Goal: Task Accomplishment & Management: Manage account settings

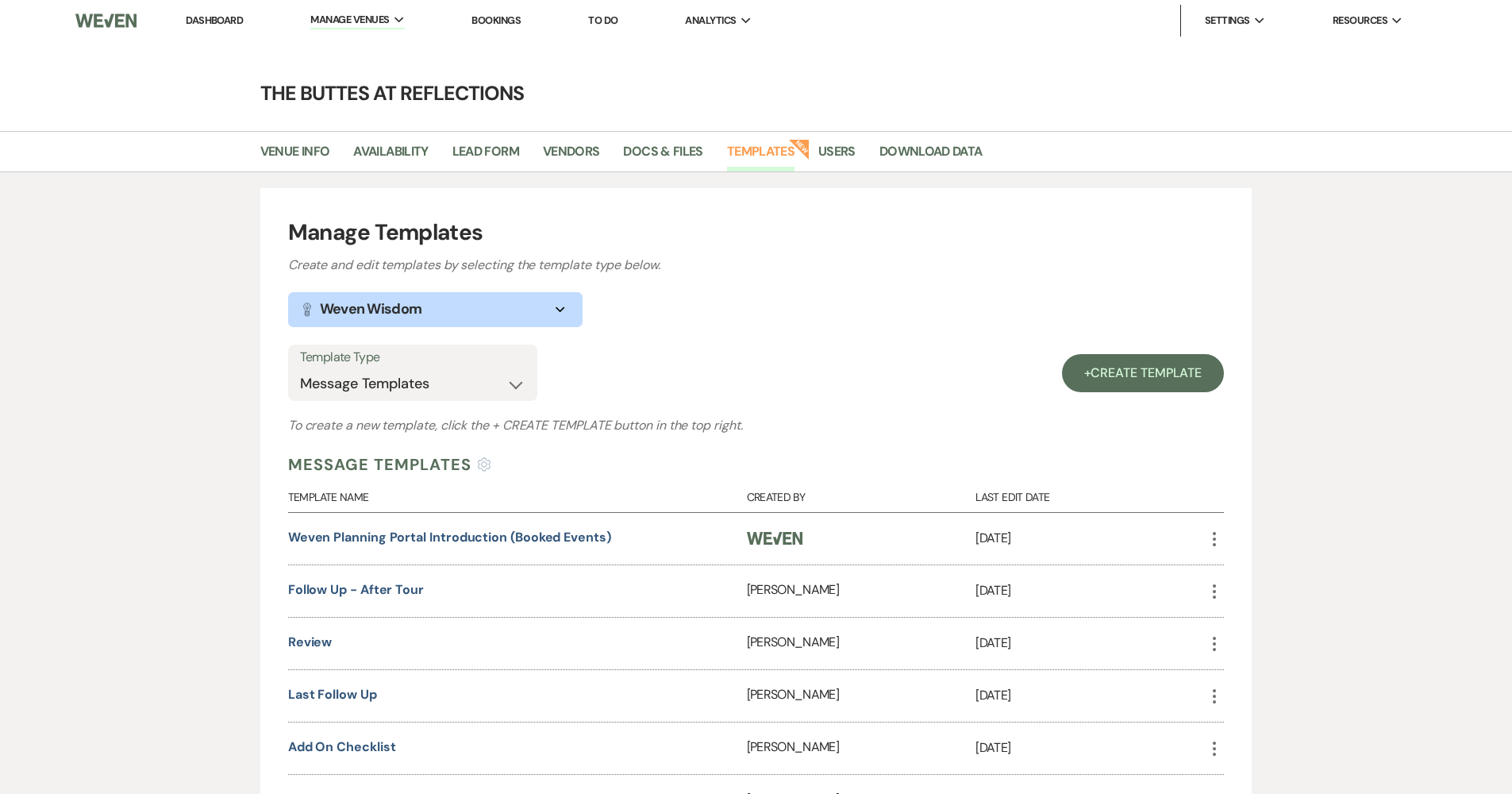
select select "Message Templates"
click at [228, 20] on link "Dashboard" at bounding box center [214, 20] width 57 height 14
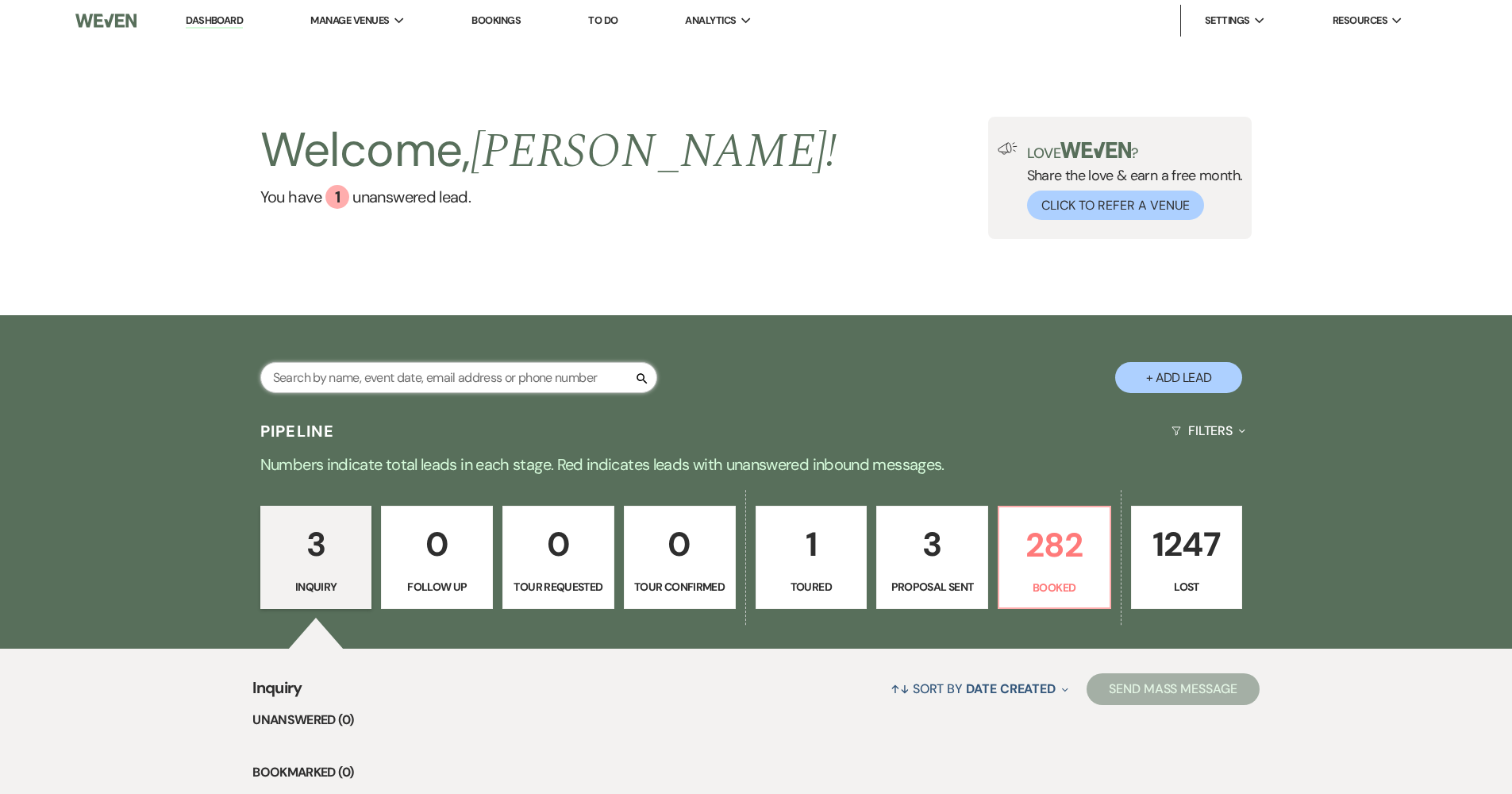
click at [533, 381] on input "text" at bounding box center [459, 377] width 397 height 31
type input "kie"
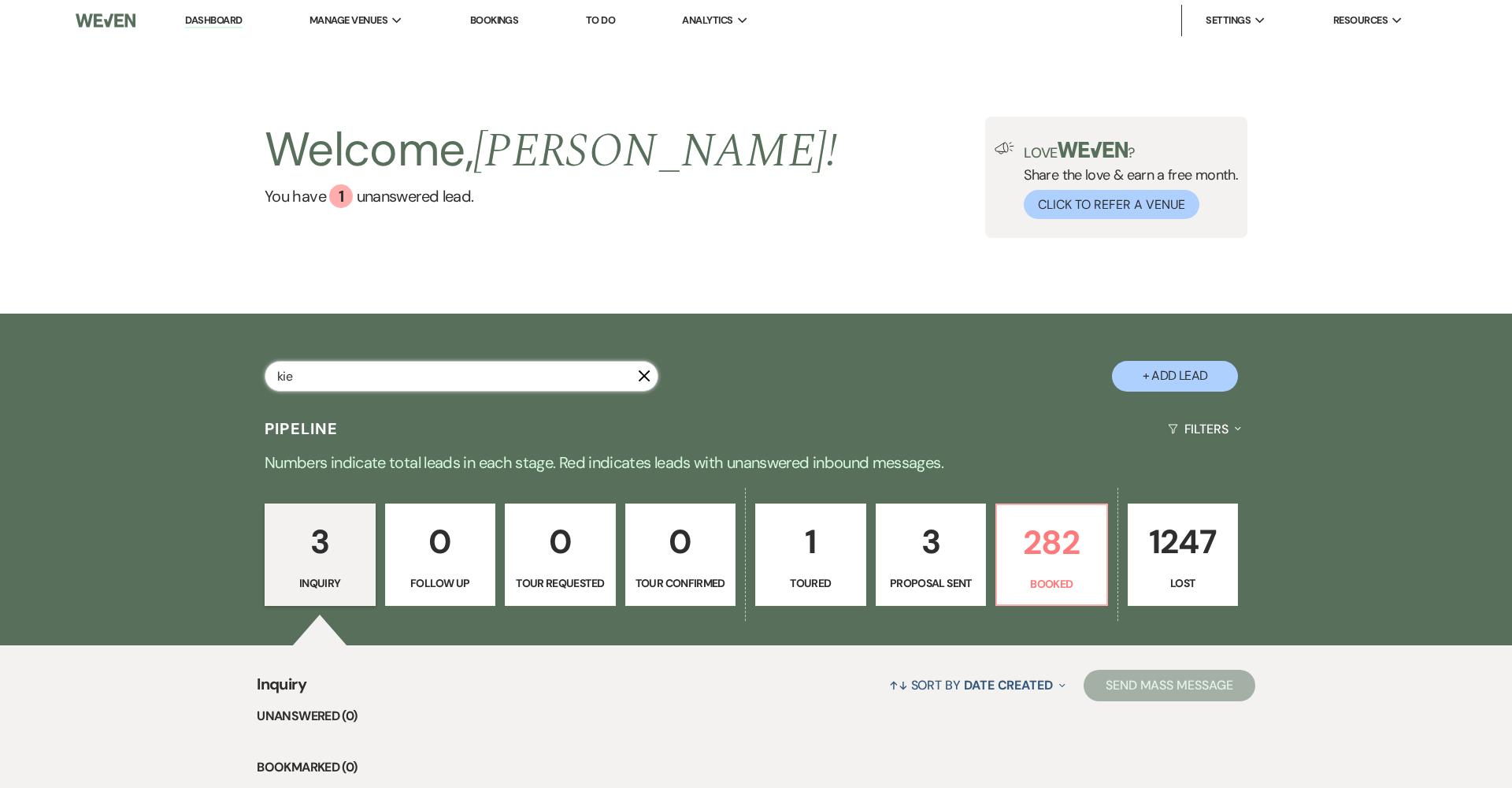
select select "8"
select select "6"
select select "8"
select select "5"
select select "8"
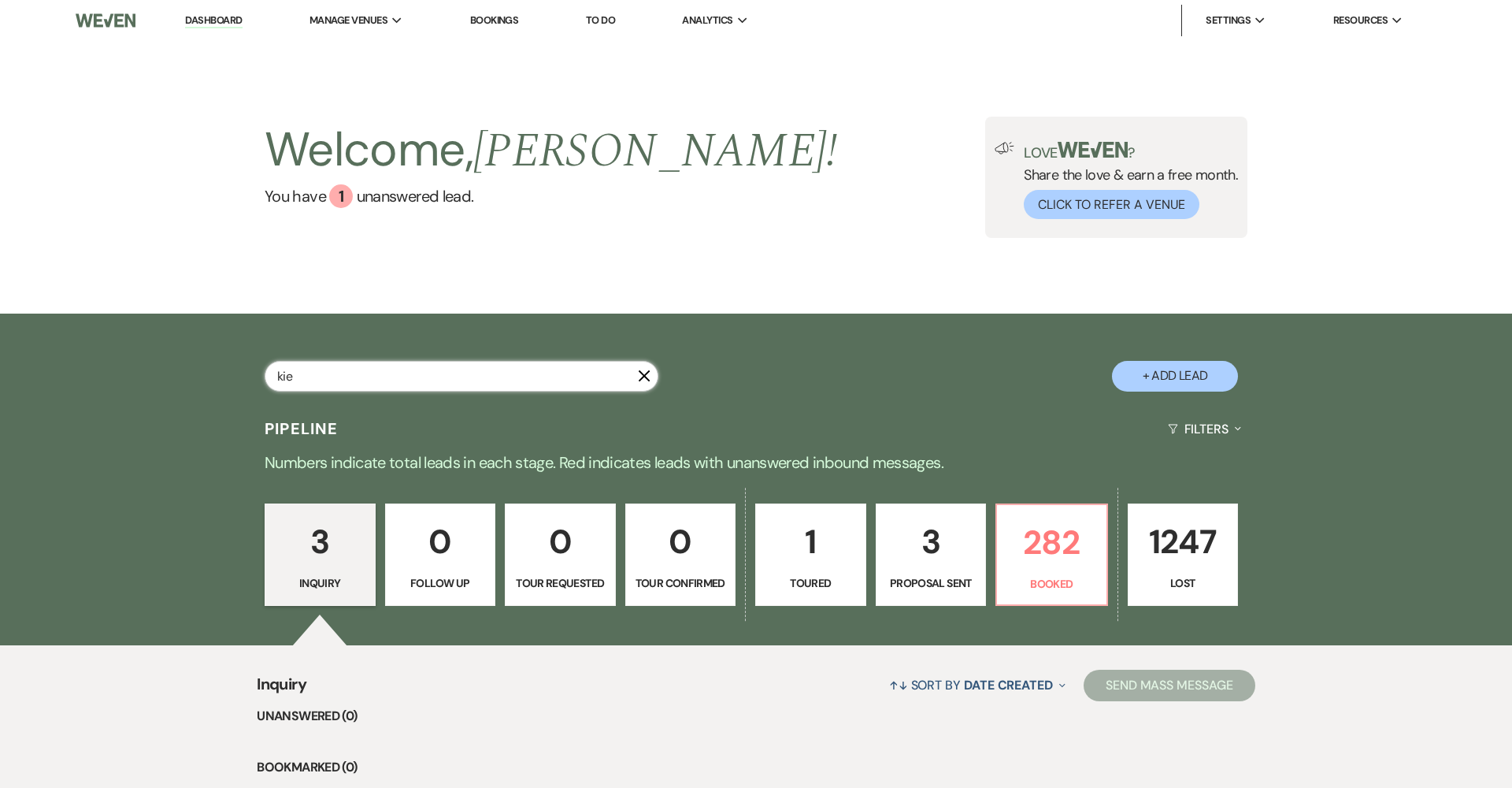
select select "5"
select select "8"
select select "5"
select select "8"
select select "5"
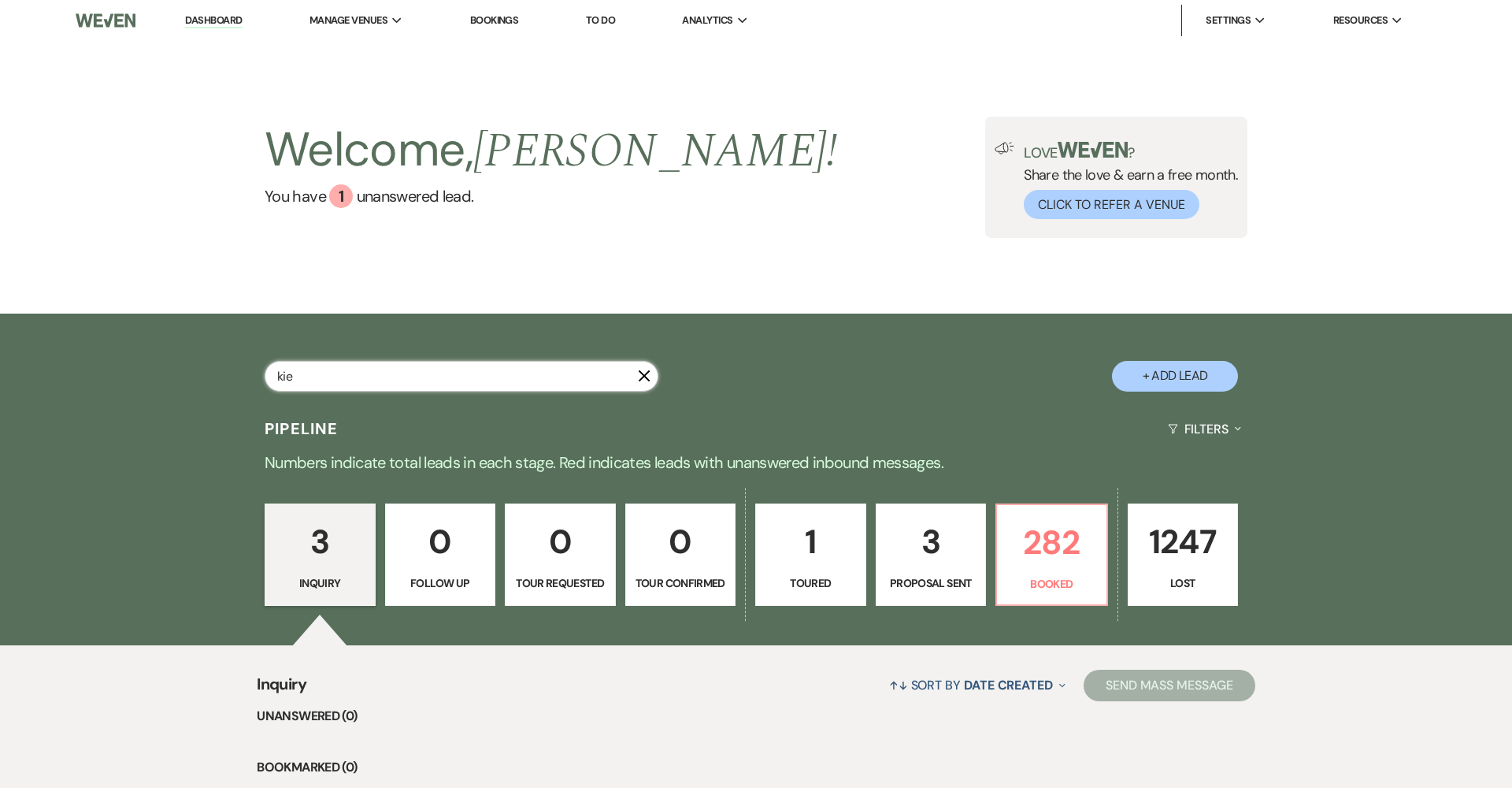
select select "8"
select select "5"
select select "8"
select select "5"
select select "8"
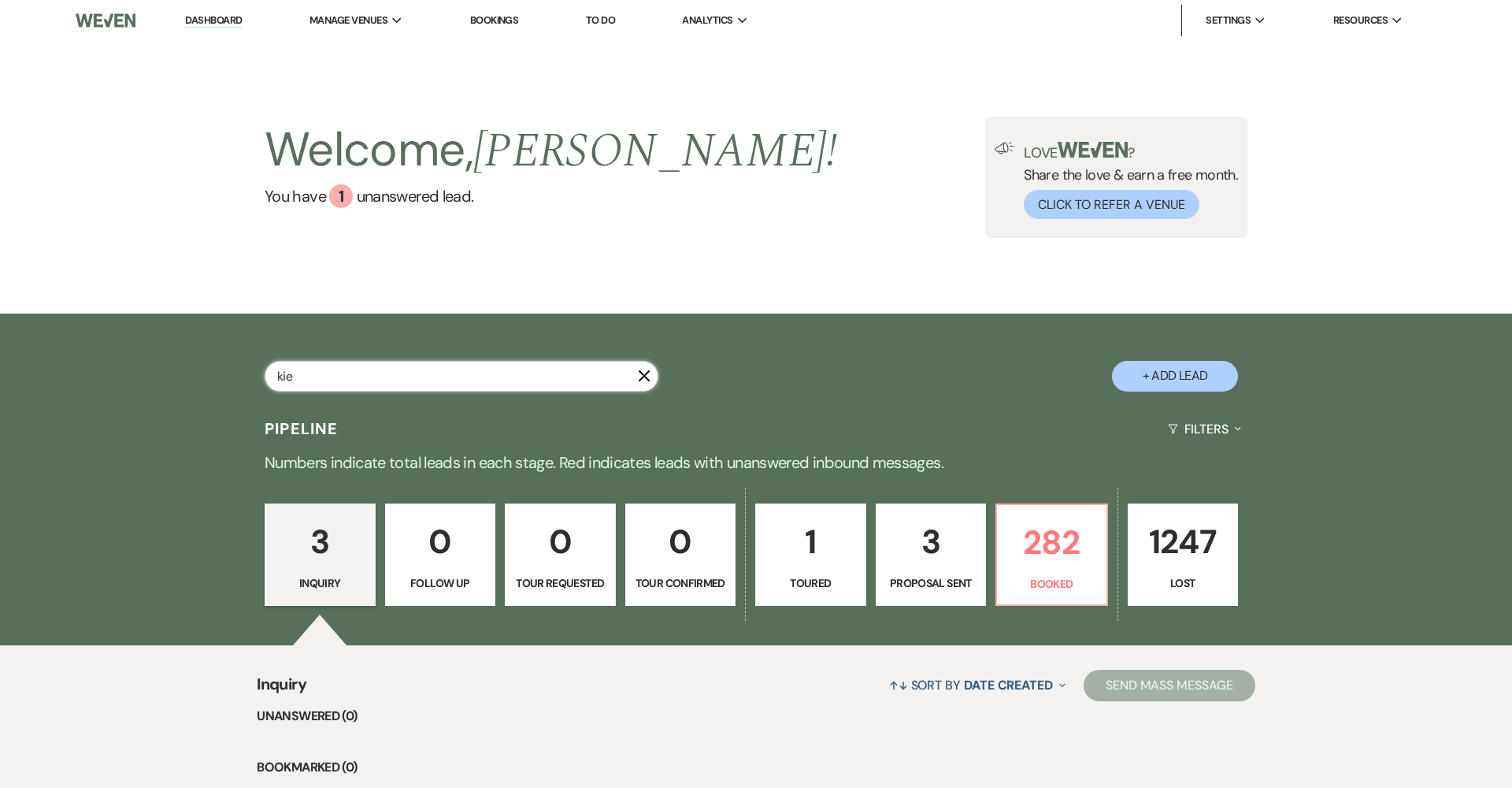
select select "7"
select select "8"
select select "5"
select select "8"
select select "5"
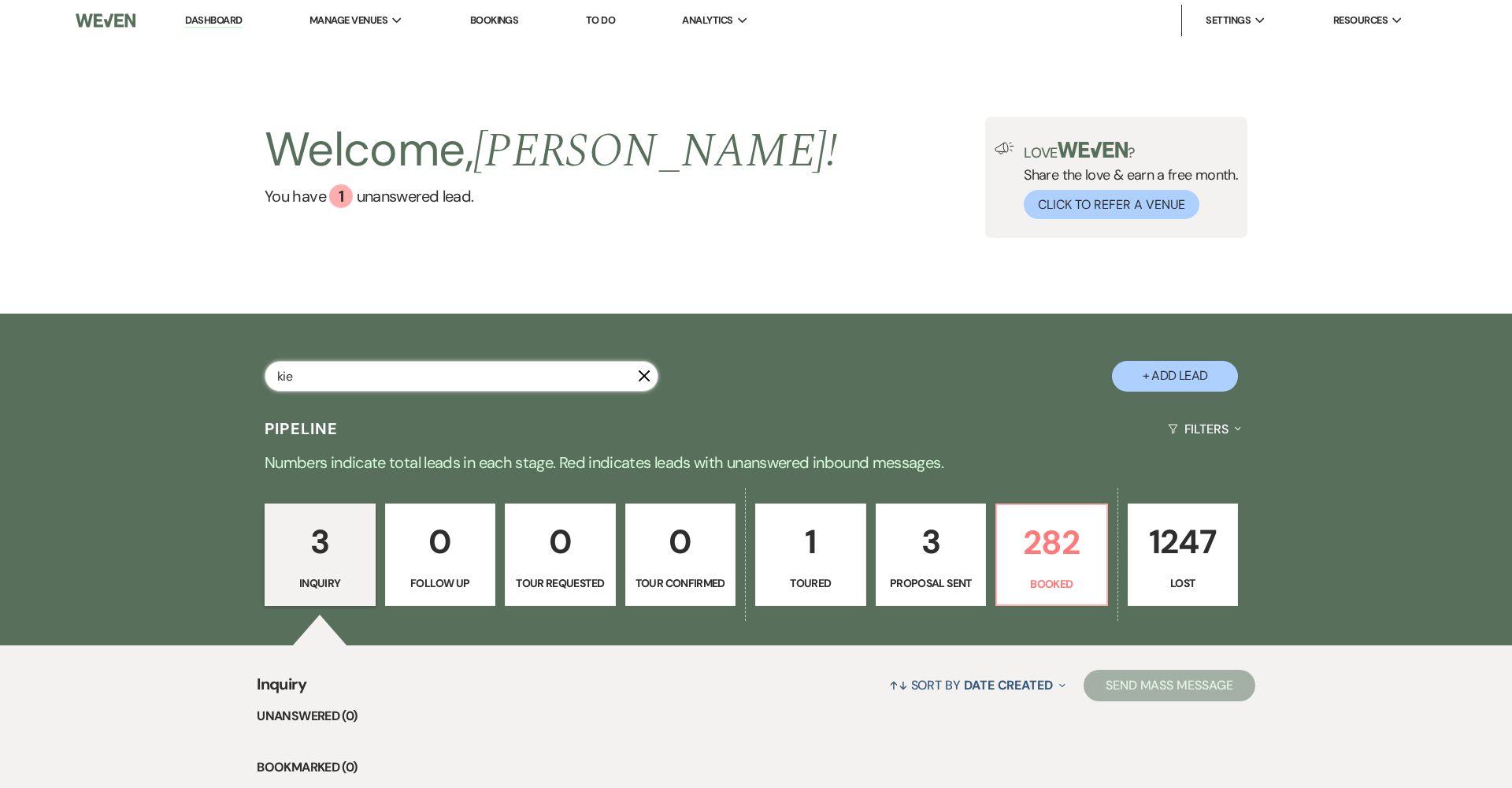
select select "8"
select select "9"
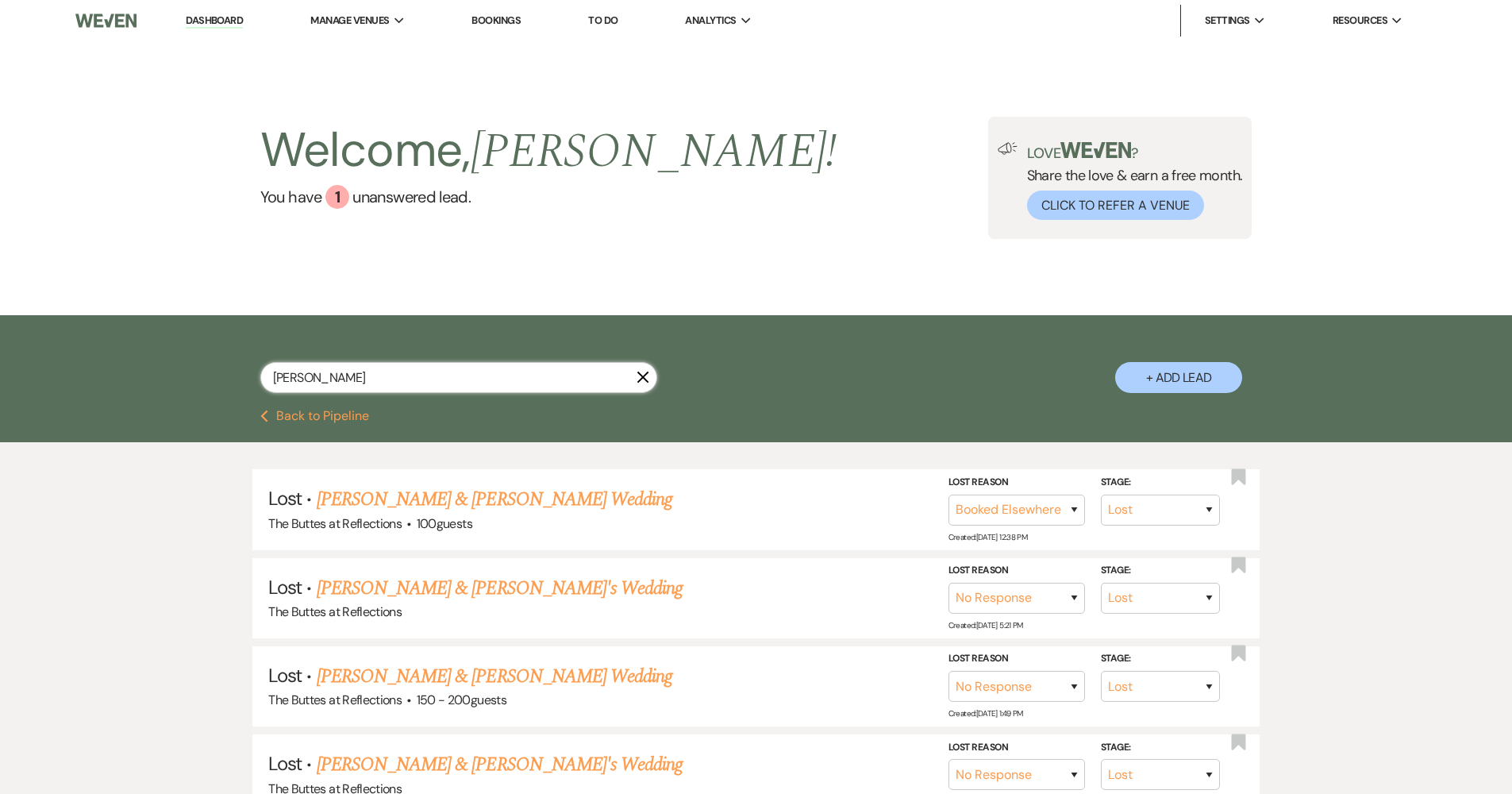
type input "[PERSON_NAME]"
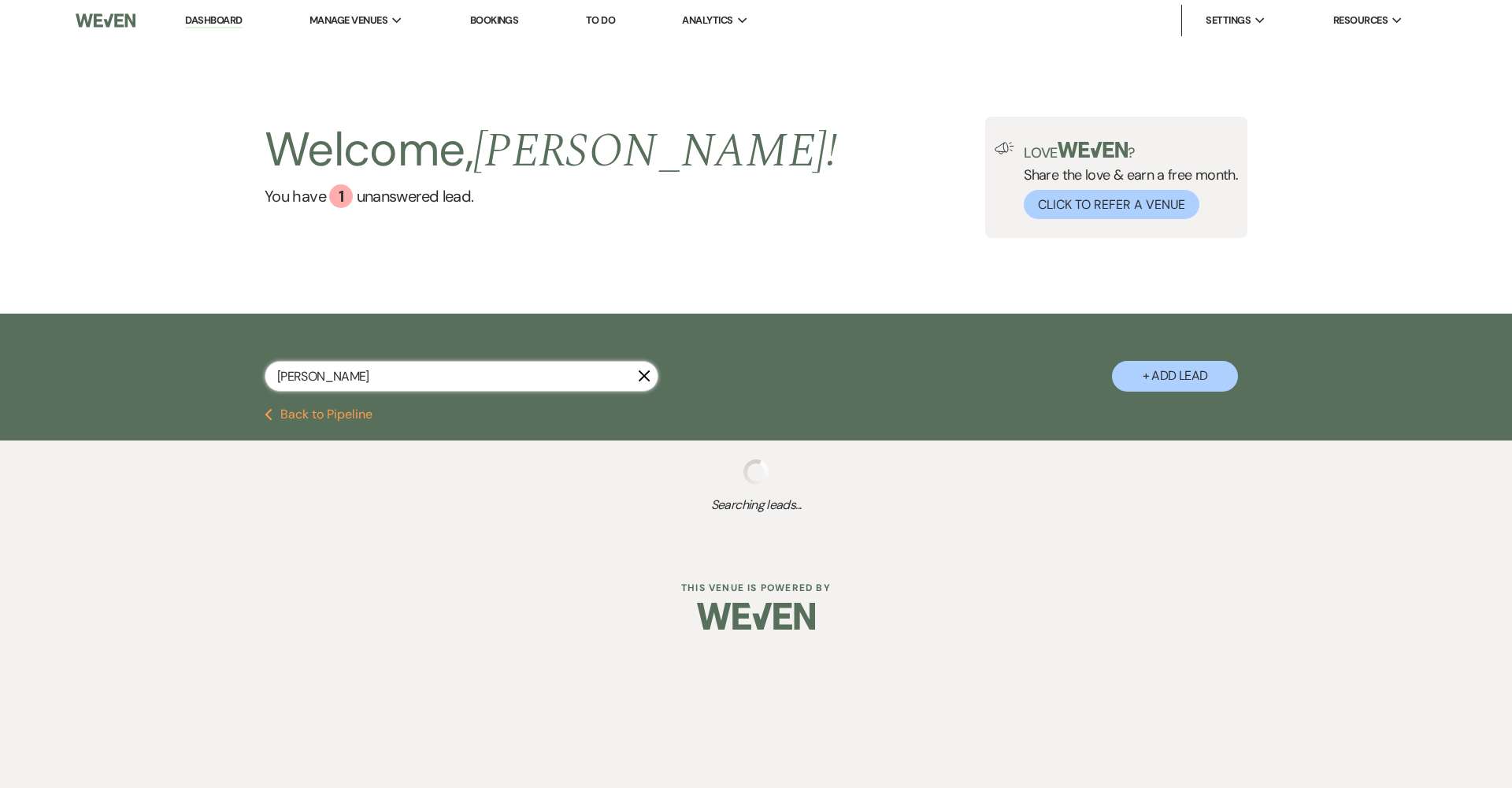
select select "8"
select select "3"
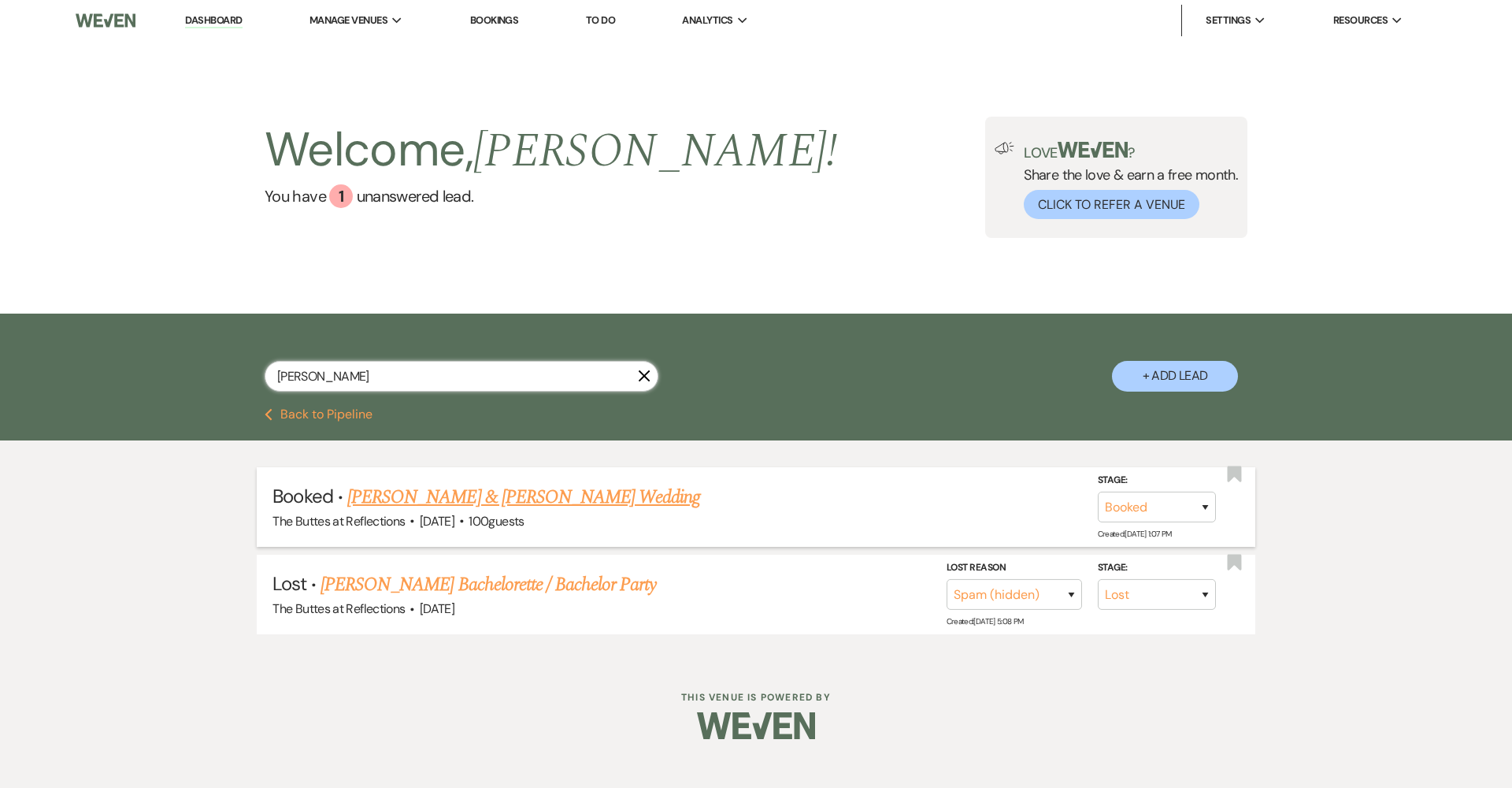
type input "[PERSON_NAME]"
click at [566, 496] on link "[PERSON_NAME] & [PERSON_NAME] Wedding" at bounding box center [524, 497] width 352 height 28
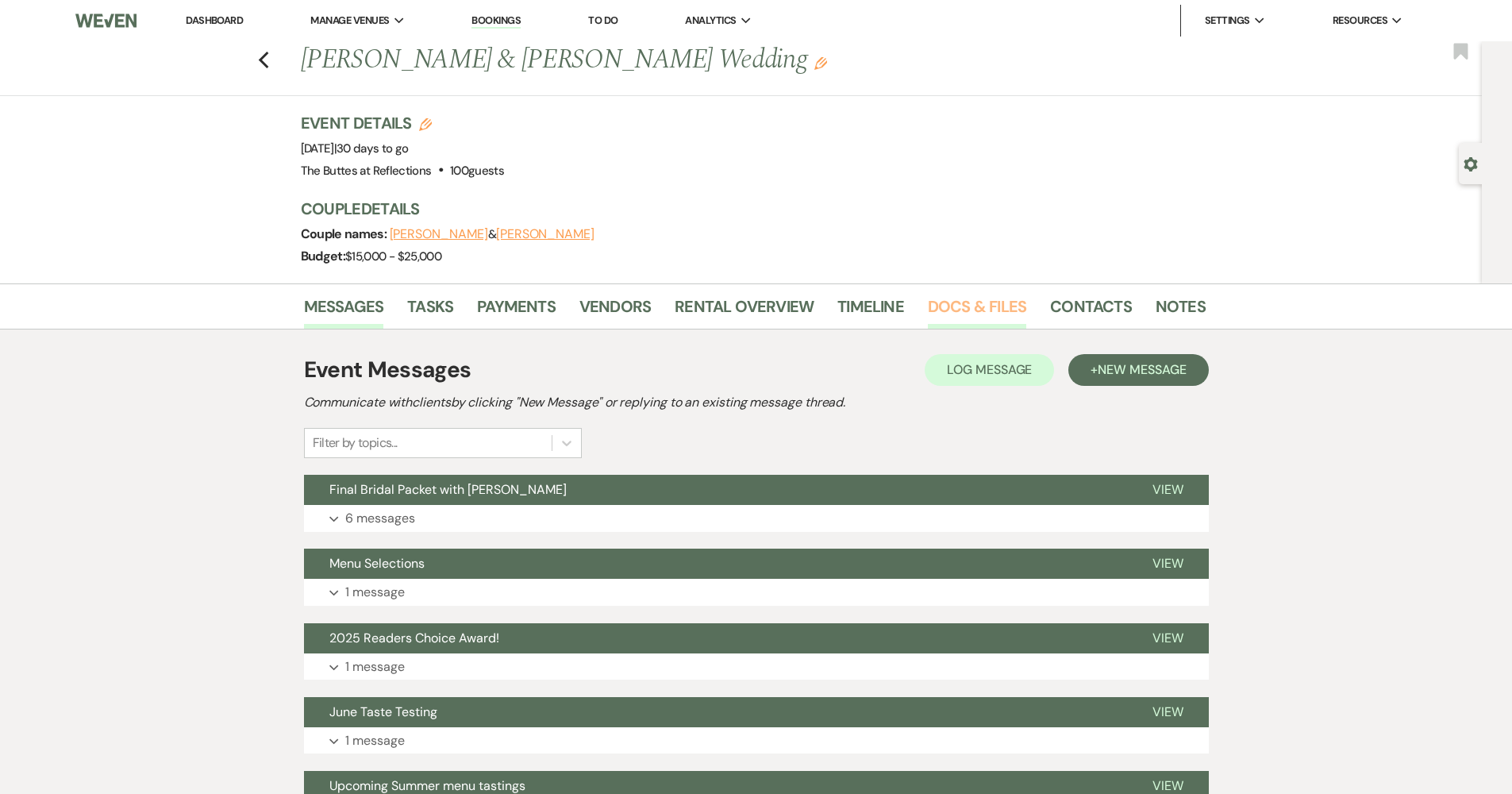
click at [989, 295] on link "Docs & Files" at bounding box center [977, 311] width 99 height 35
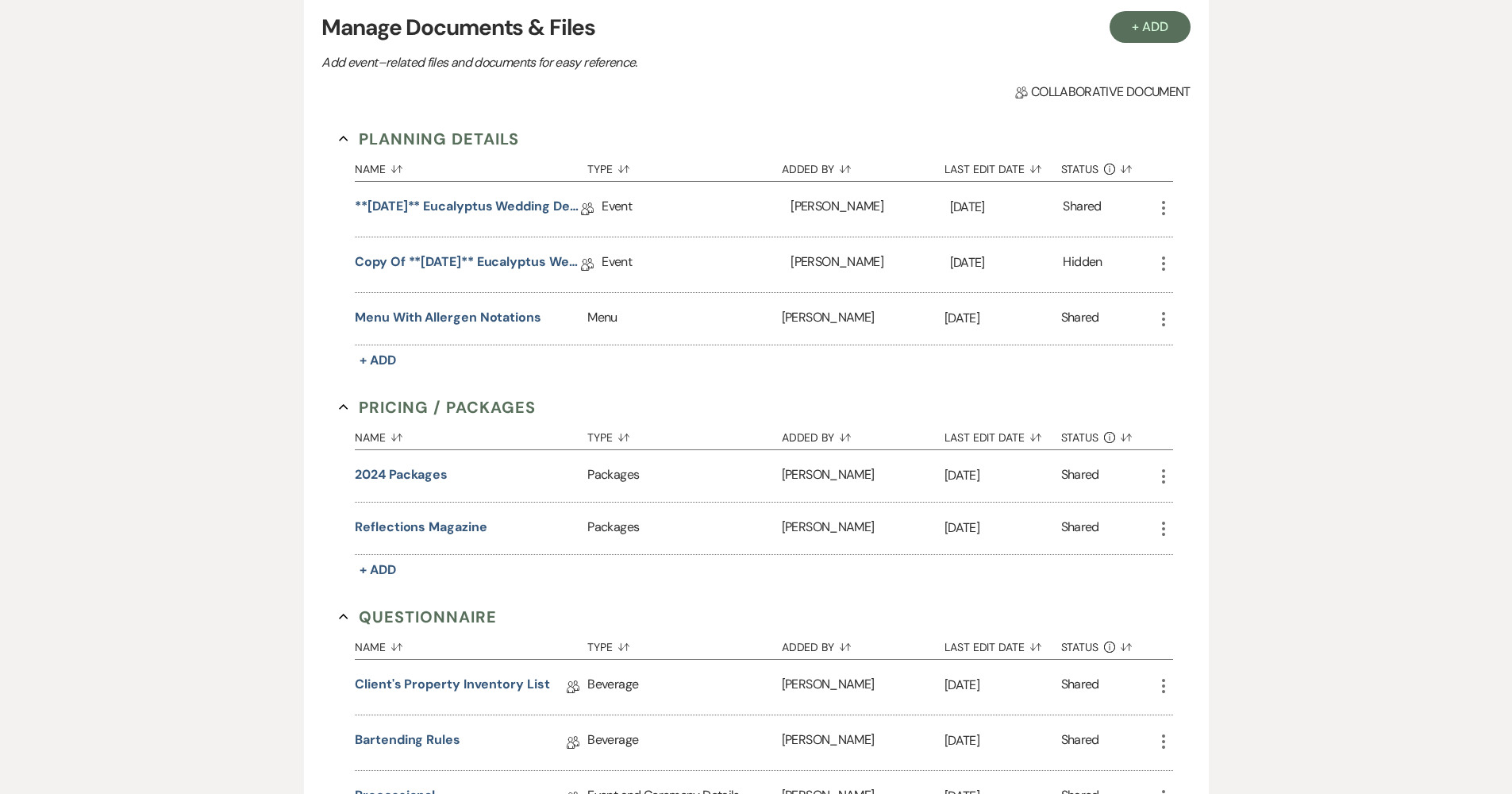
scroll to position [221, 0]
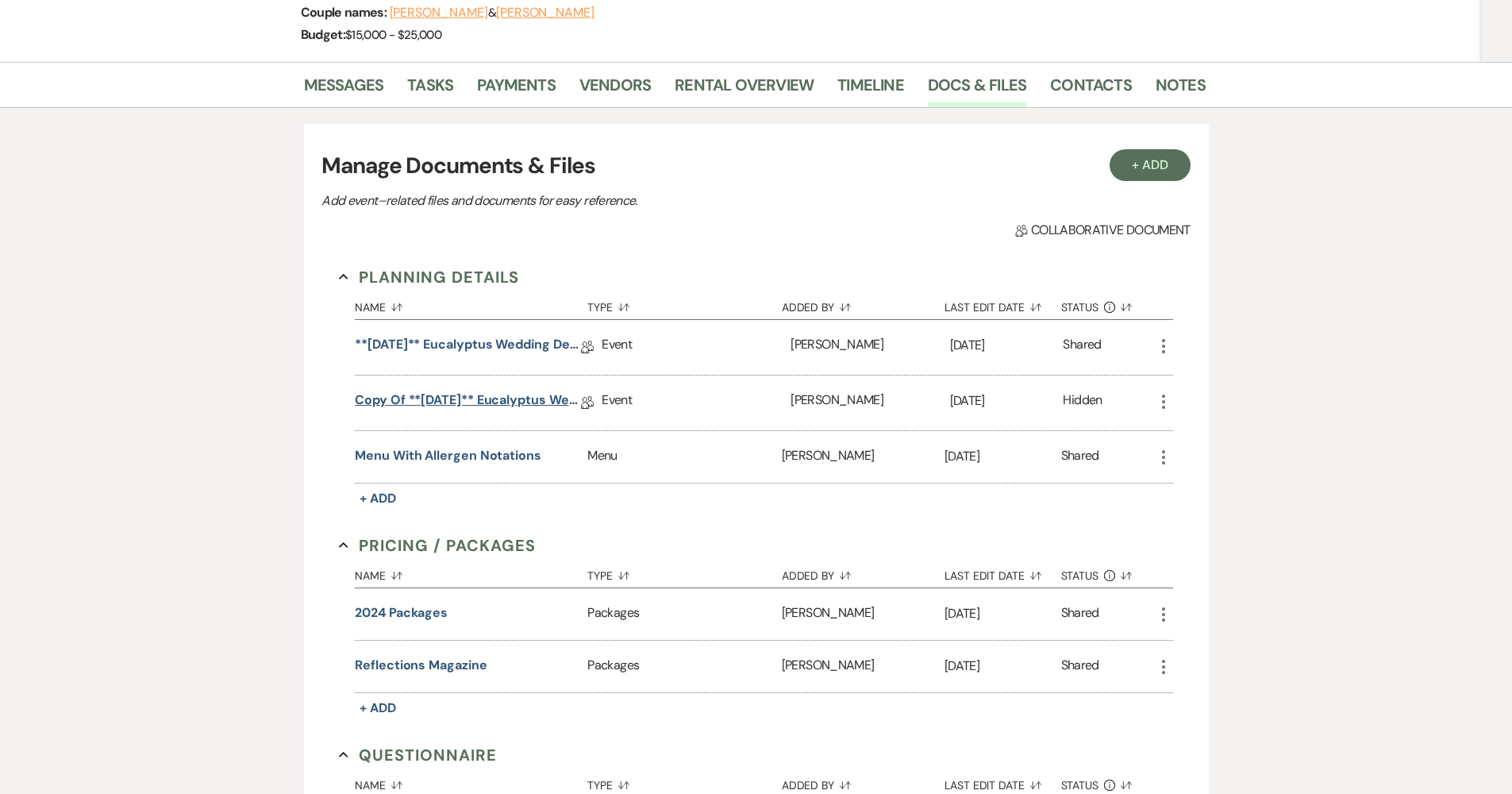
click at [472, 393] on link "Copy of **[DATE]** Eucalyptus Wedding Details" at bounding box center [467, 402] width 226 height 25
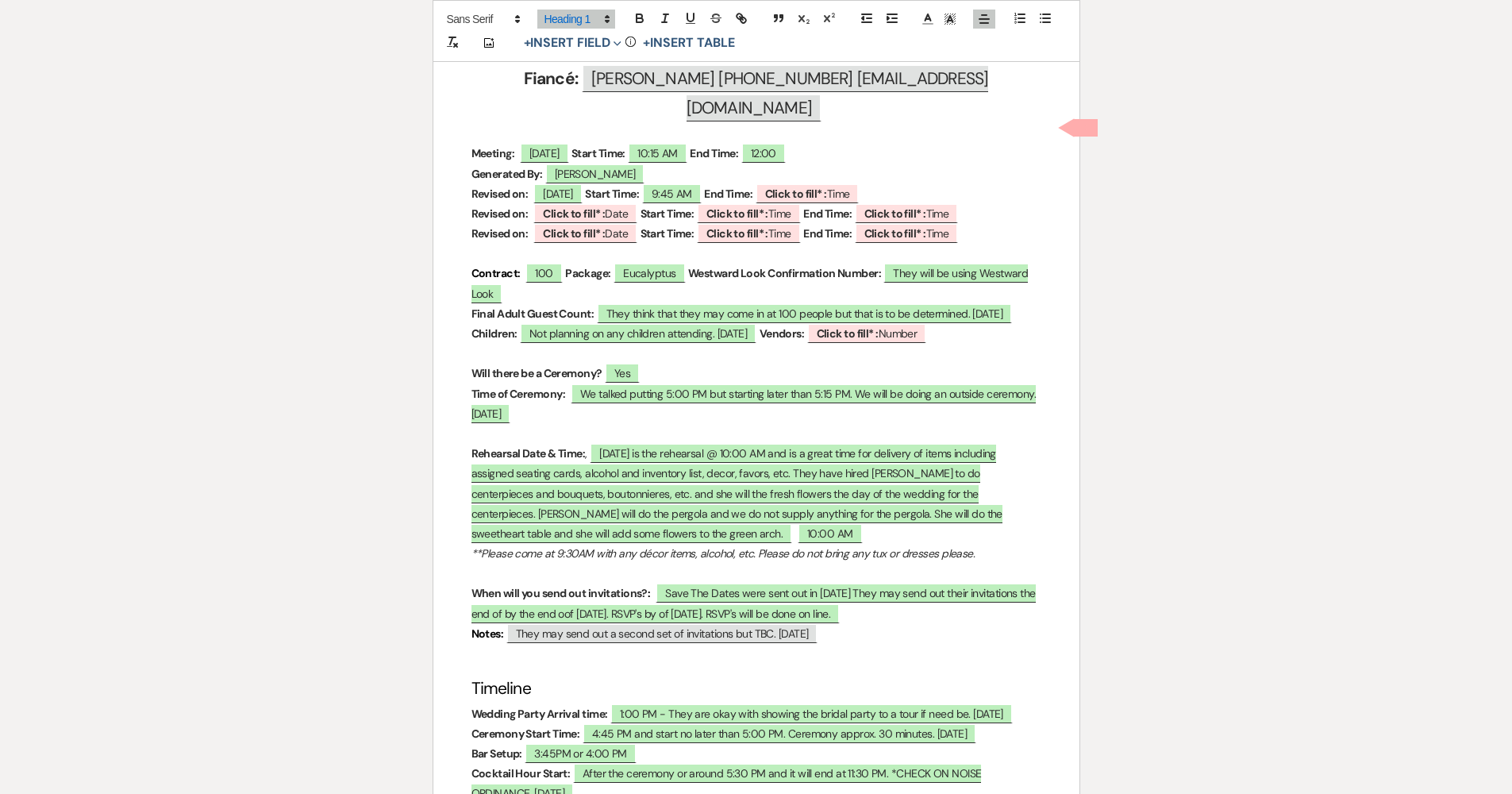
scroll to position [747, 0]
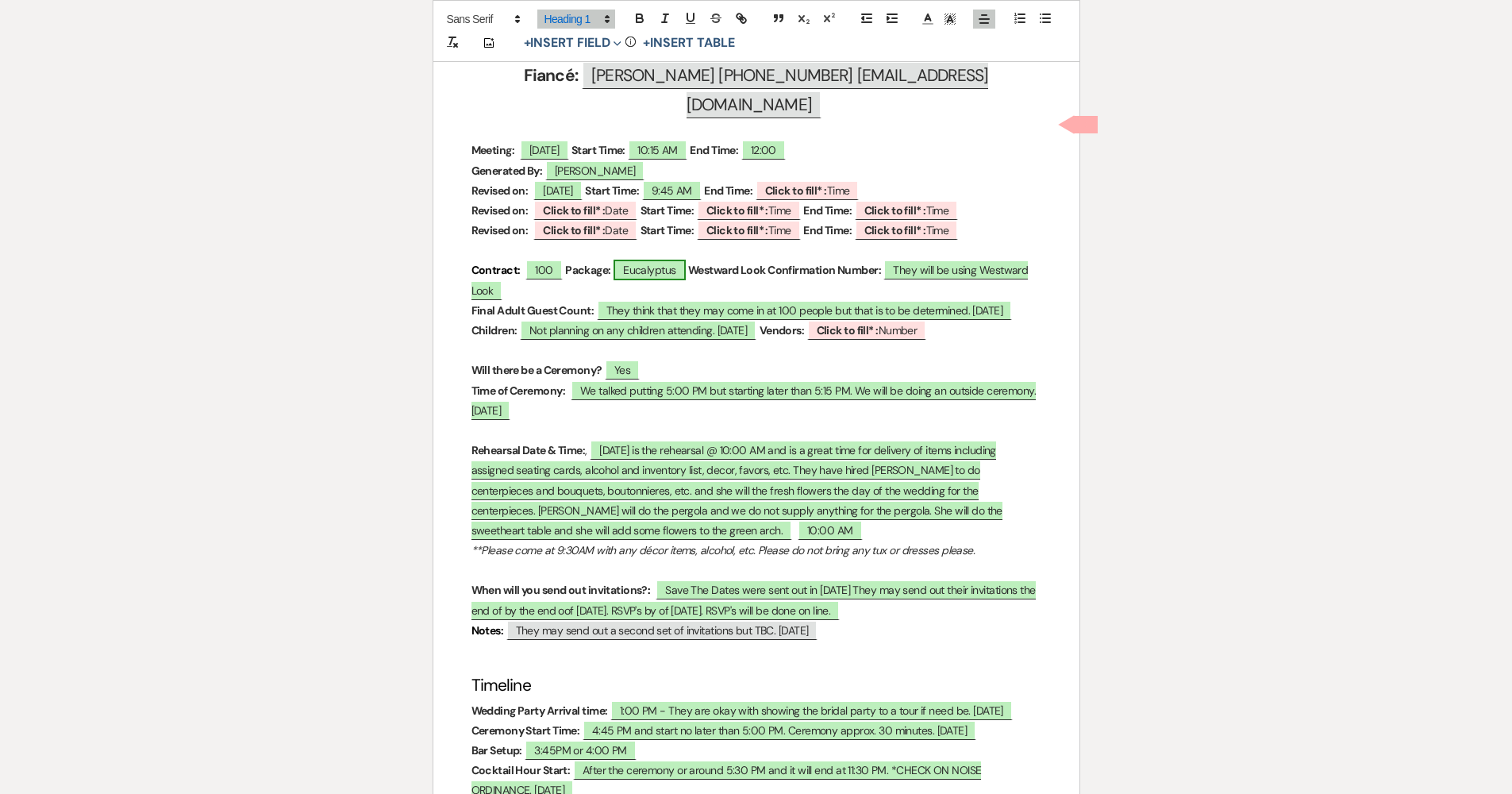
click at [620, 260] on span "Eucalyptus" at bounding box center [649, 270] width 72 height 21
select select "owner"
select select "Type"
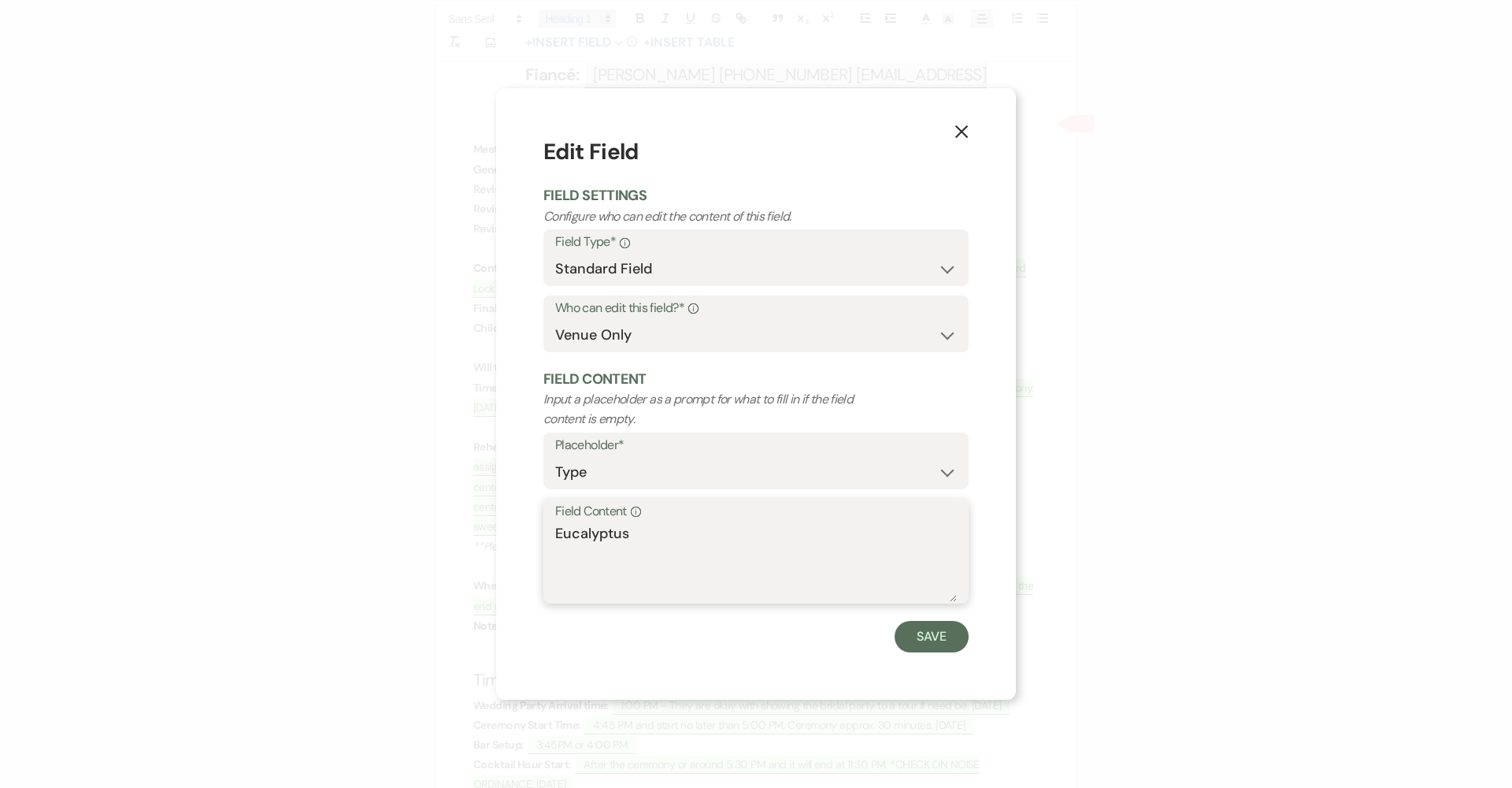
click at [671, 537] on textarea "Eucalyptus" at bounding box center [756, 563] width 401 height 79
type textarea "Eucalyptus - OUTDOOR RECEPTION"
click at [913, 632] on button "Save" at bounding box center [931, 636] width 74 height 32
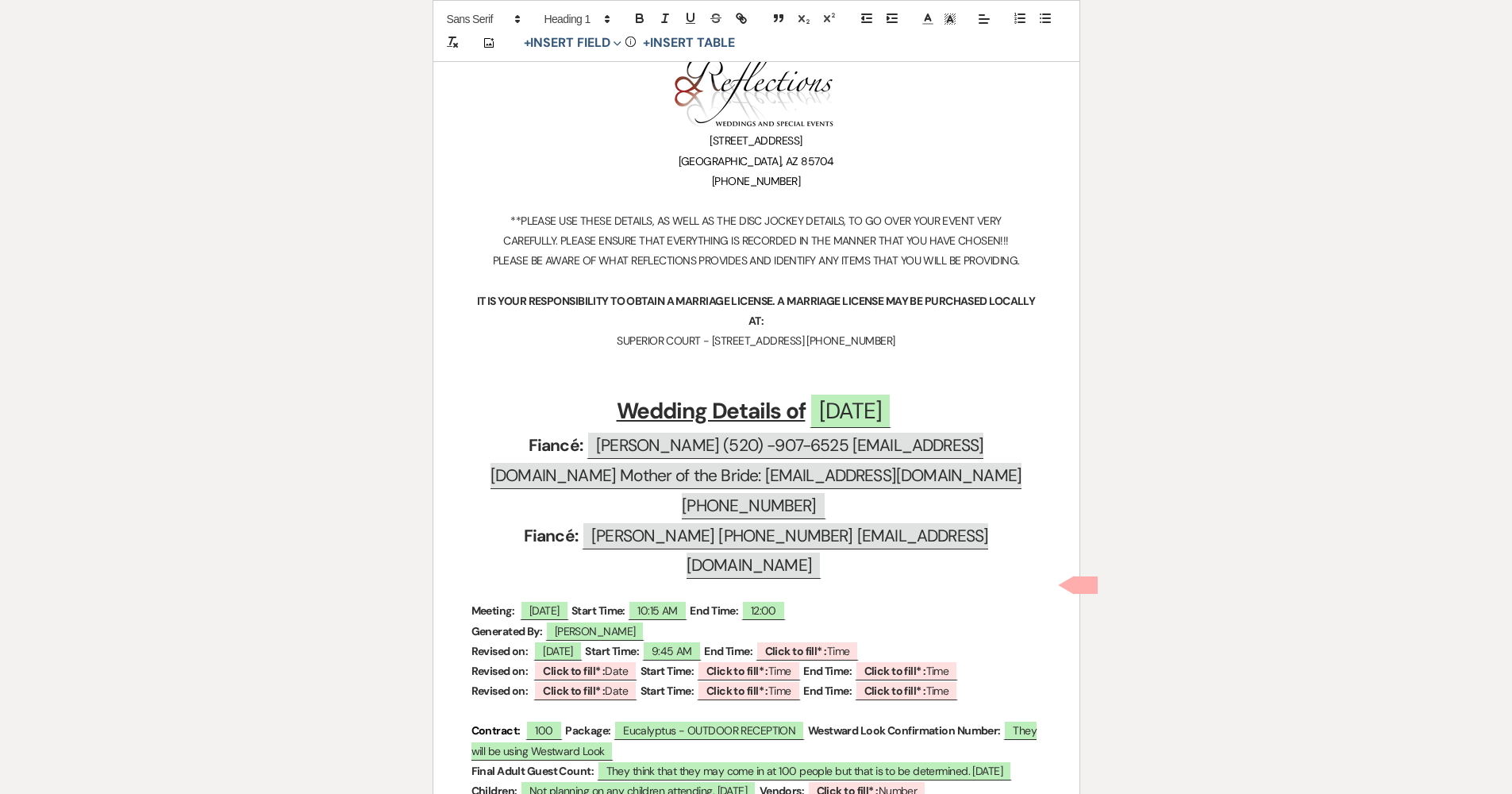
scroll to position [0, 0]
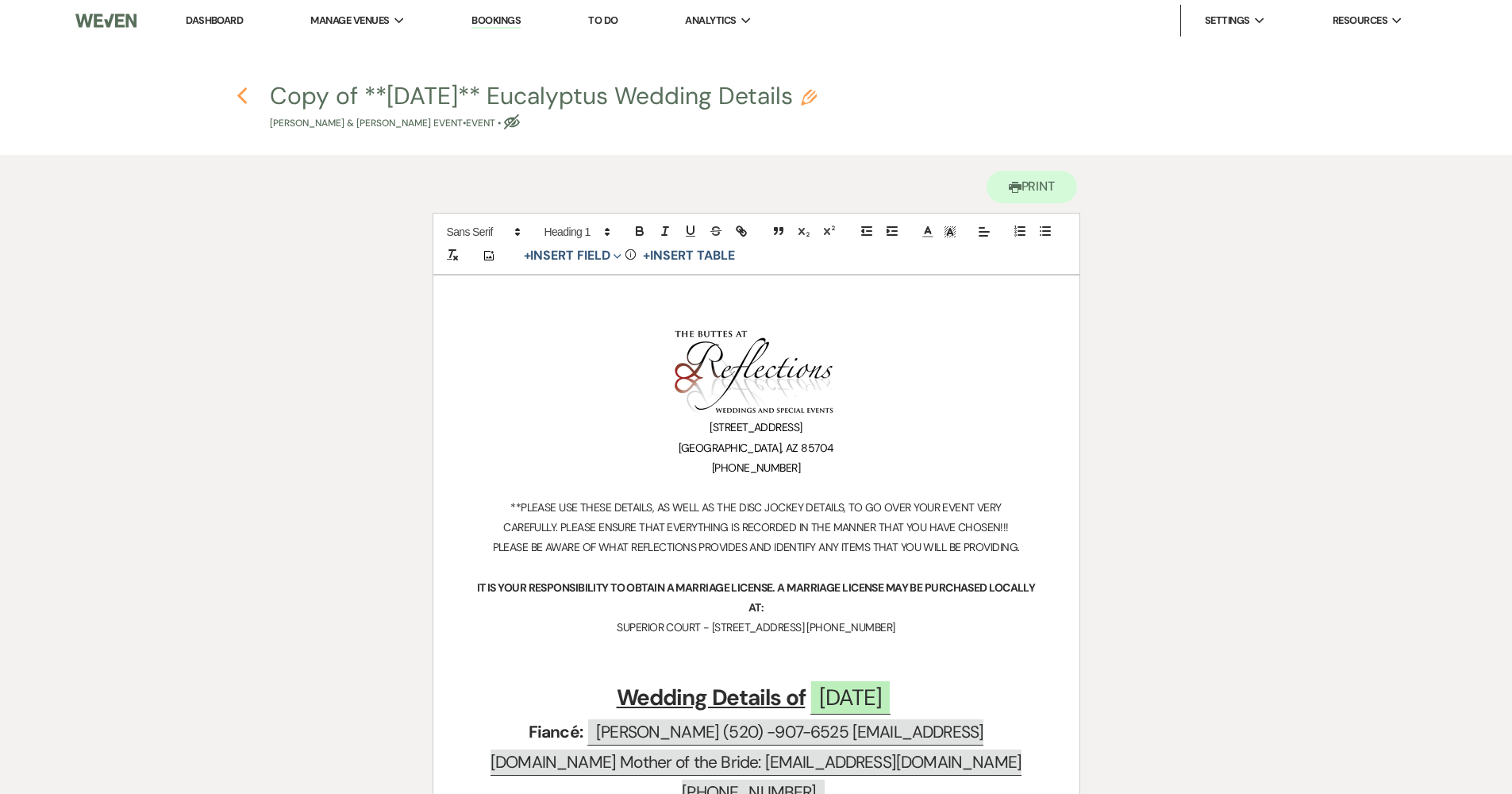
click at [244, 97] on icon "Previous" at bounding box center [242, 96] width 12 height 19
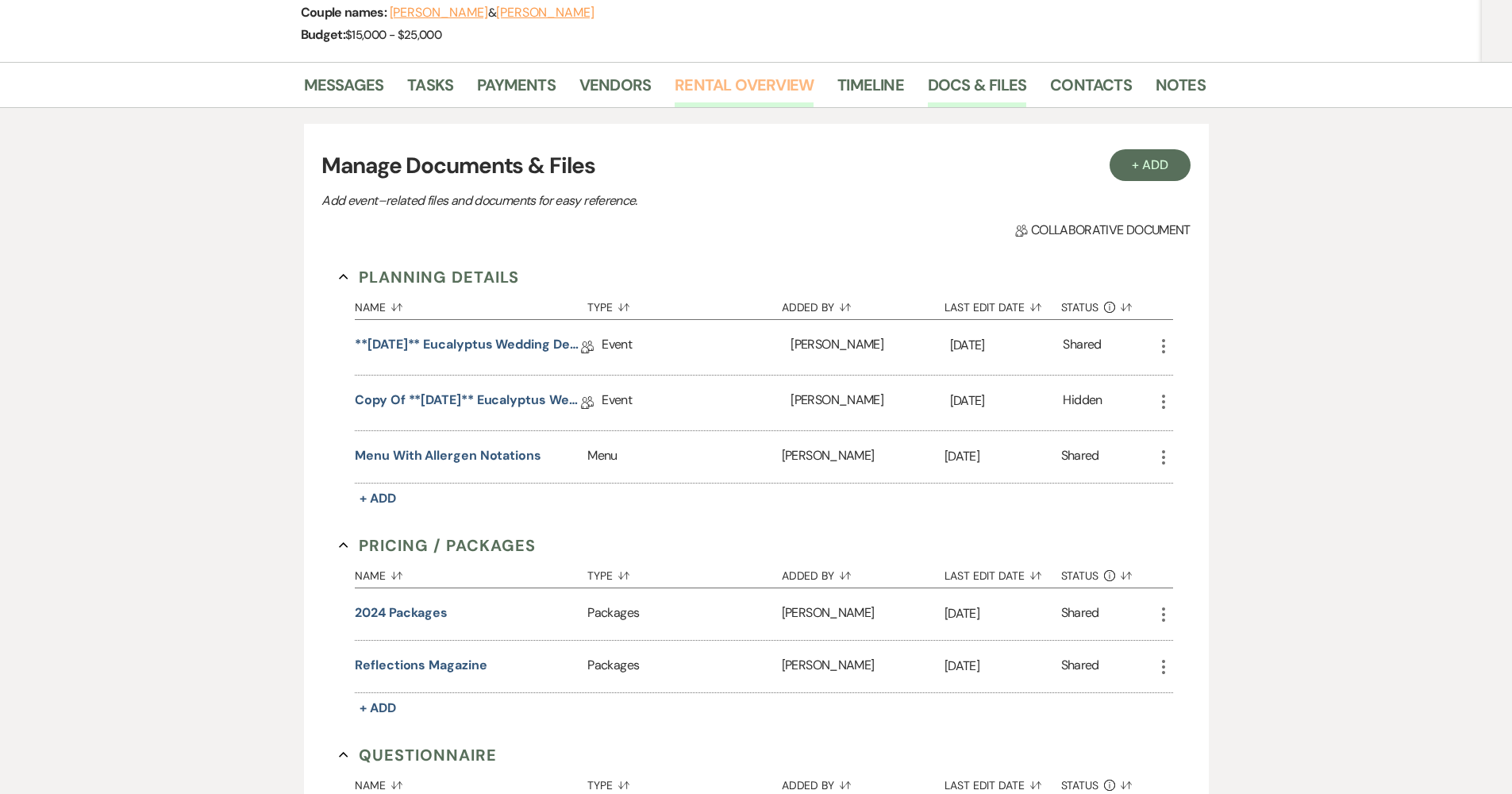
click at [731, 89] on link "Rental Overview" at bounding box center [744, 90] width 139 height 35
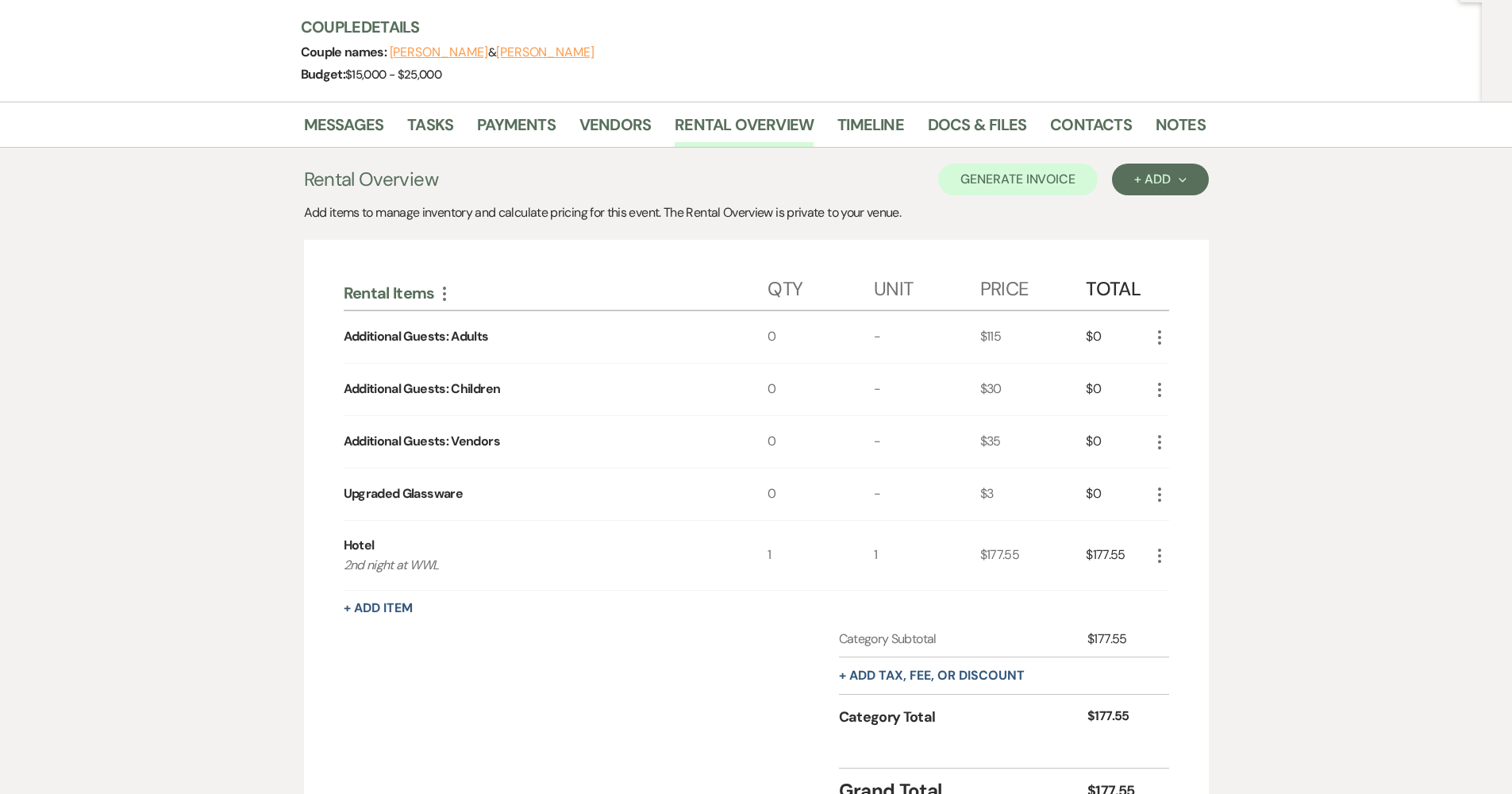
scroll to position [230, 0]
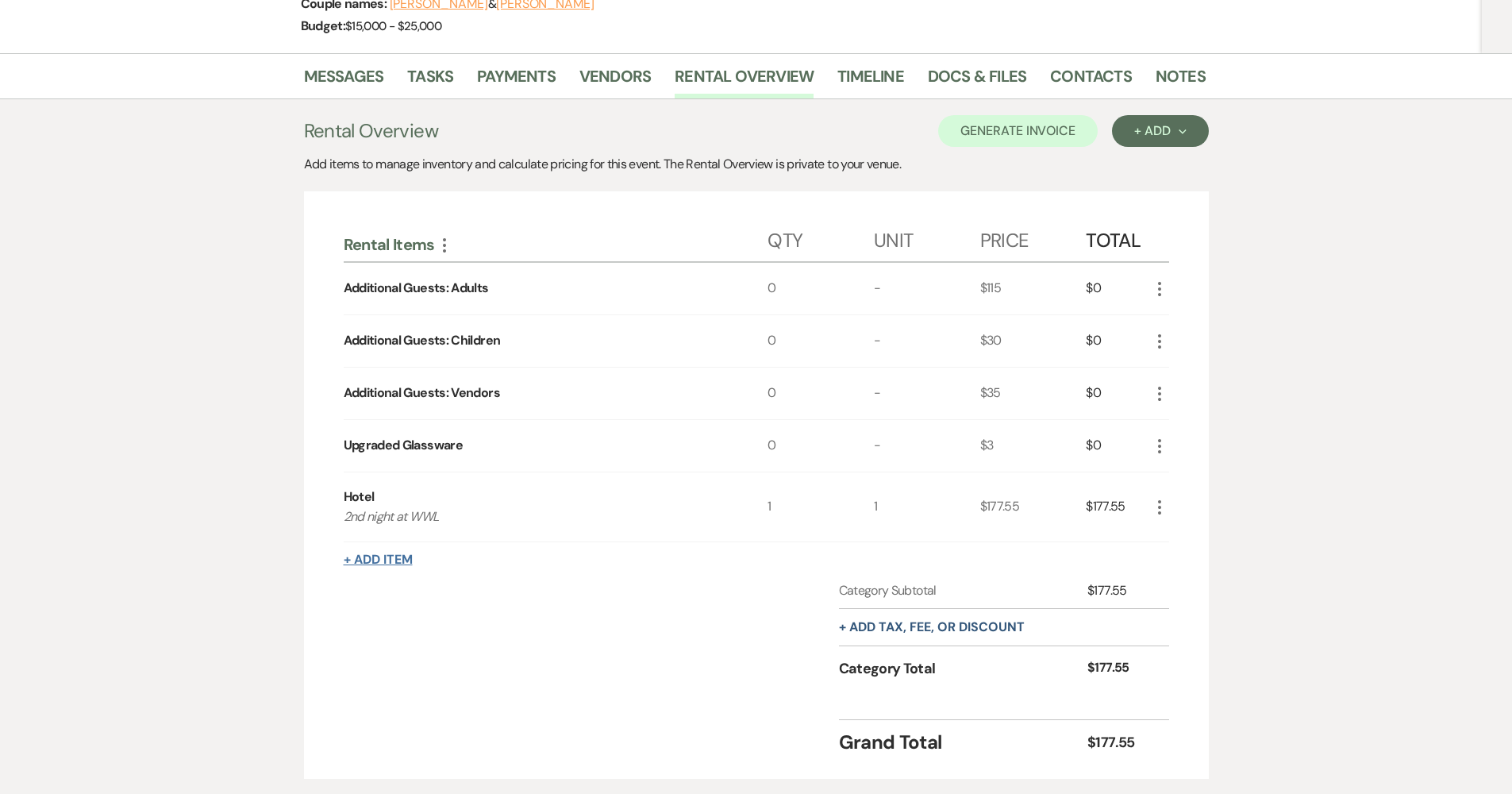
click at [348, 565] on button "+ Add Item" at bounding box center [378, 560] width 69 height 13
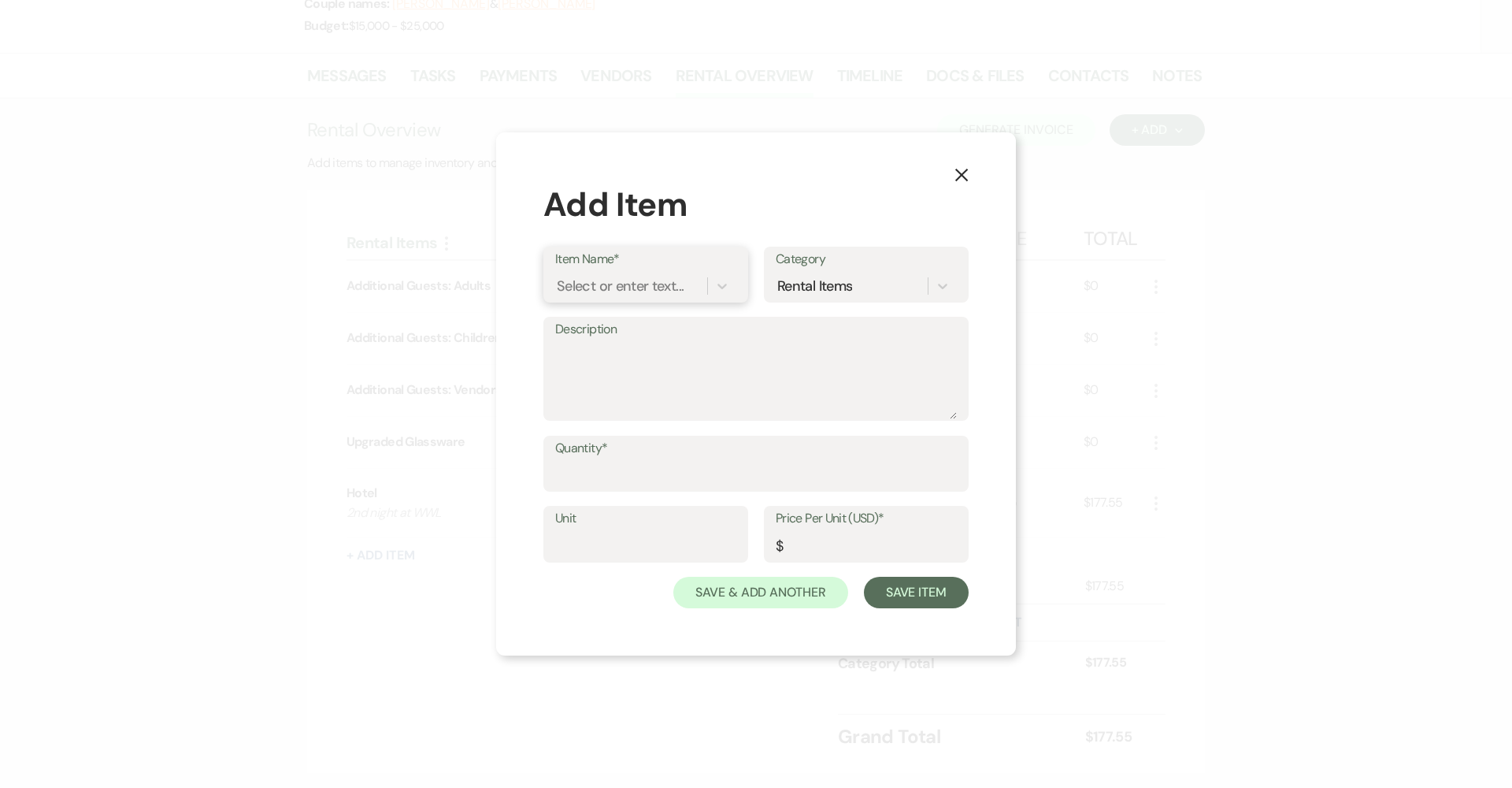
click at [644, 289] on div "Select or enter text..." at bounding box center [620, 285] width 126 height 21
type input "Outdoor Reception"
click at [634, 473] on input "Quantity*" at bounding box center [756, 474] width 401 height 31
type input "1"
click at [868, 558] on input "Price Per Unit (USD)*" at bounding box center [866, 545] width 181 height 31
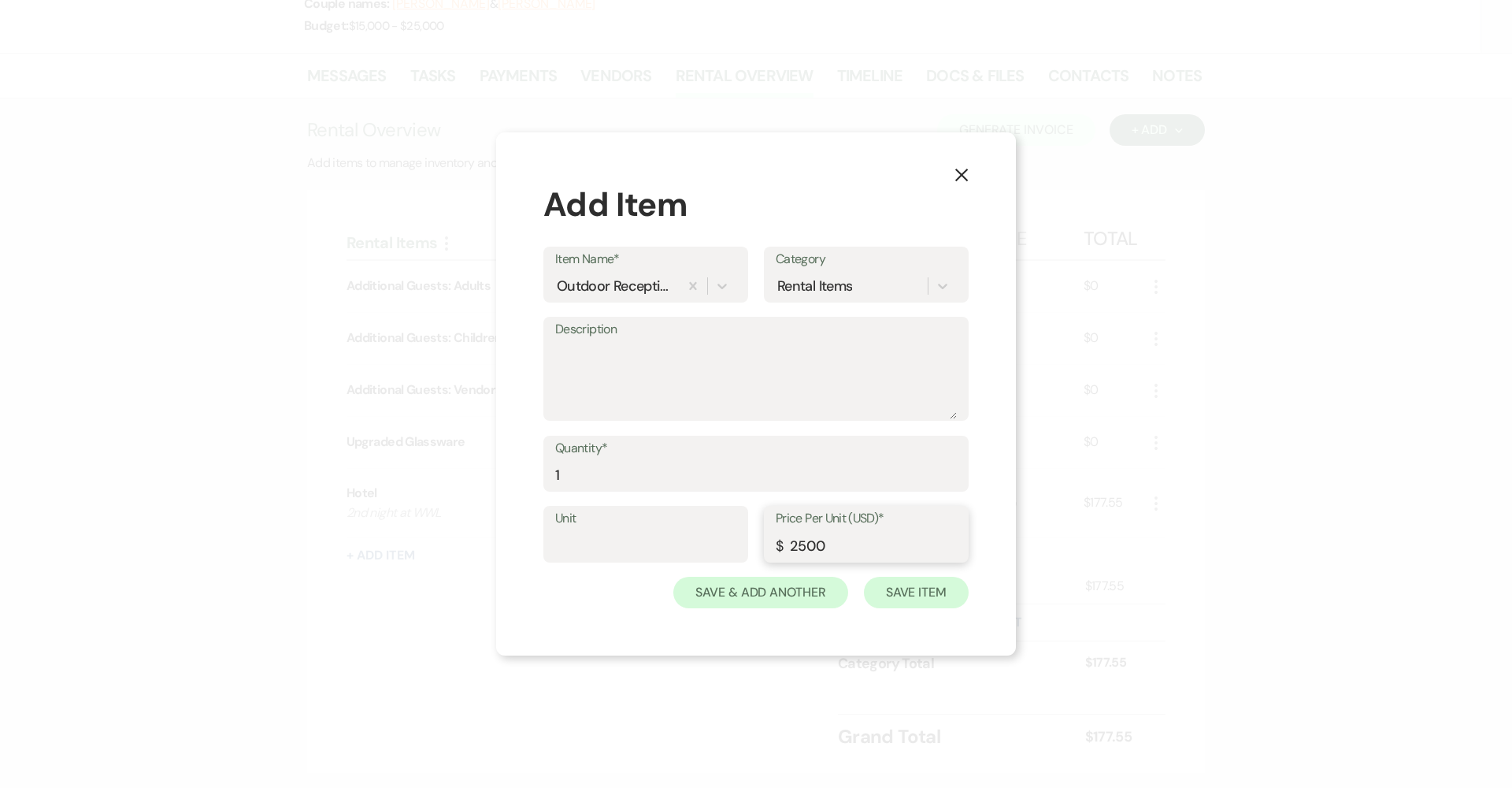
type input "2500"
click at [872, 602] on button "Save Item" at bounding box center [916, 593] width 105 height 32
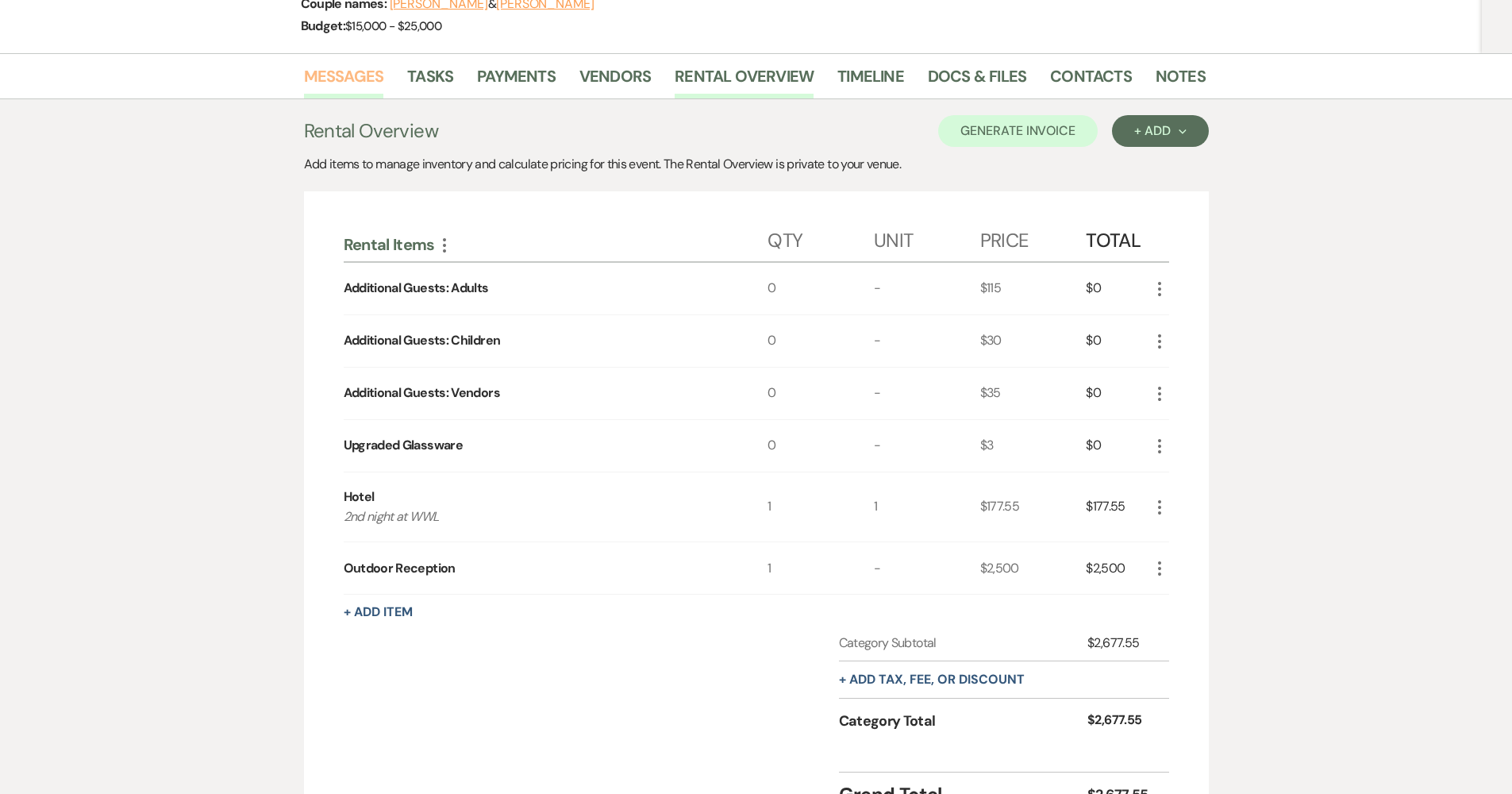
click at [361, 72] on link "Messages" at bounding box center [344, 81] width 80 height 35
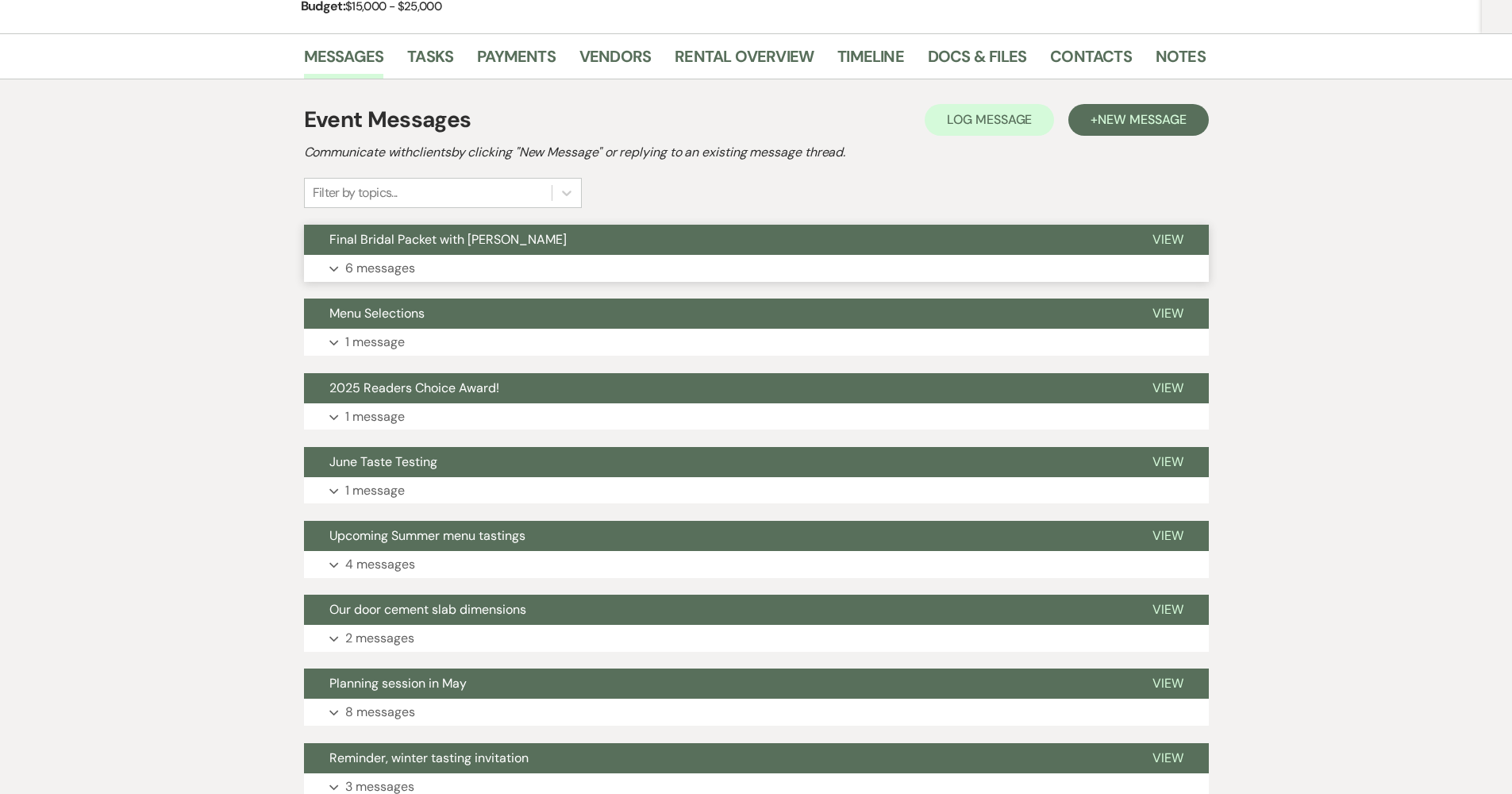
click at [455, 240] on span "Final Bridal Packet with [PERSON_NAME]" at bounding box center [448, 239] width 237 height 17
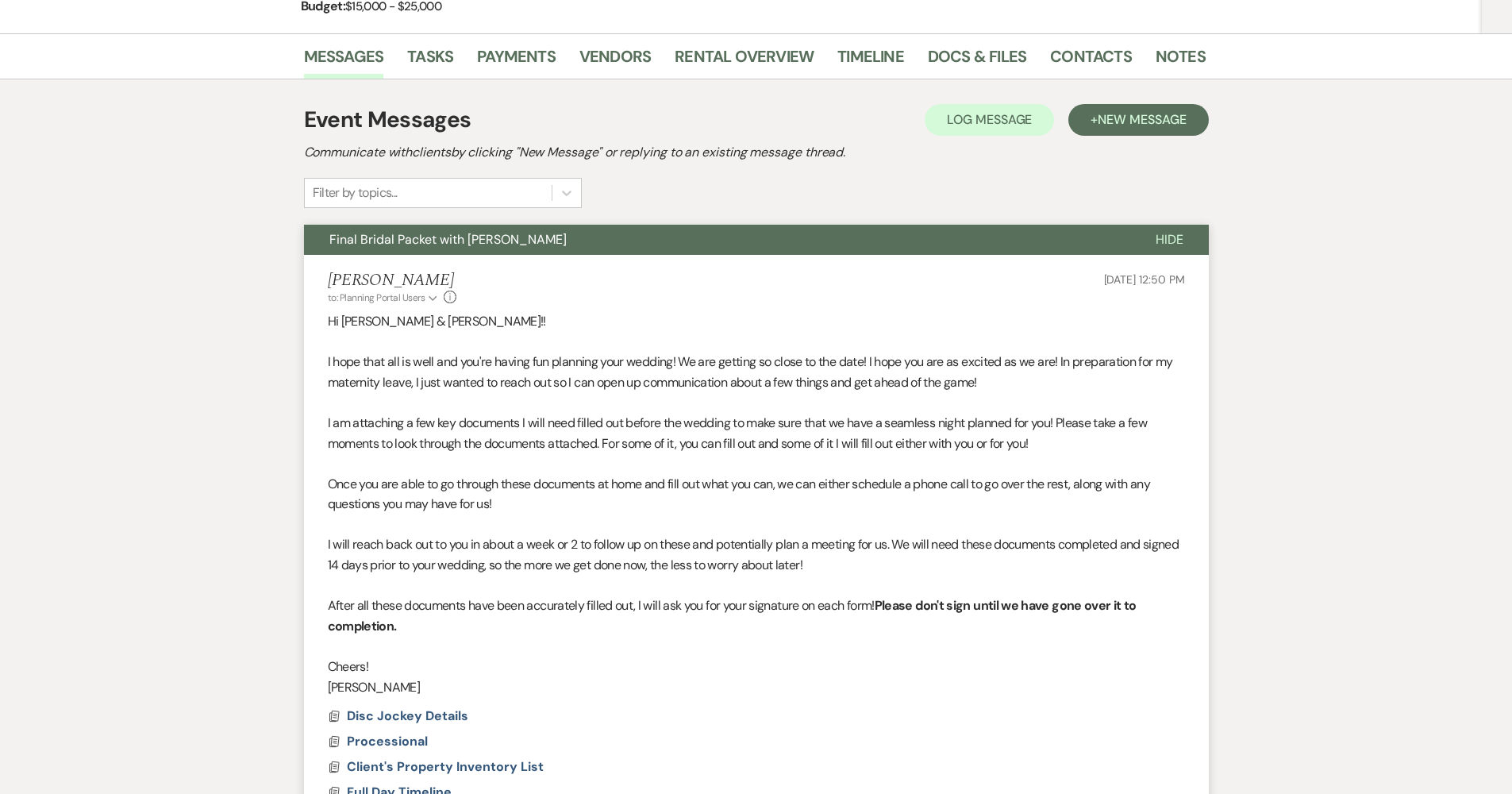
scroll to position [372, 0]
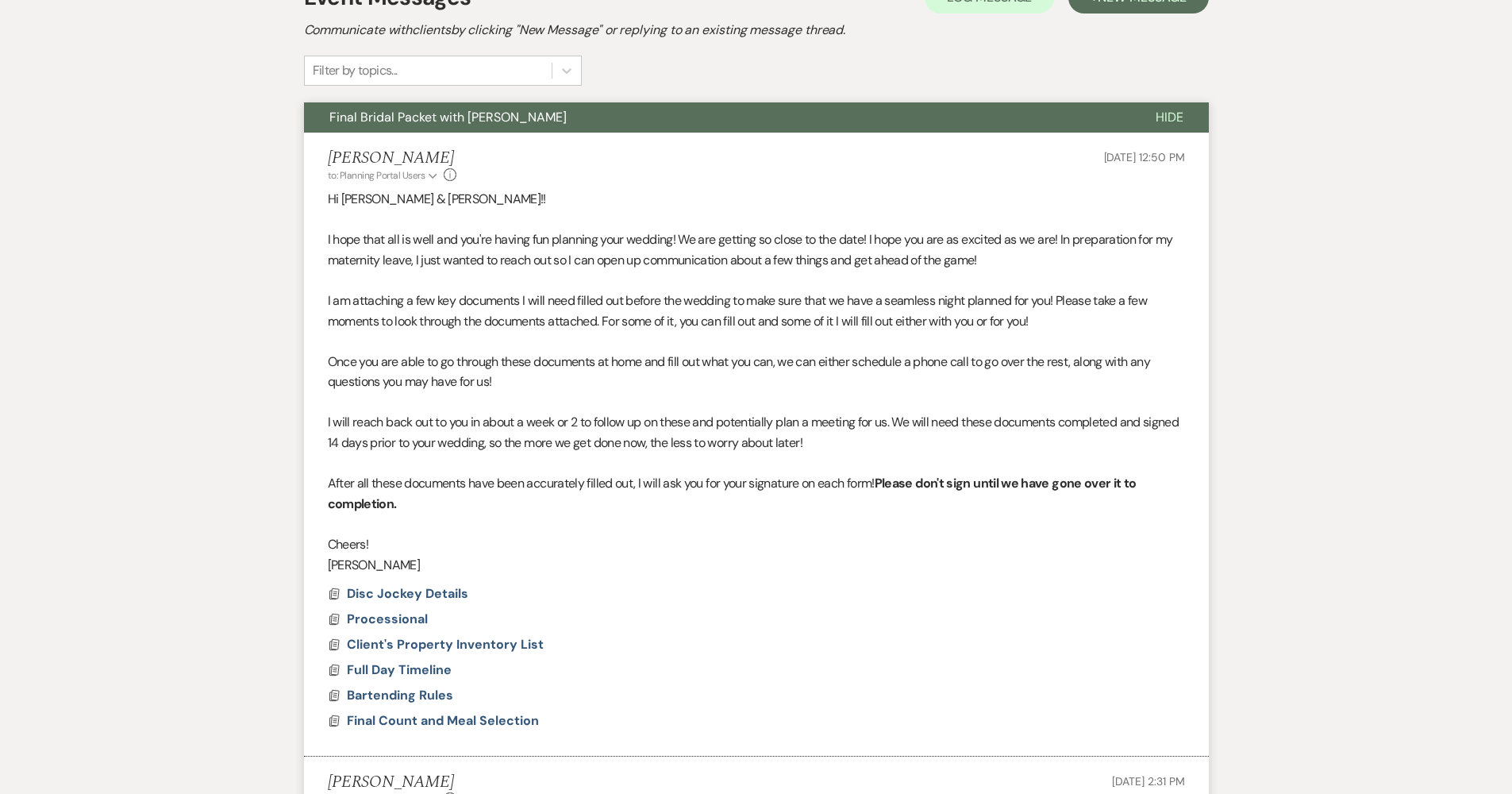
click at [506, 118] on button "Final Bridal Packet with [PERSON_NAME]" at bounding box center [717, 118] width 826 height 30
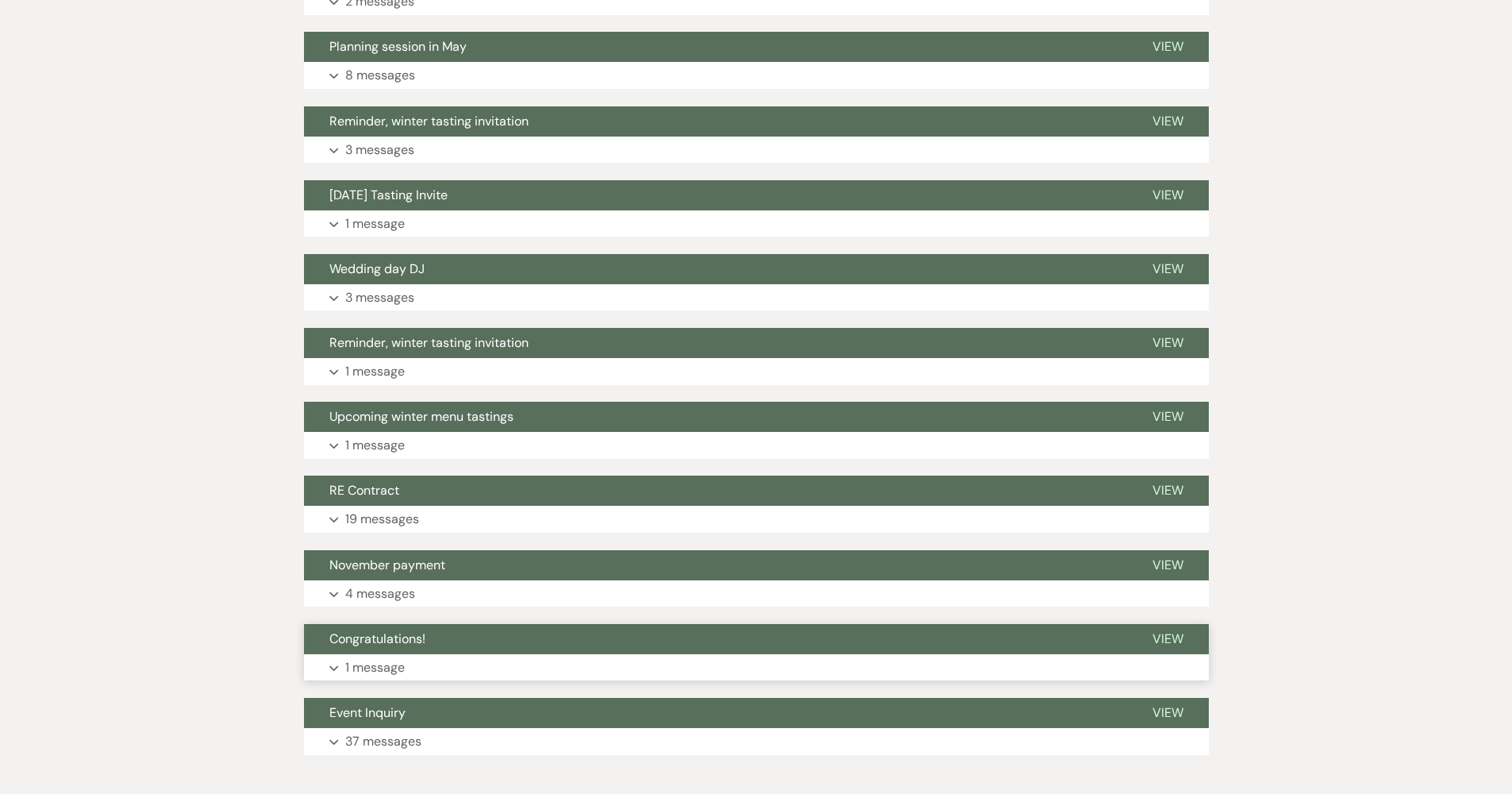
scroll to position [965, 0]
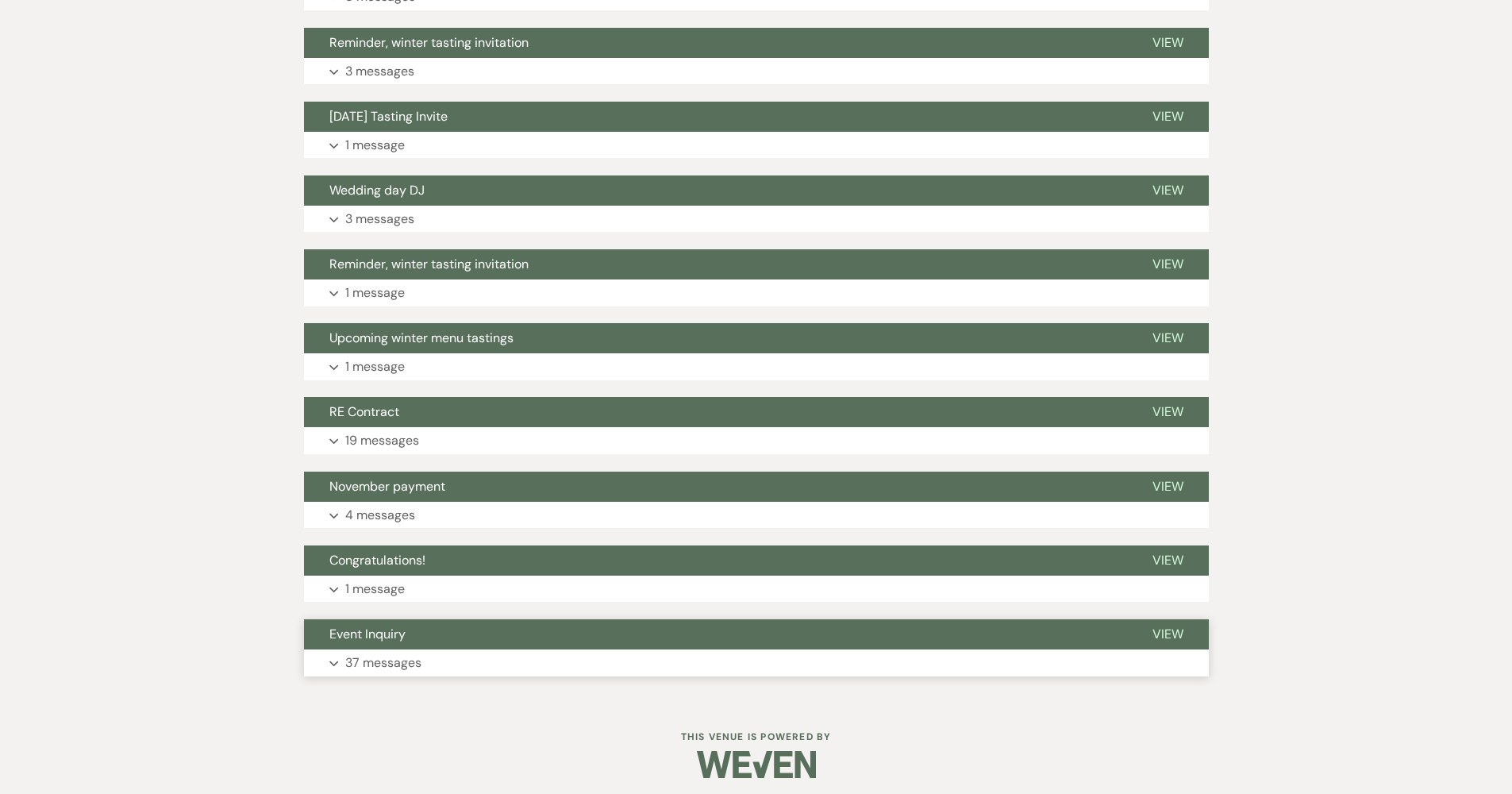
click at [401, 619] on button "Event Inquiry" at bounding box center [716, 634] width 823 height 30
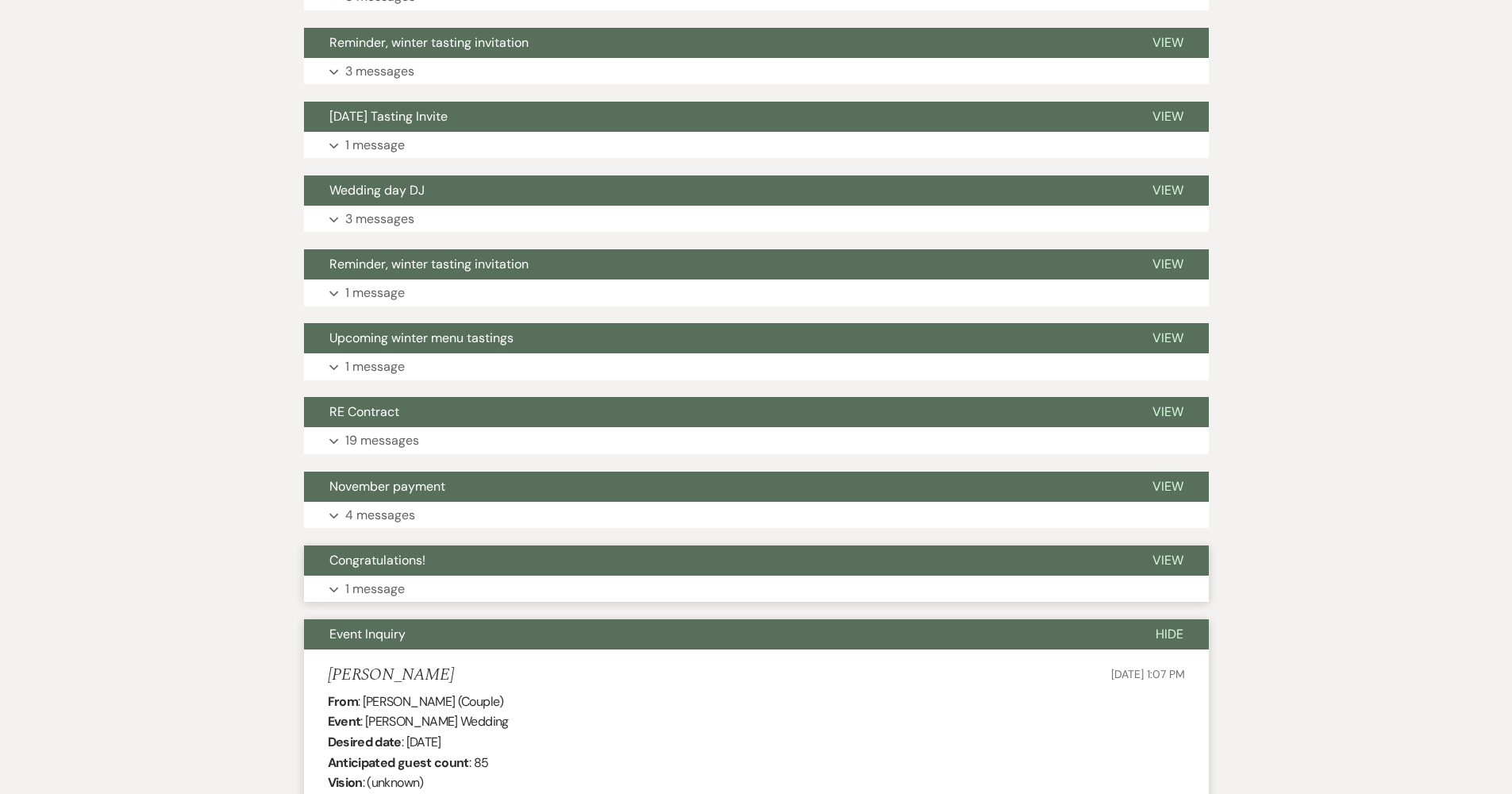
click at [397, 579] on p "1 message" at bounding box center [375, 589] width 60 height 21
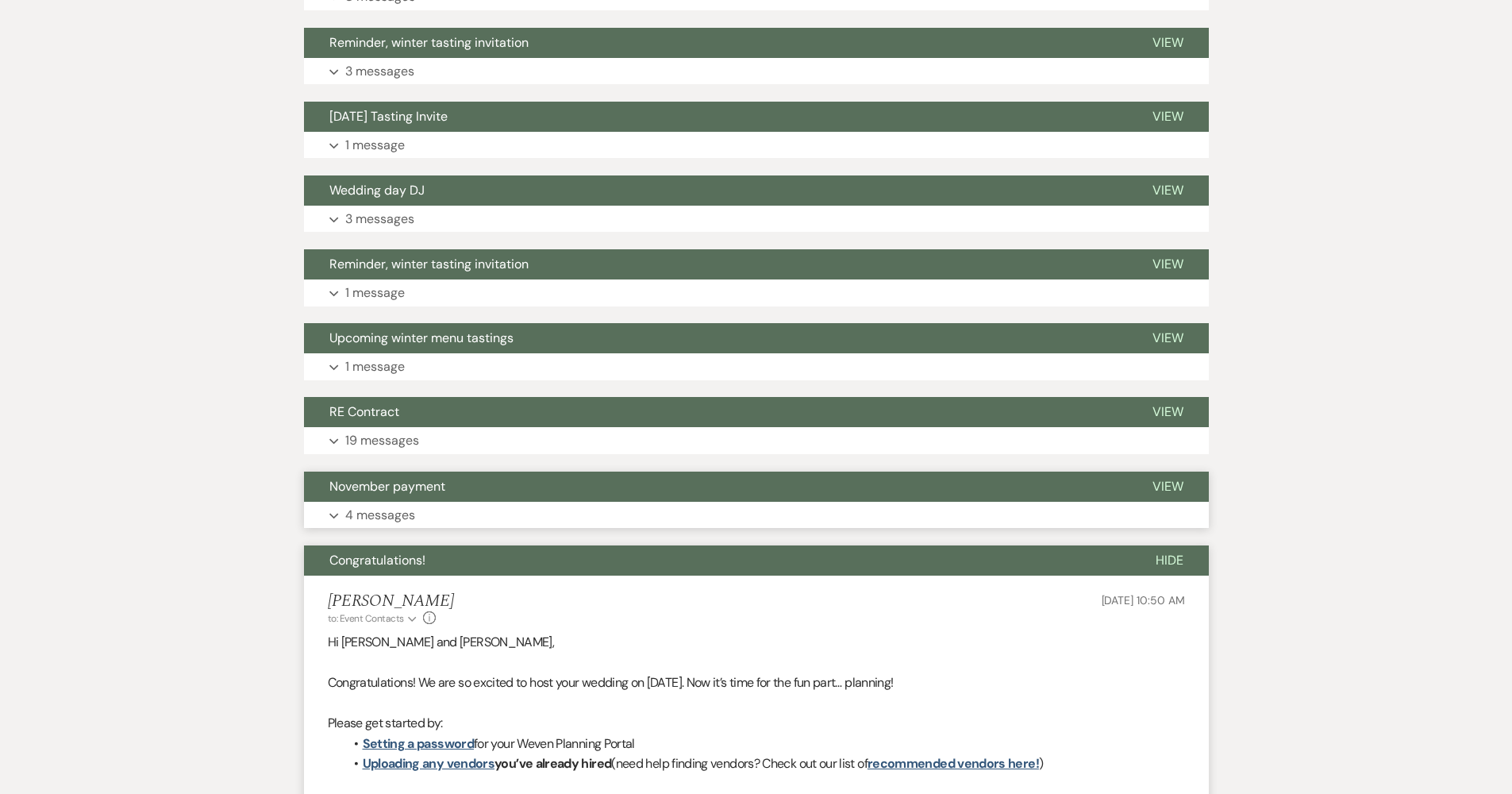
click at [408, 480] on span "November payment" at bounding box center [388, 486] width 116 height 17
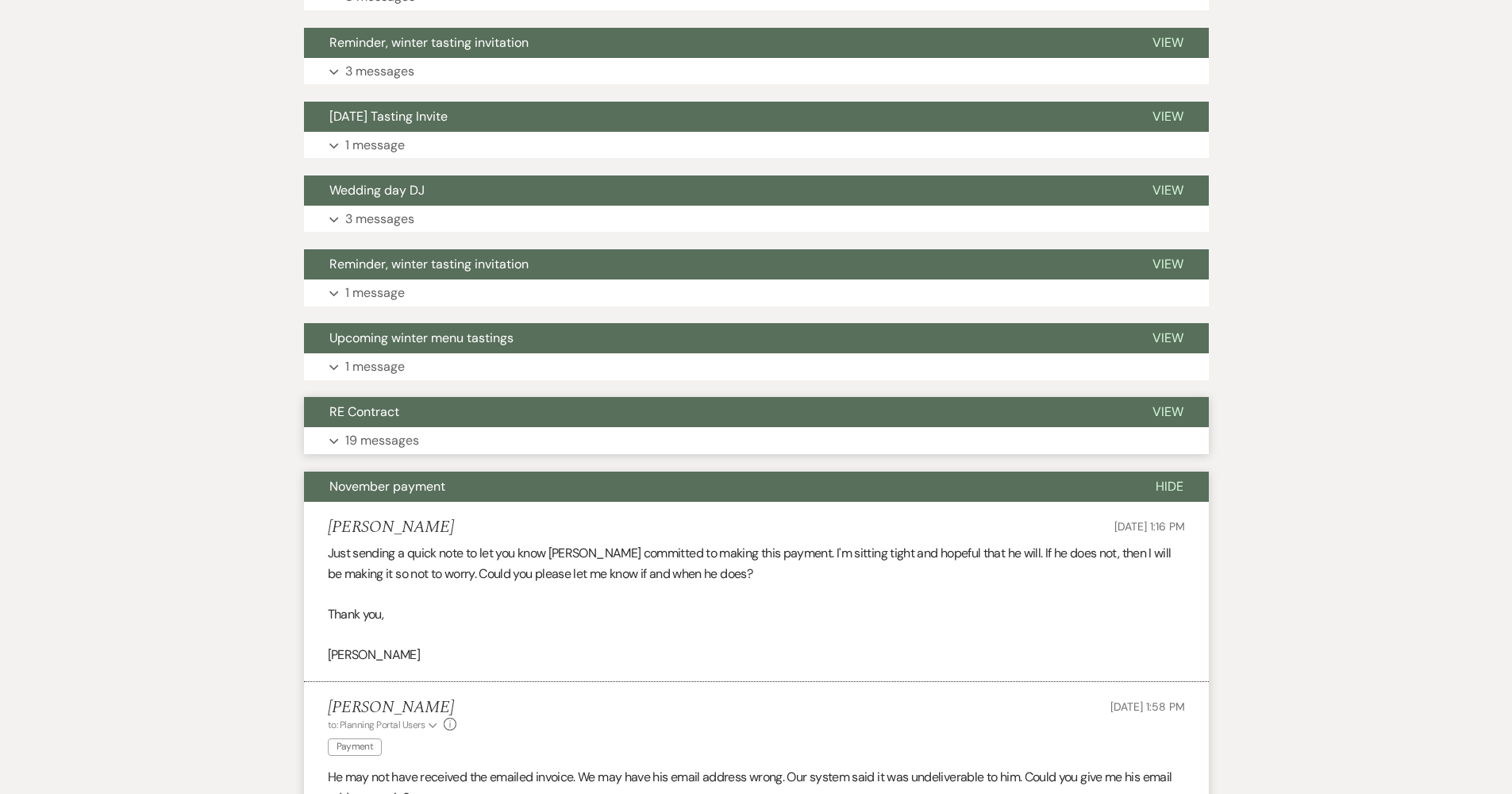
click at [411, 432] on p "19 messages" at bounding box center [382, 440] width 74 height 21
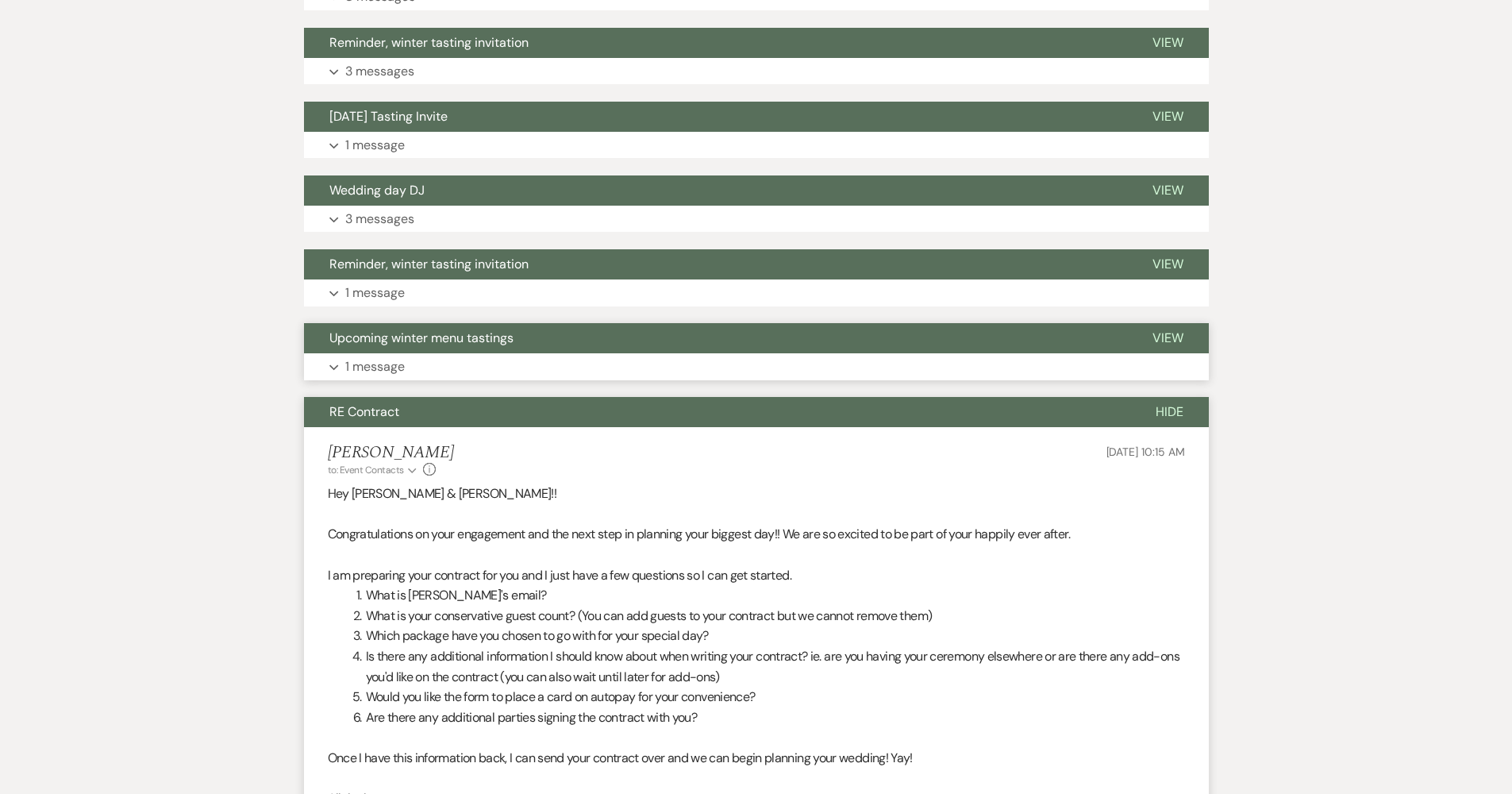
click at [411, 340] on span "Upcoming winter menu tastings" at bounding box center [421, 338] width 184 height 17
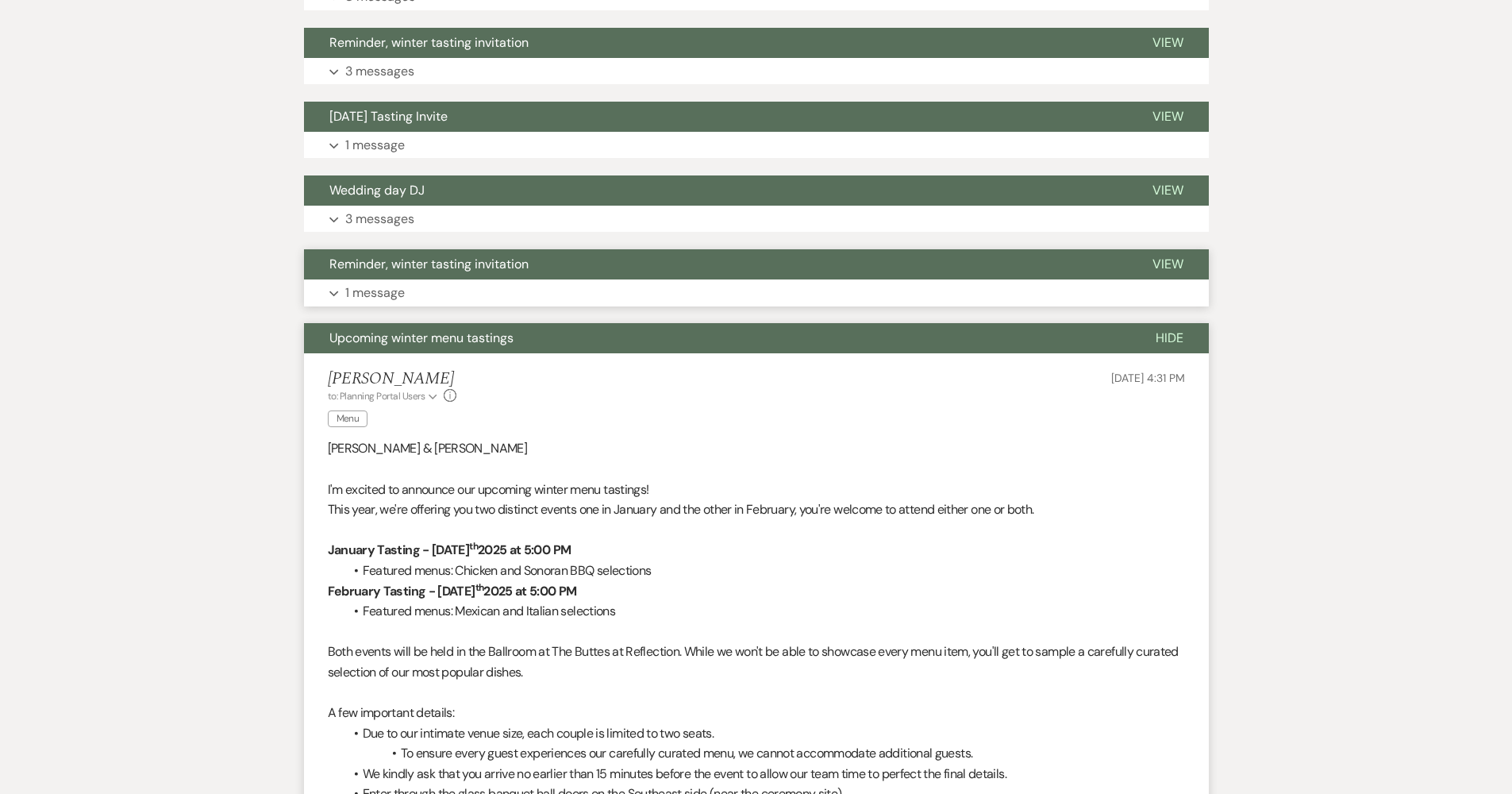
click at [422, 280] on button "Expand 1 message" at bounding box center [756, 293] width 904 height 27
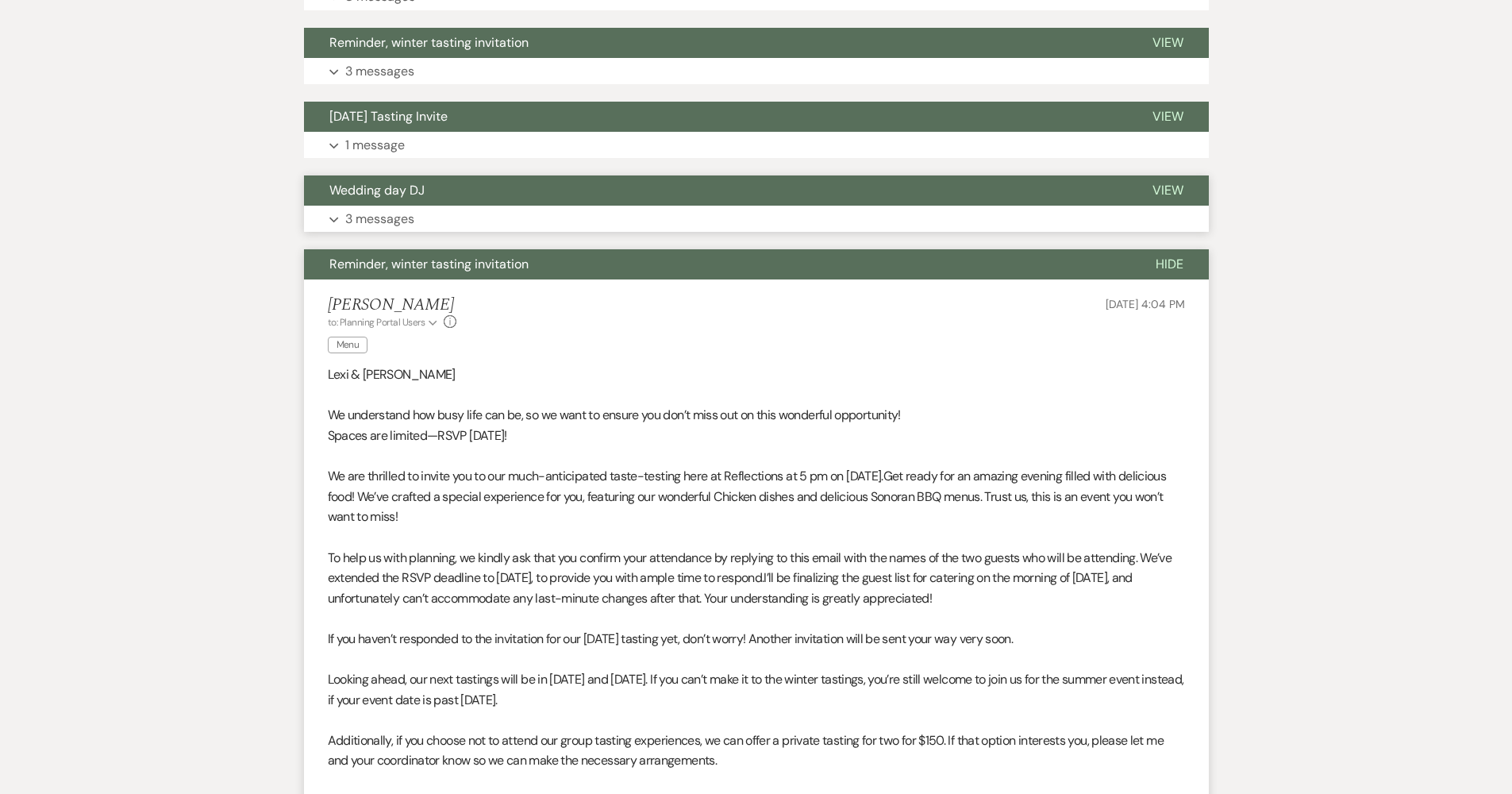
click at [420, 213] on button "Expand 3 messages" at bounding box center [756, 219] width 904 height 27
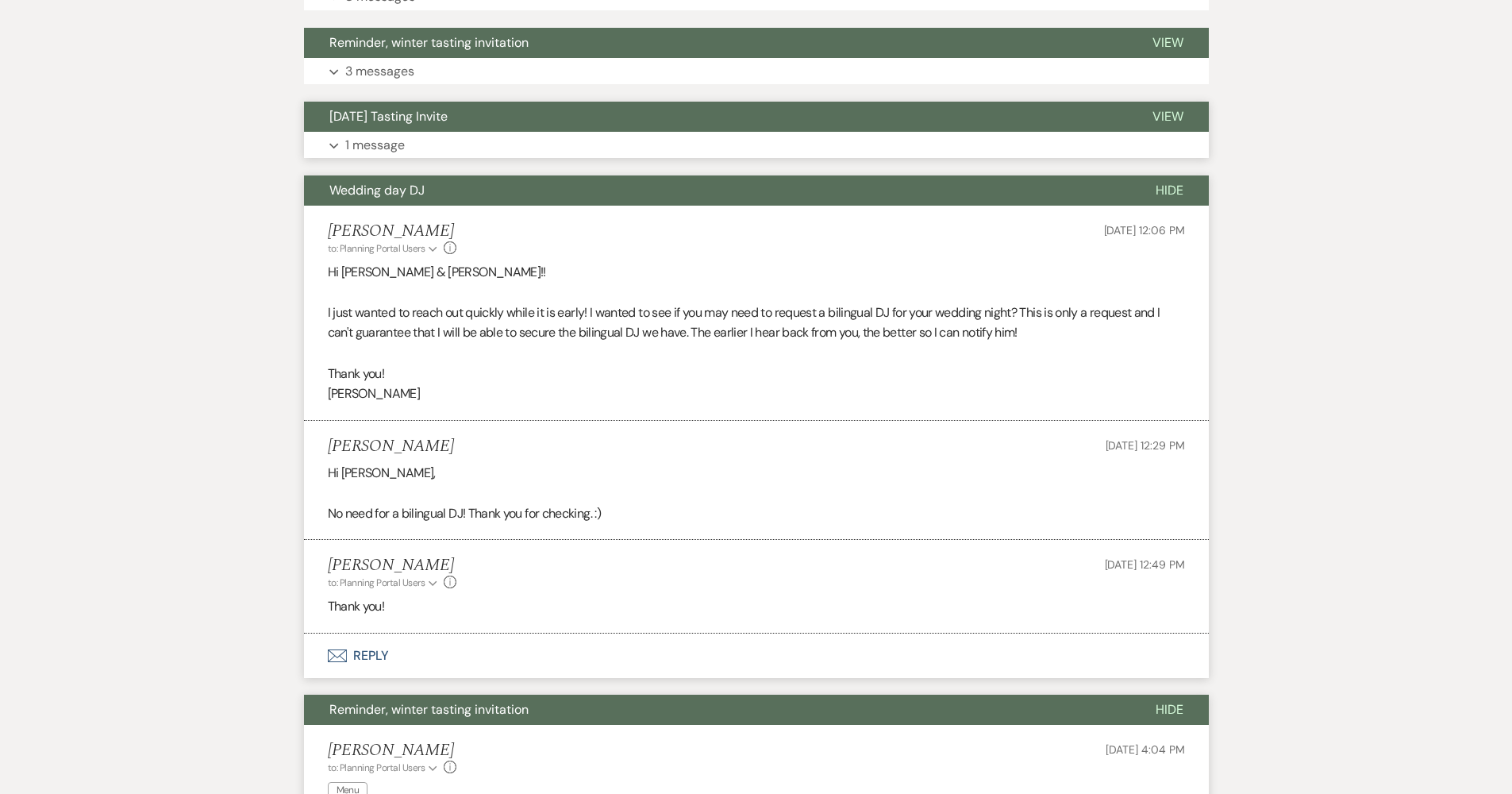
click at [404, 136] on button "Expand 1 message" at bounding box center [756, 145] width 904 height 27
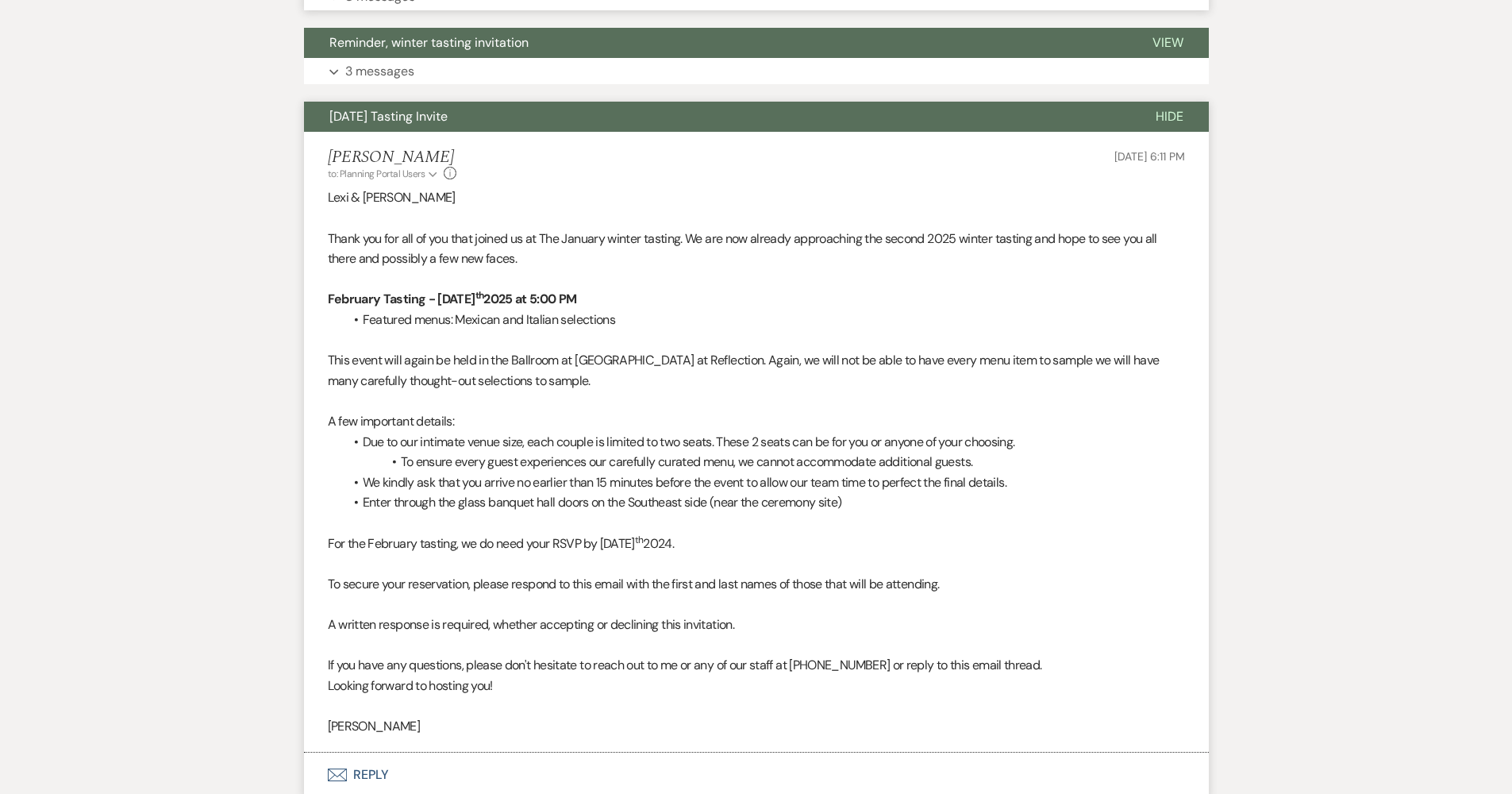
scroll to position [834, 0]
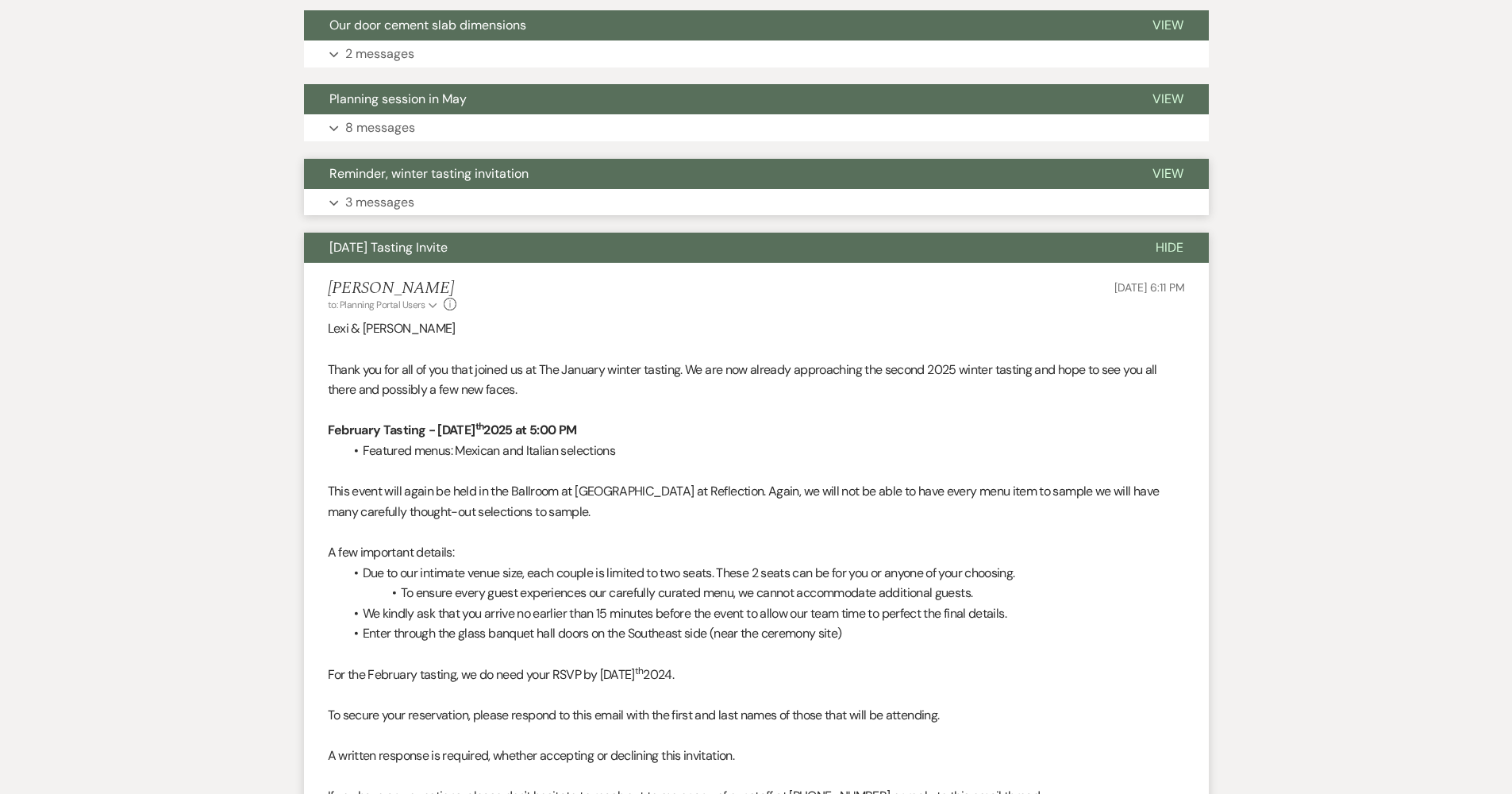
click at [404, 202] on p "3 messages" at bounding box center [380, 202] width 69 height 21
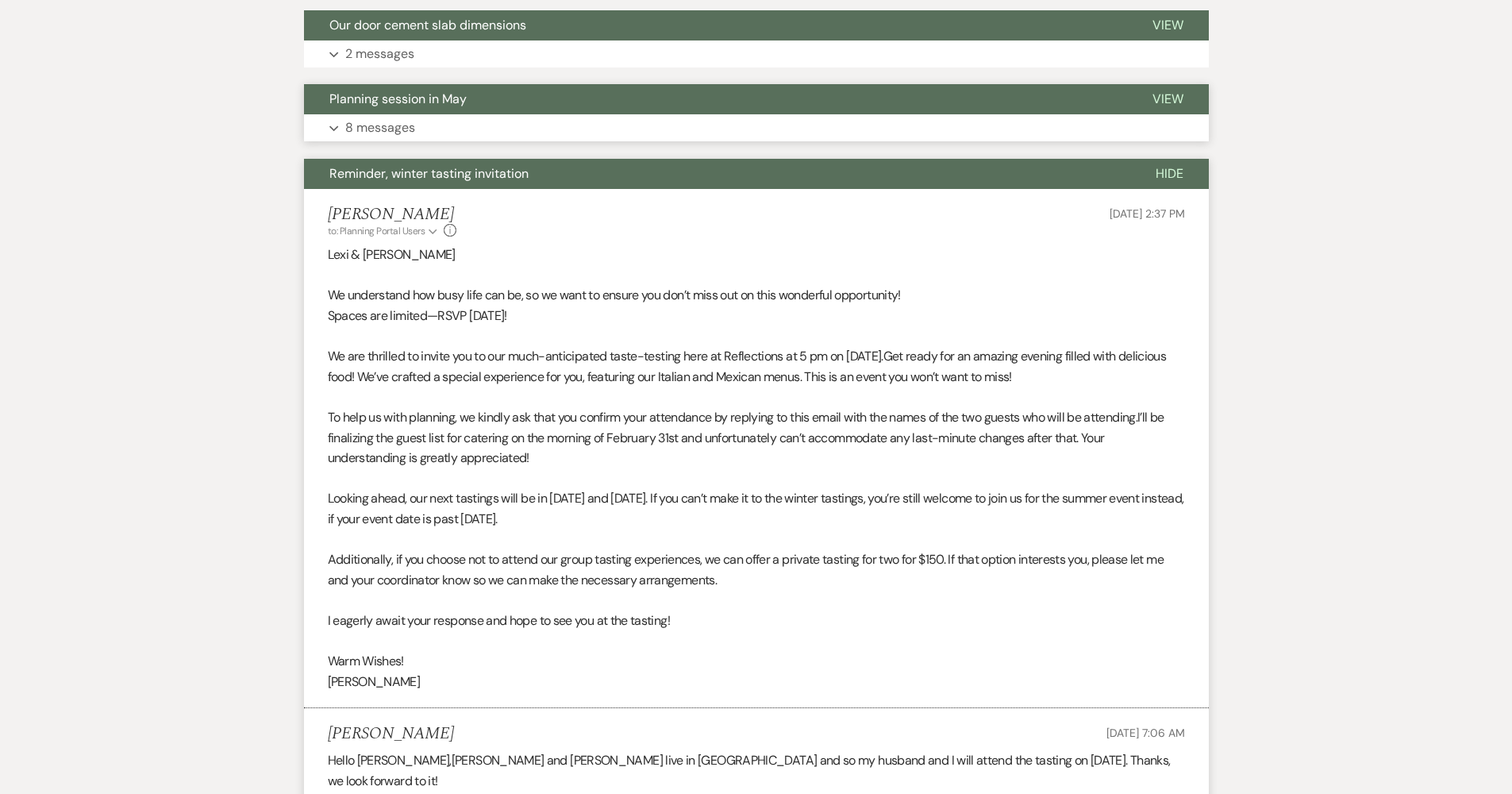
click at [408, 130] on p "8 messages" at bounding box center [381, 128] width 70 height 21
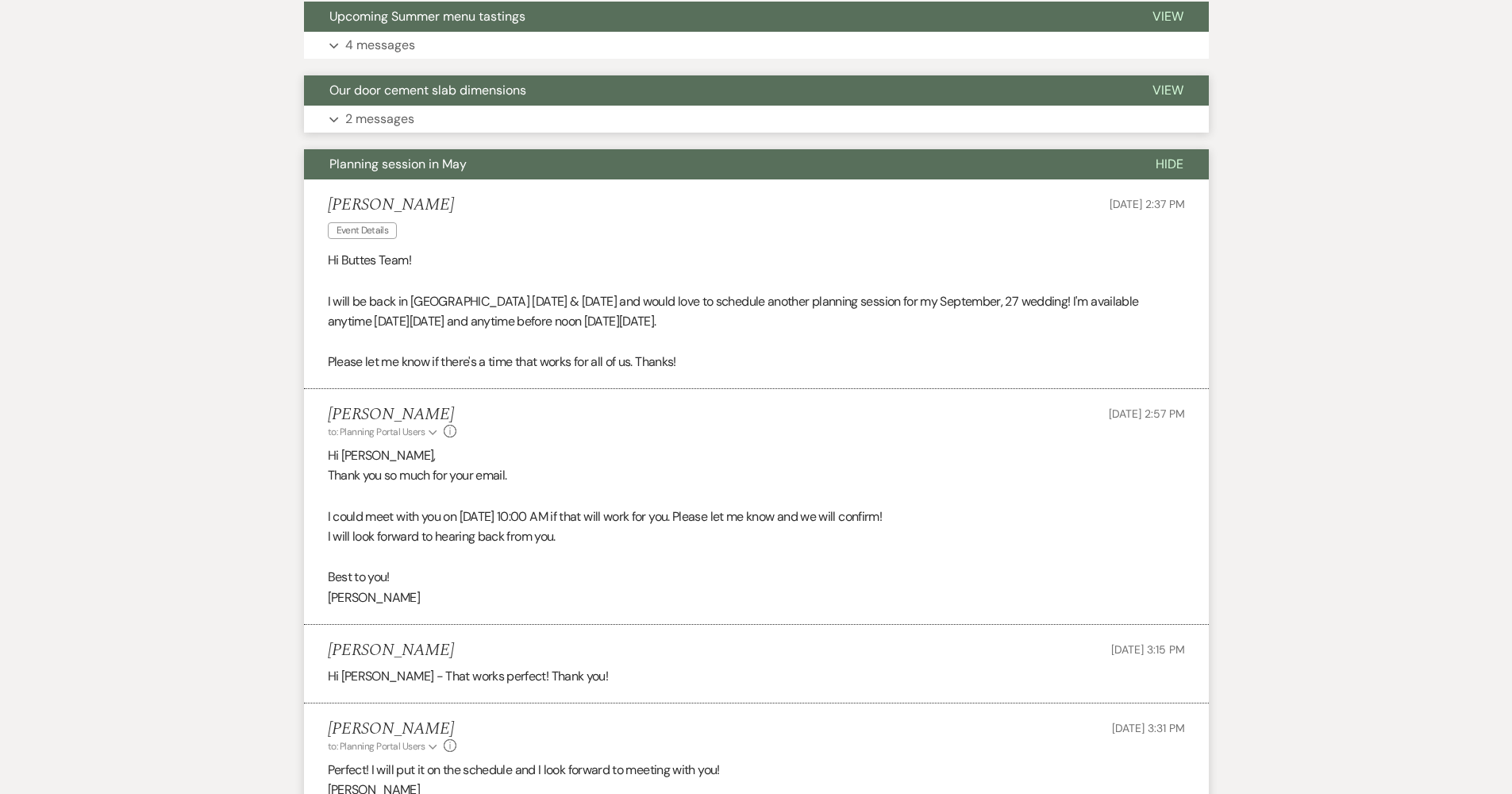
click at [412, 118] on p "2 messages" at bounding box center [380, 119] width 69 height 21
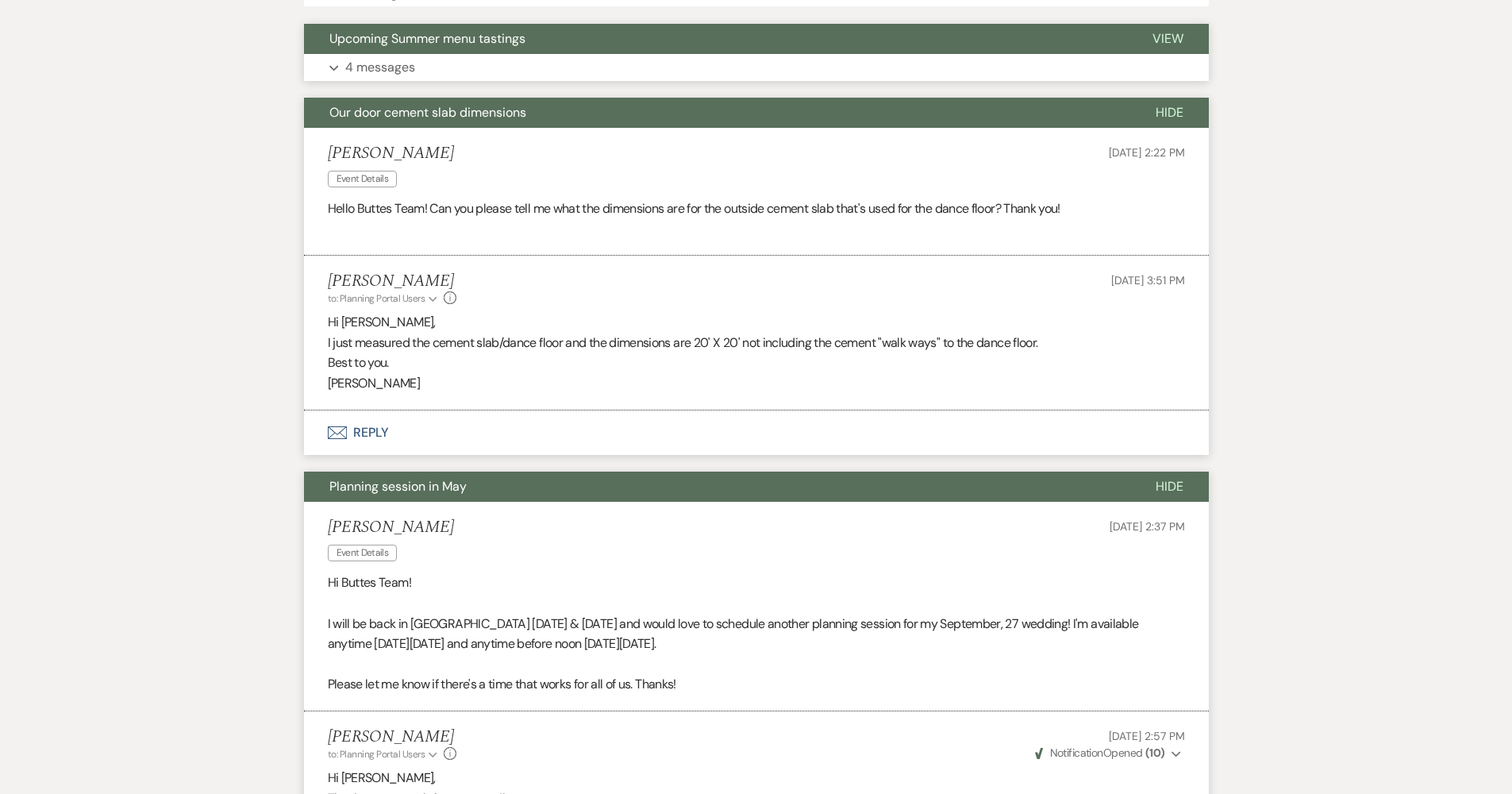
scroll to position [666, 0]
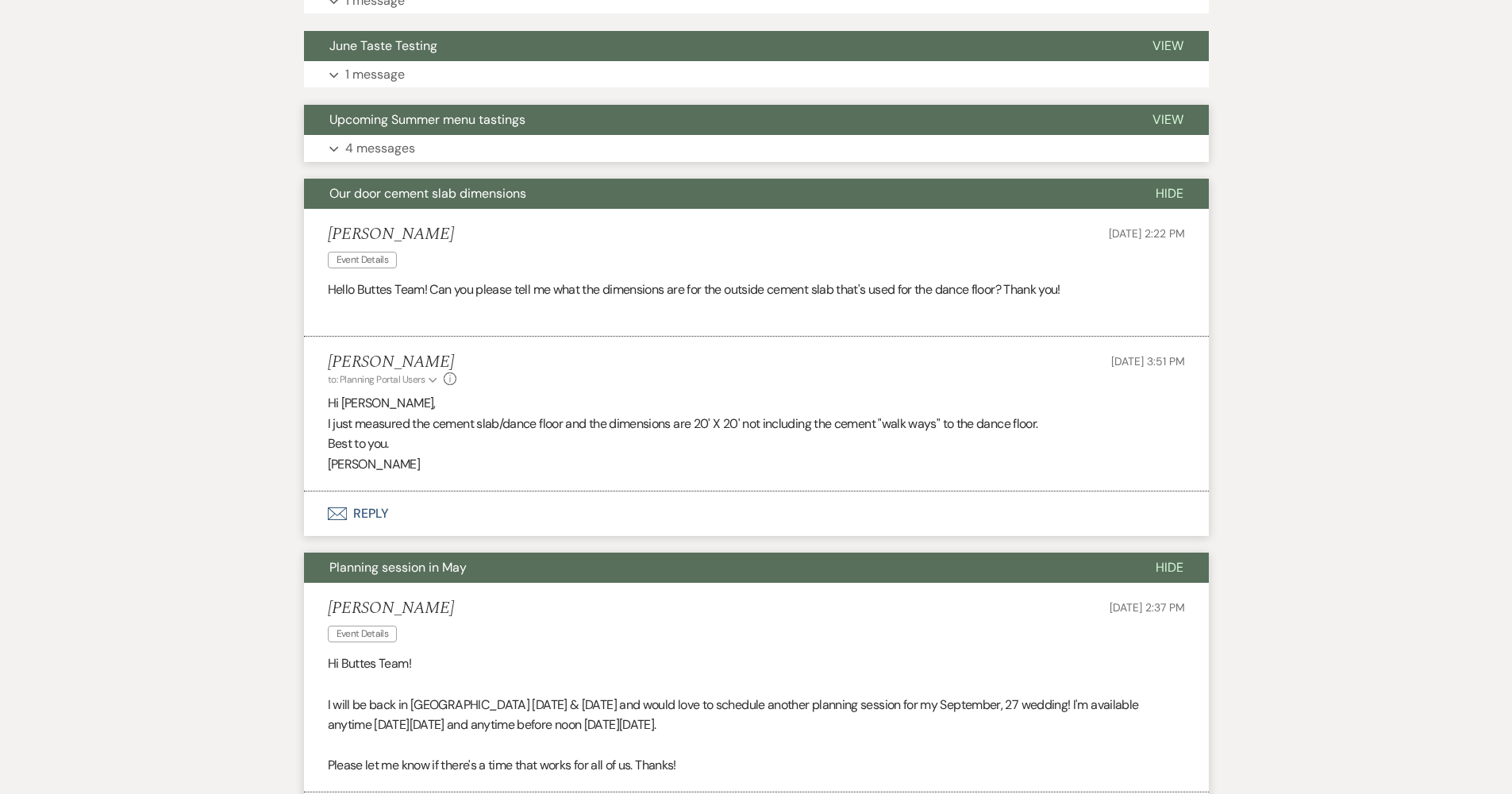
click at [406, 139] on p "4 messages" at bounding box center [381, 148] width 70 height 21
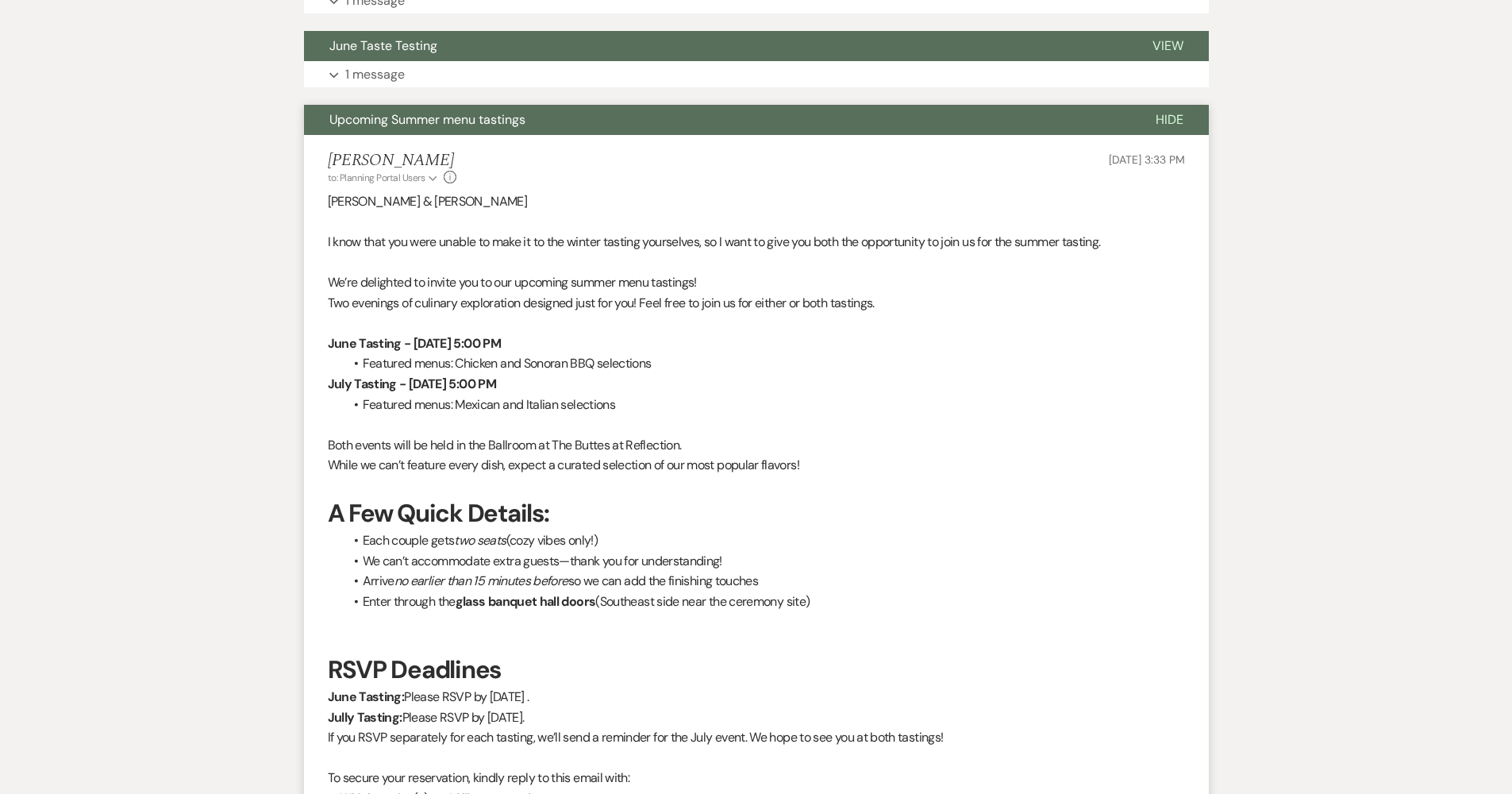
click at [409, 84] on button "Expand 1 message" at bounding box center [756, 75] width 904 height 27
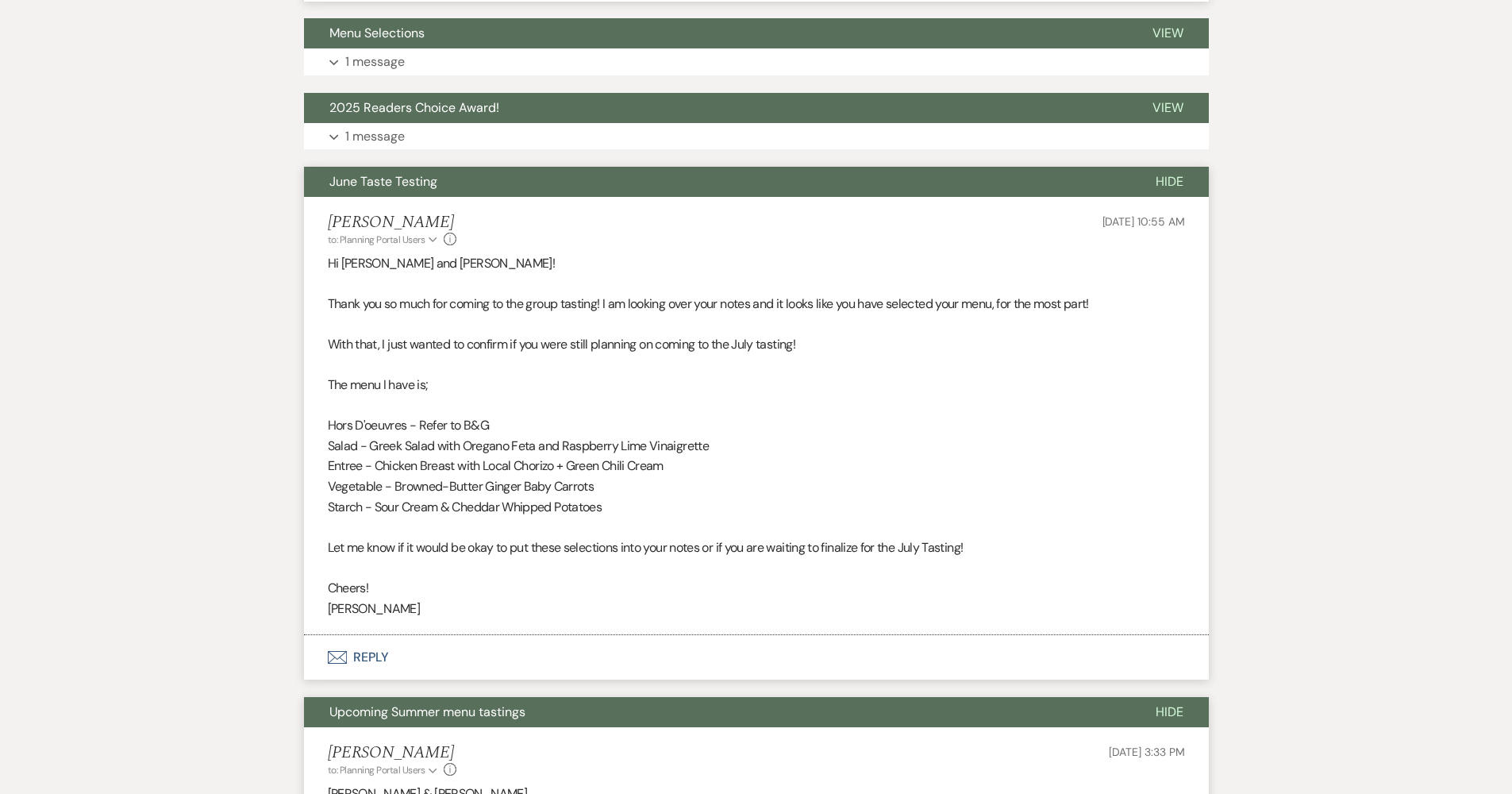
scroll to position [384, 0]
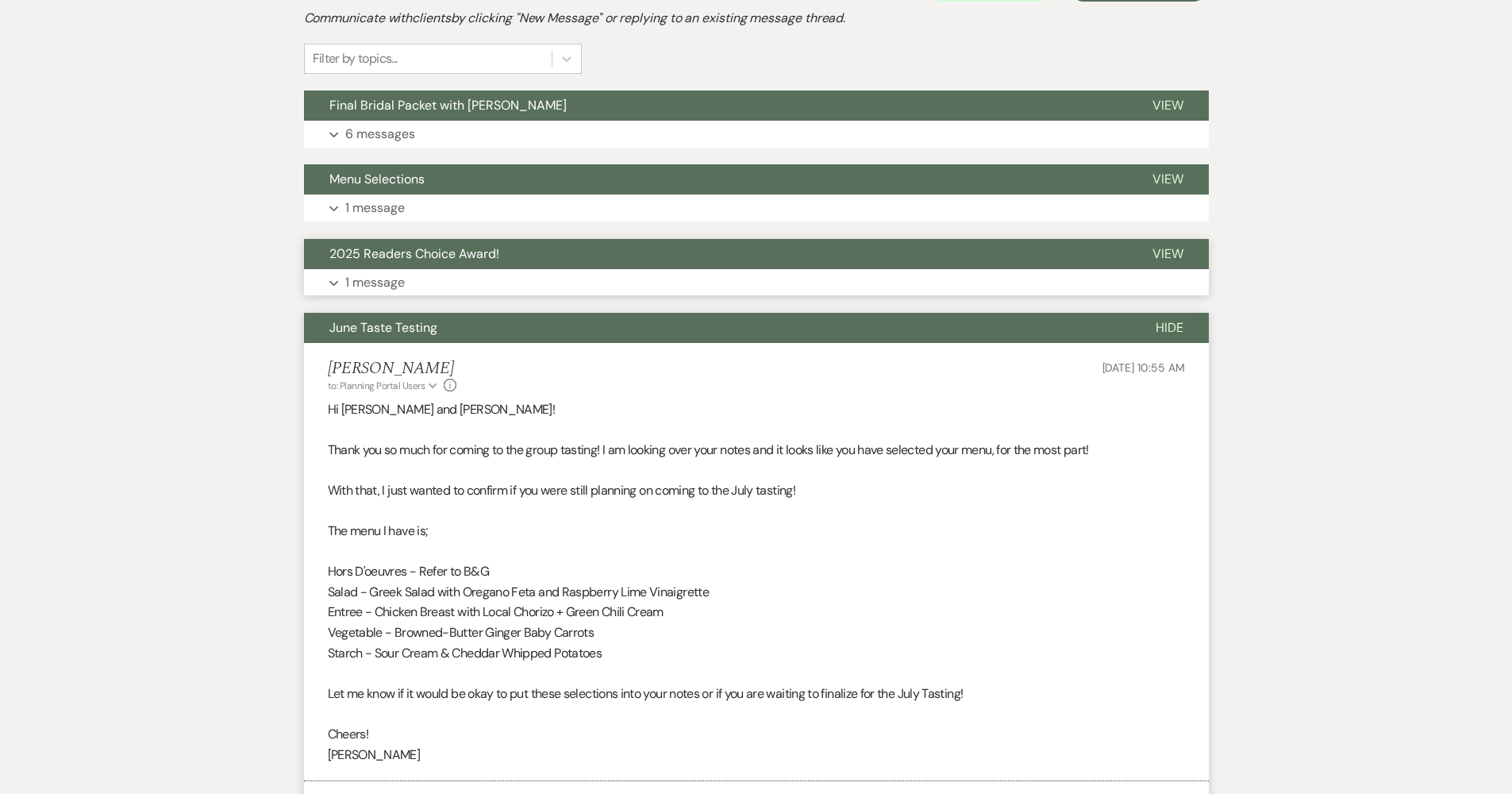
click at [383, 289] on p "1 message" at bounding box center [375, 283] width 60 height 21
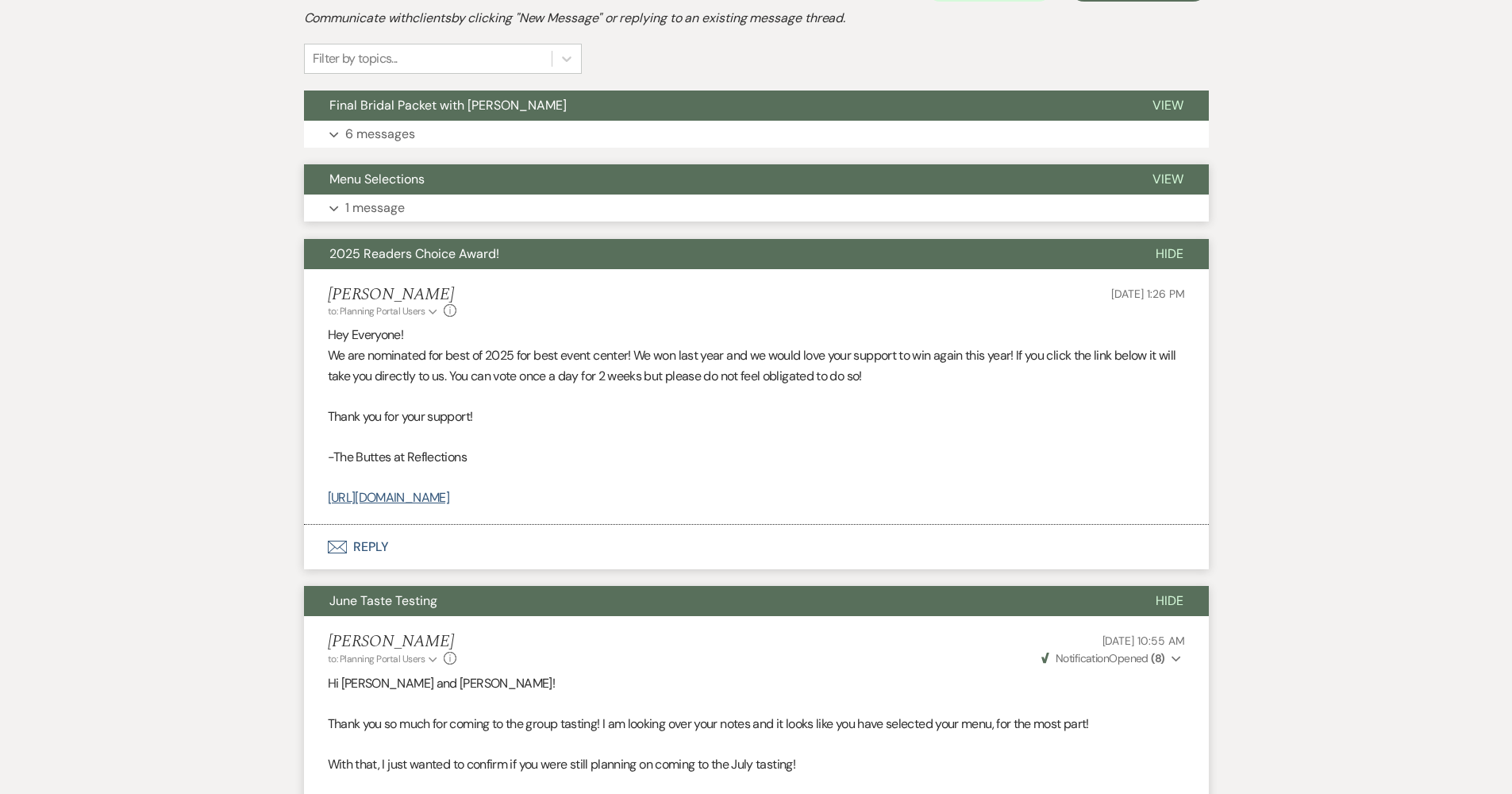
click at [400, 200] on p "1 message" at bounding box center [375, 208] width 60 height 21
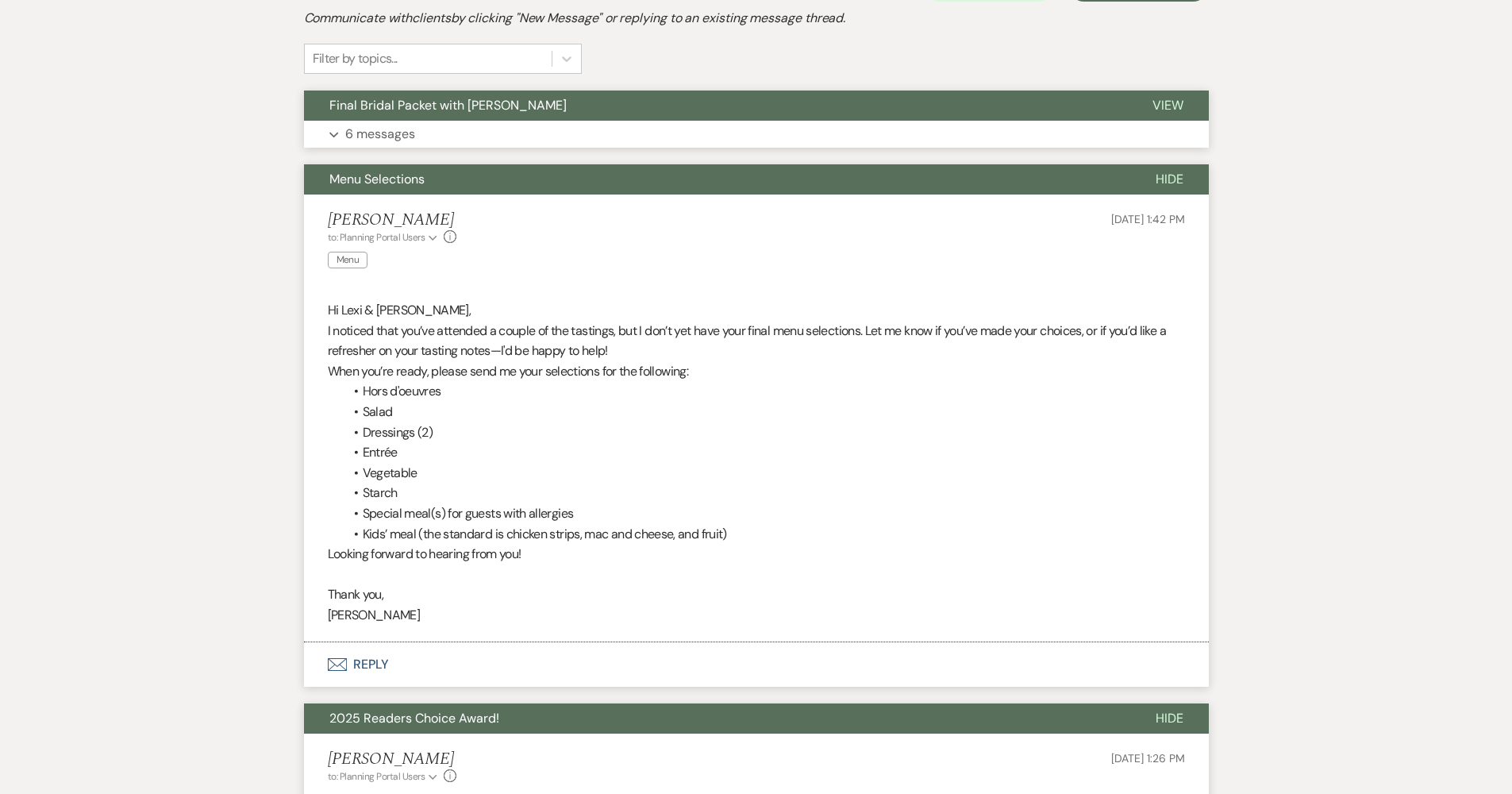
drag, startPoint x: 434, startPoint y: 115, endPoint x: 442, endPoint y: 117, distance: 8.2
click at [434, 115] on button "Final Bridal Packet with [PERSON_NAME]" at bounding box center [716, 106] width 823 height 30
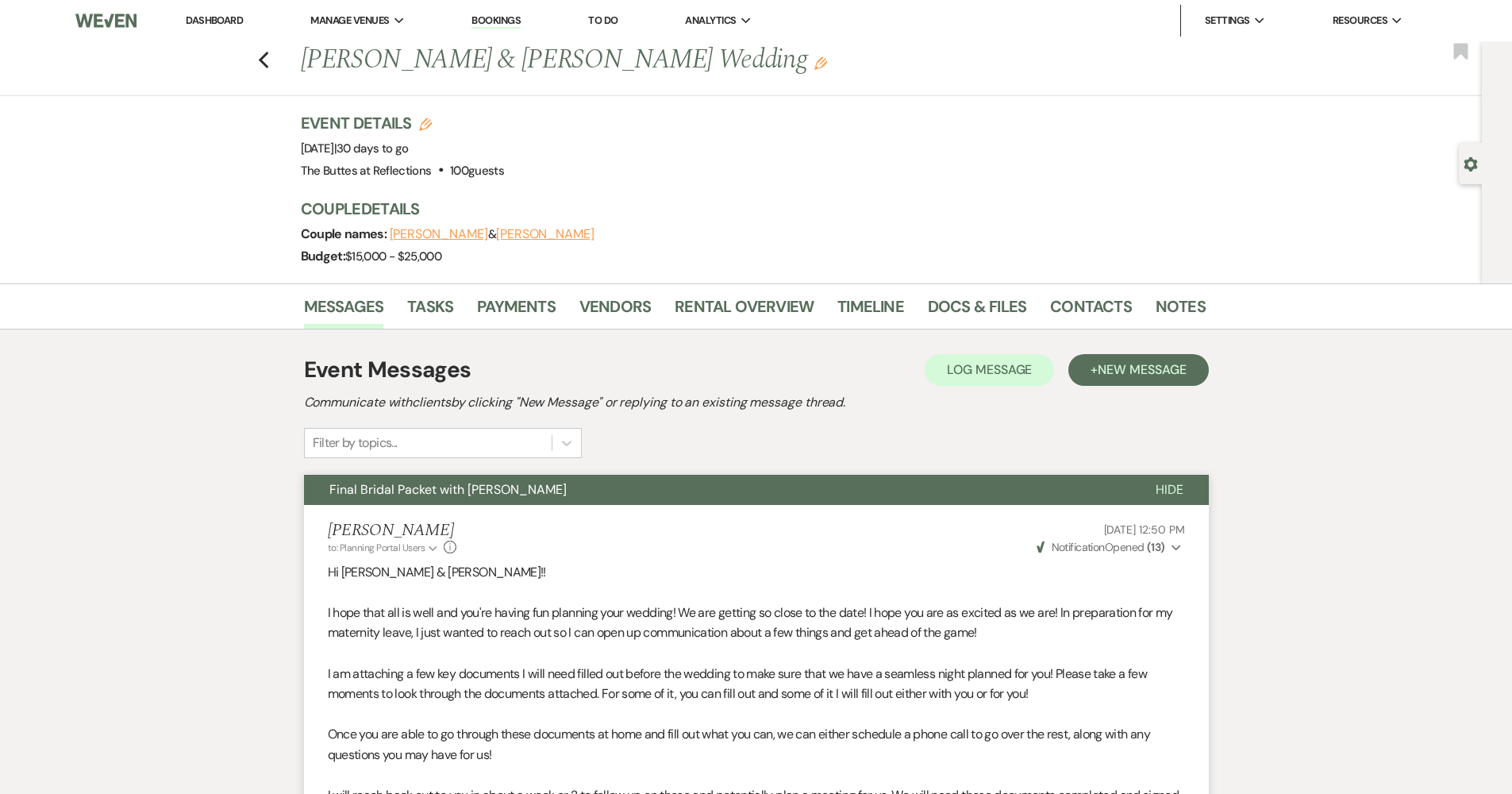
scroll to position [0, 0]
click at [210, 26] on link "Dashboard" at bounding box center [214, 20] width 57 height 14
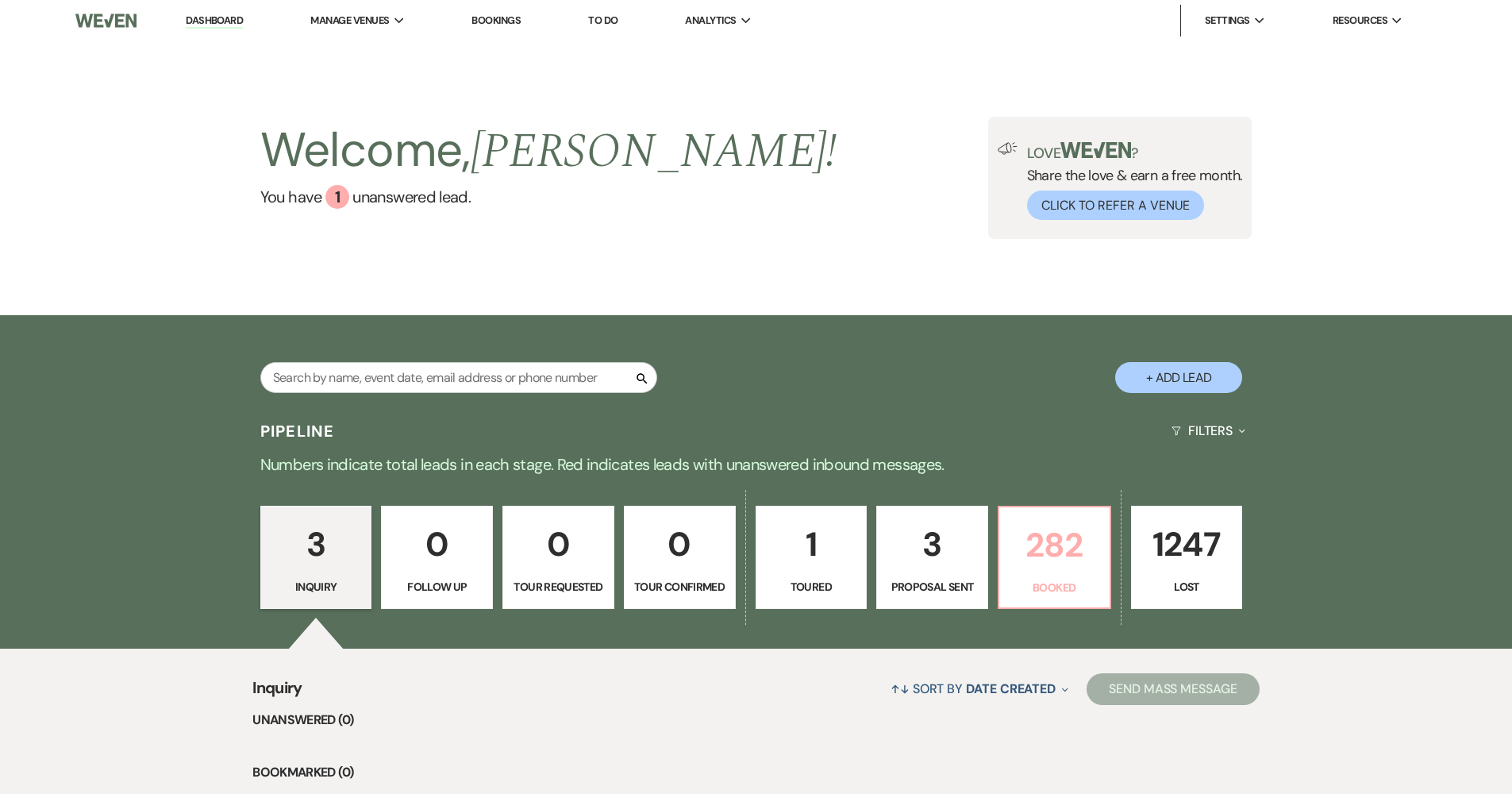
click at [1095, 554] on p "282" at bounding box center [1054, 545] width 92 height 53
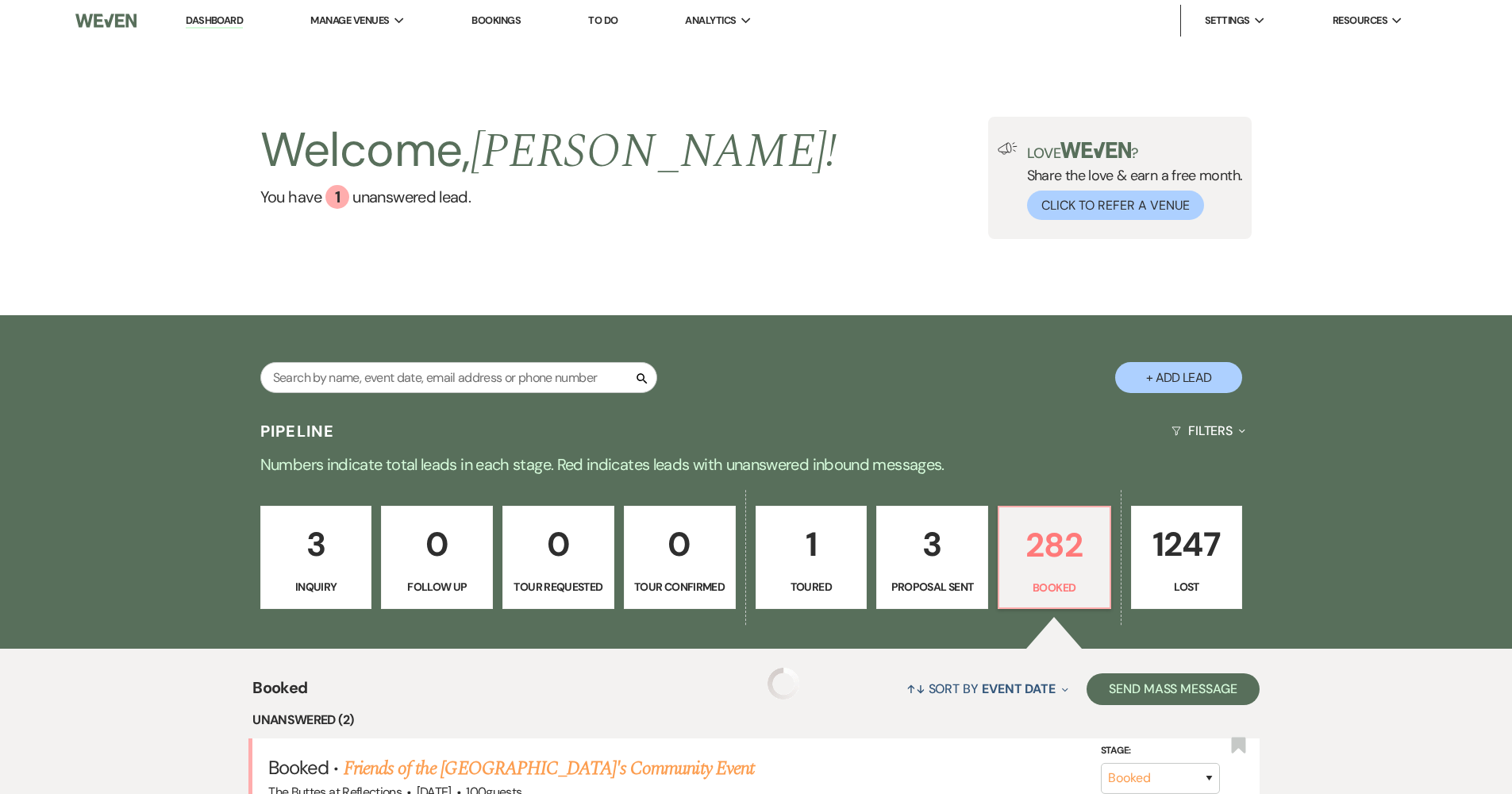
scroll to position [104, 0]
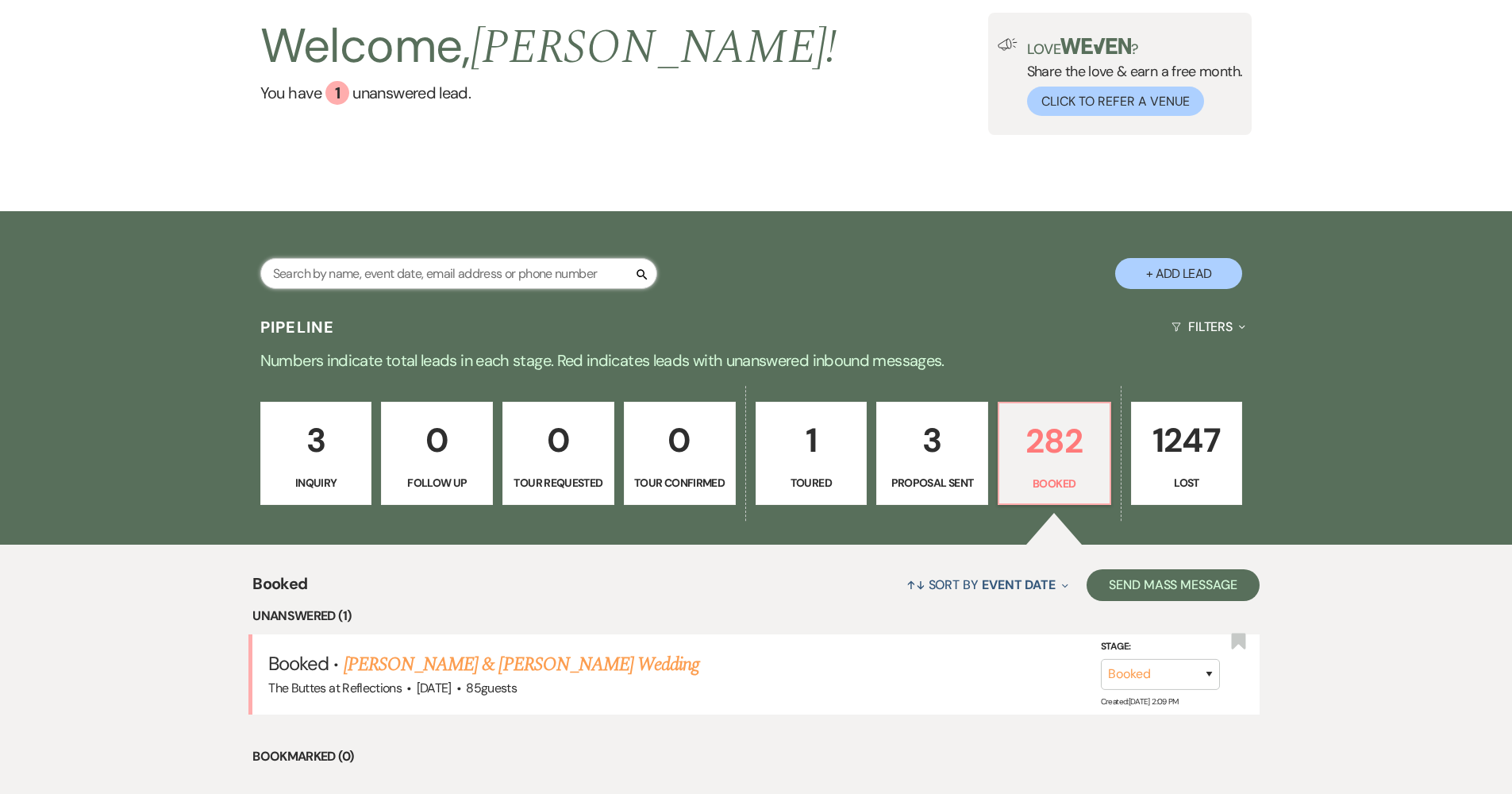
click at [529, 283] on input "text" at bounding box center [459, 273] width 397 height 31
type input "[PERSON_NAME]"
select select "8"
select select "3"
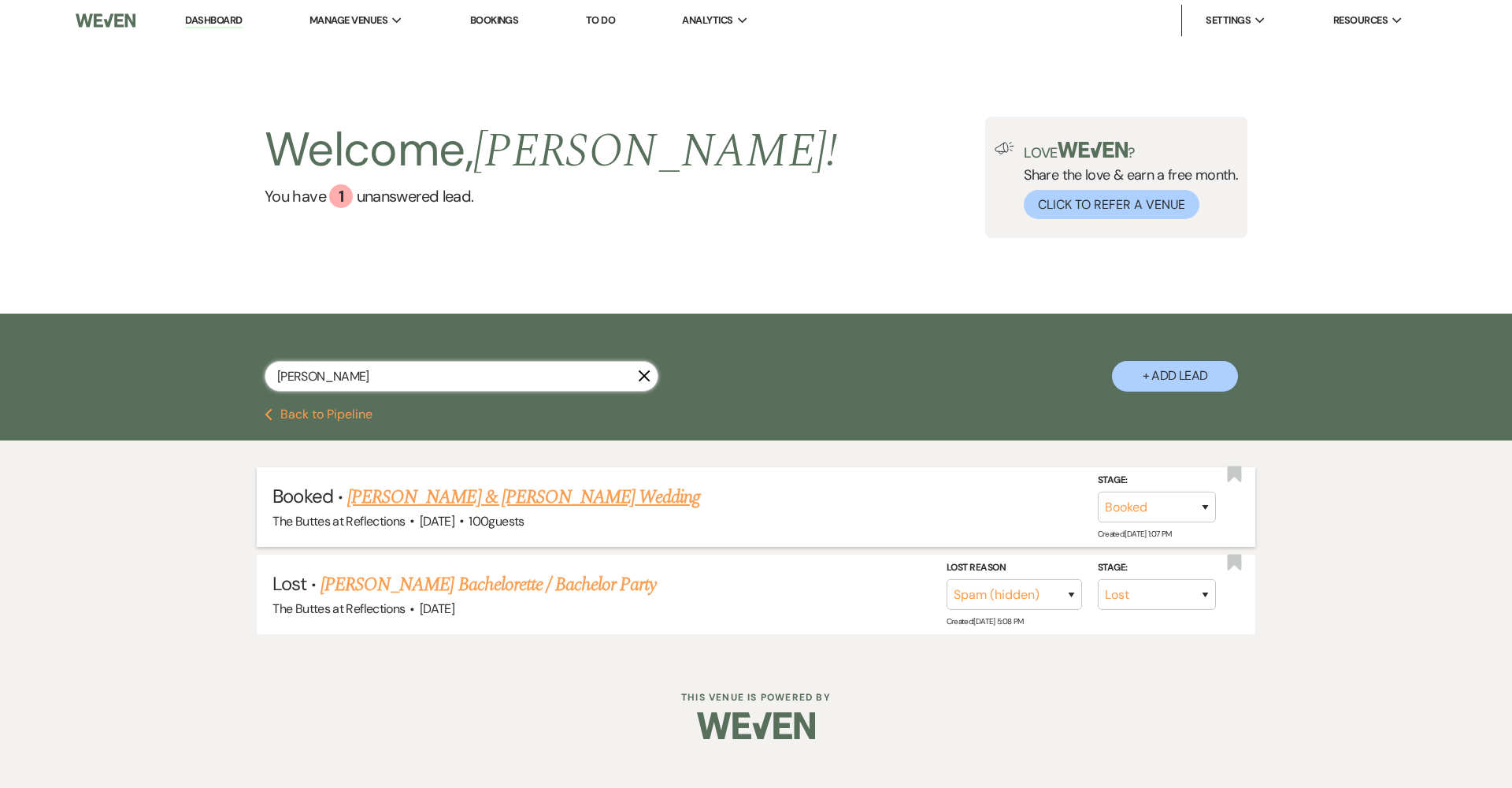
type input "[PERSON_NAME]"
click at [530, 503] on link "[PERSON_NAME] & [PERSON_NAME] Wedding" at bounding box center [524, 497] width 352 height 28
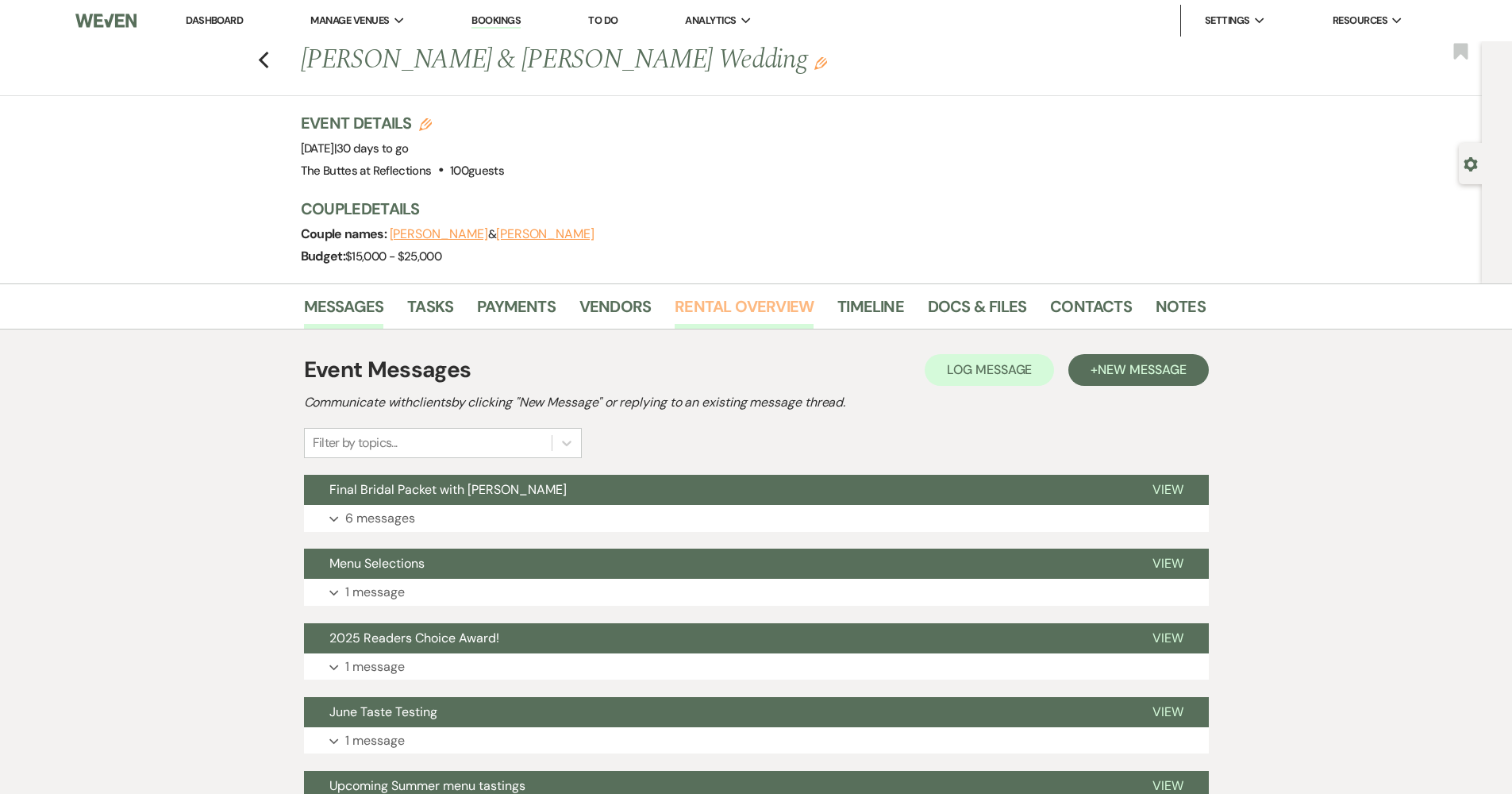
click at [715, 296] on link "Rental Overview" at bounding box center [744, 311] width 139 height 35
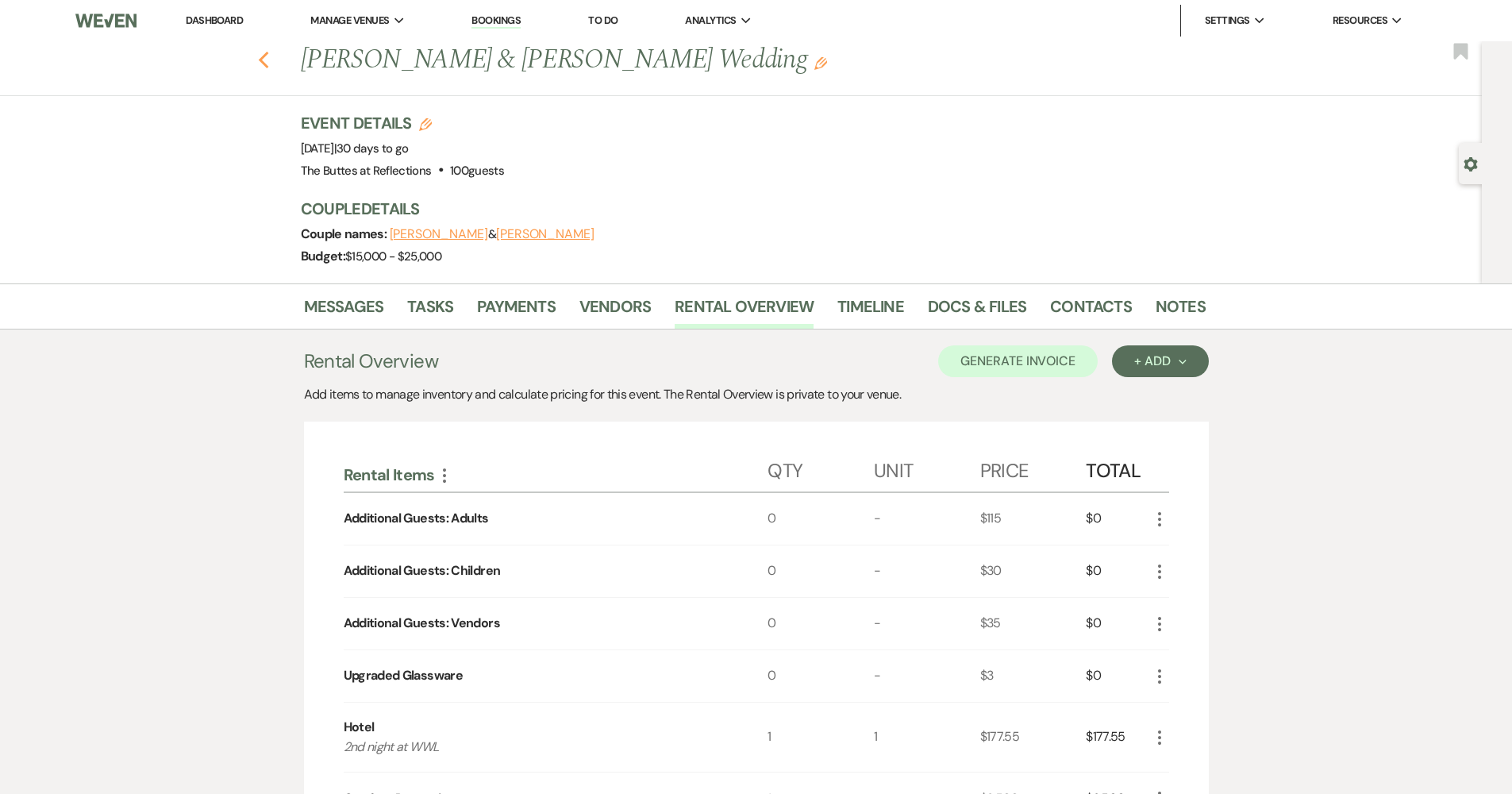
click at [268, 56] on use "button" at bounding box center [263, 61] width 10 height 18
select select "8"
select select "3"
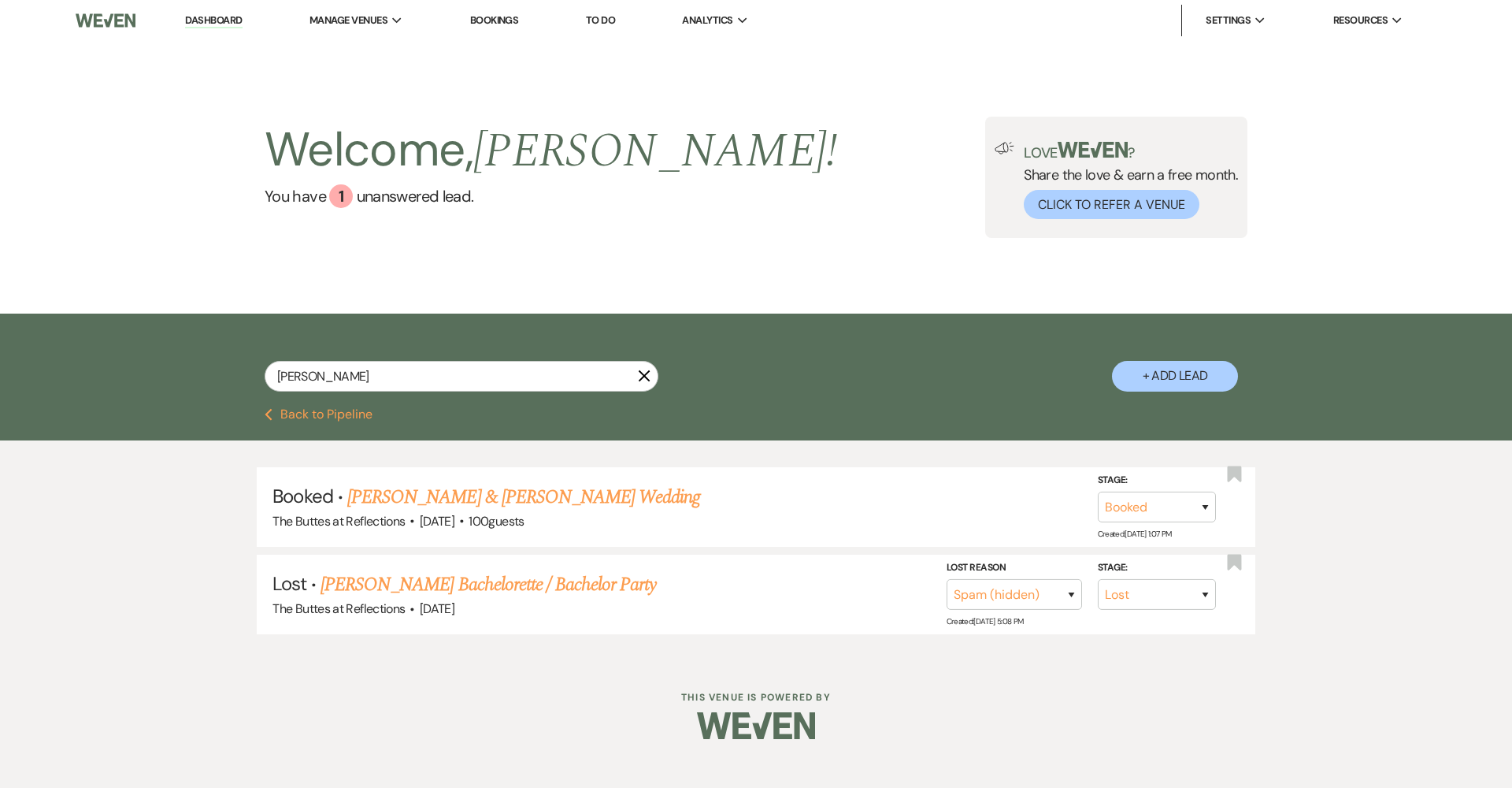
click at [320, 420] on button "Previous Back to Pipeline" at bounding box center [318, 414] width 108 height 13
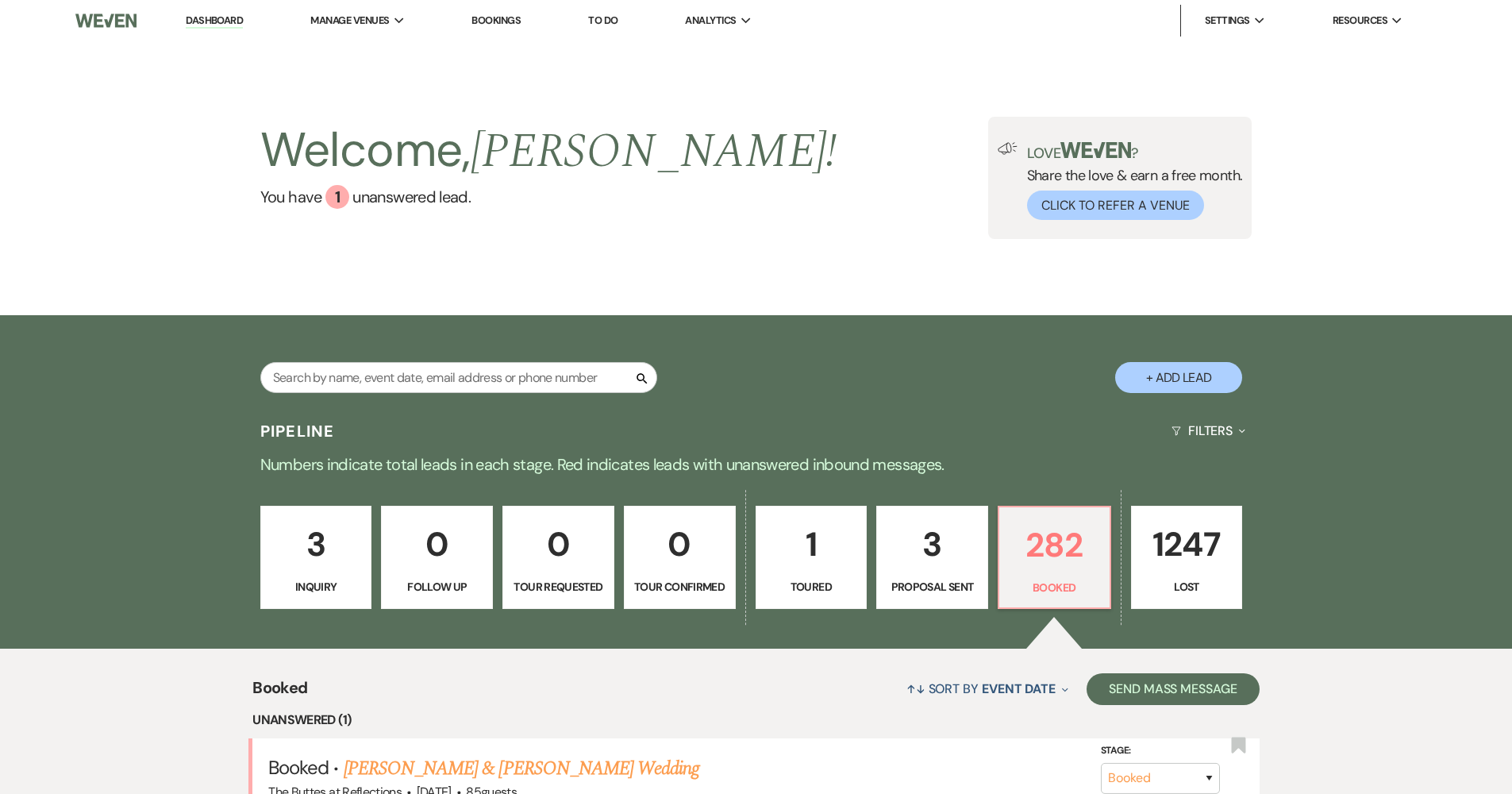
click at [949, 557] on p "3" at bounding box center [932, 544] width 92 height 53
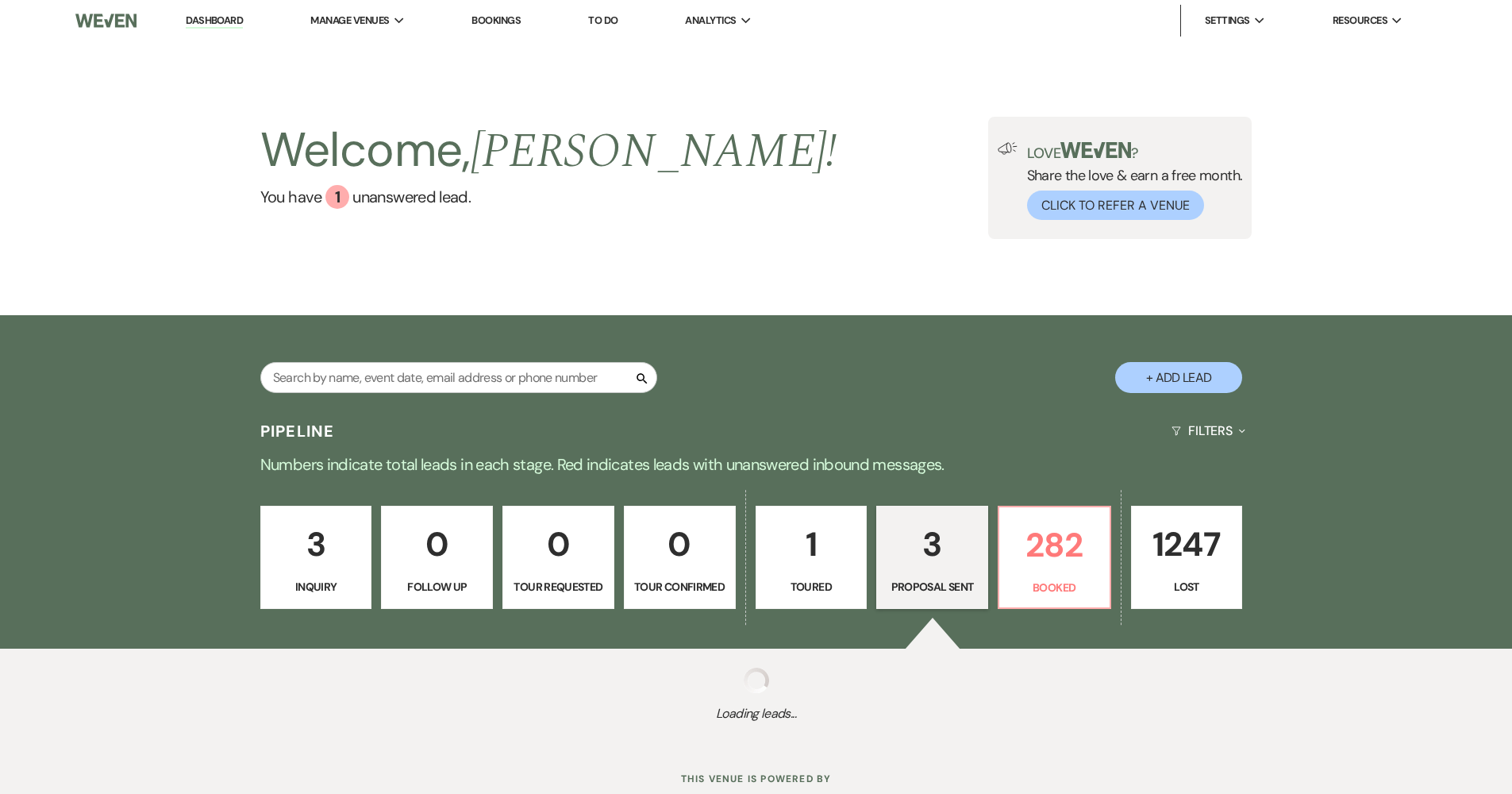
scroll to position [264, 0]
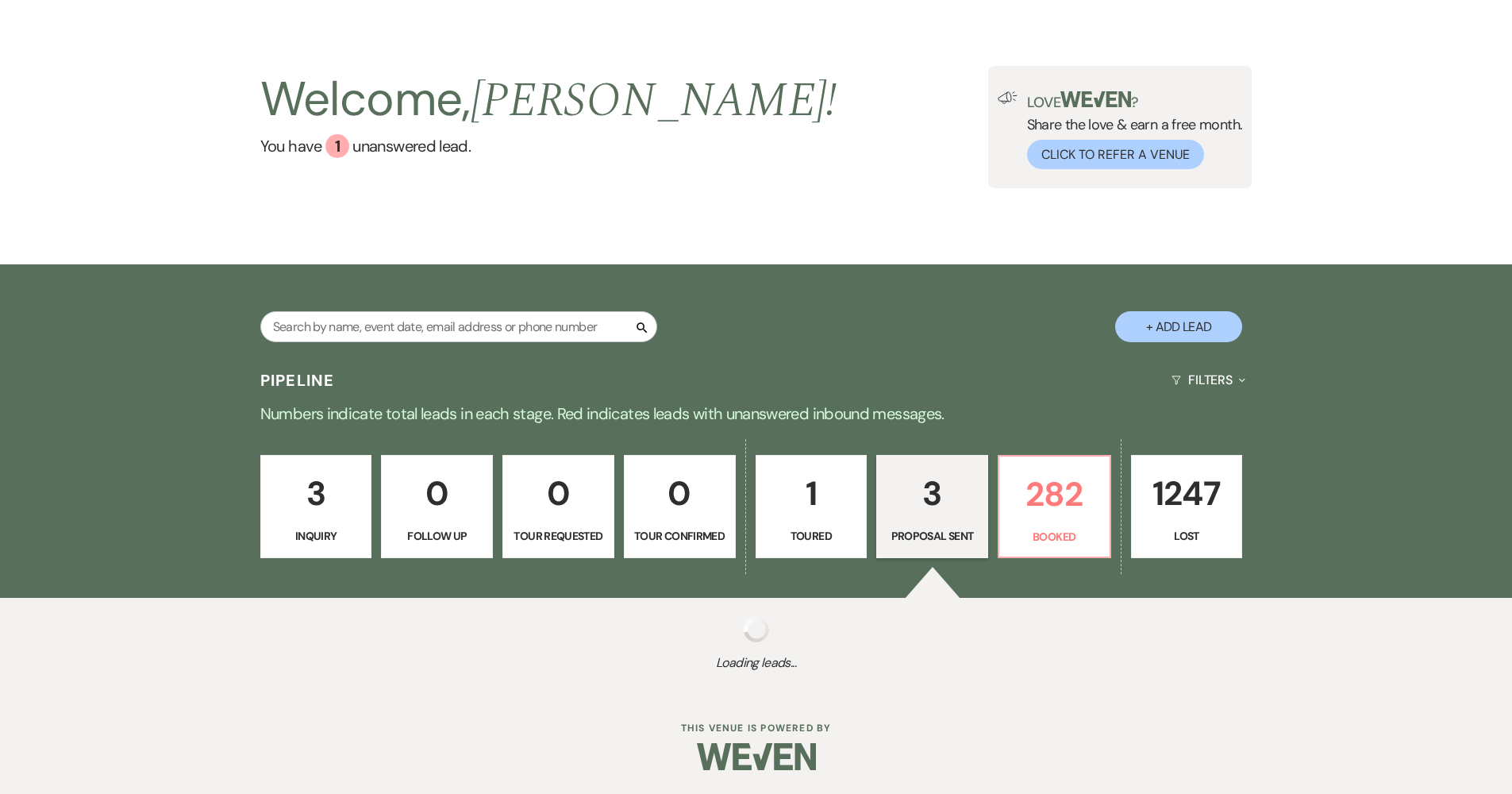
select select "6"
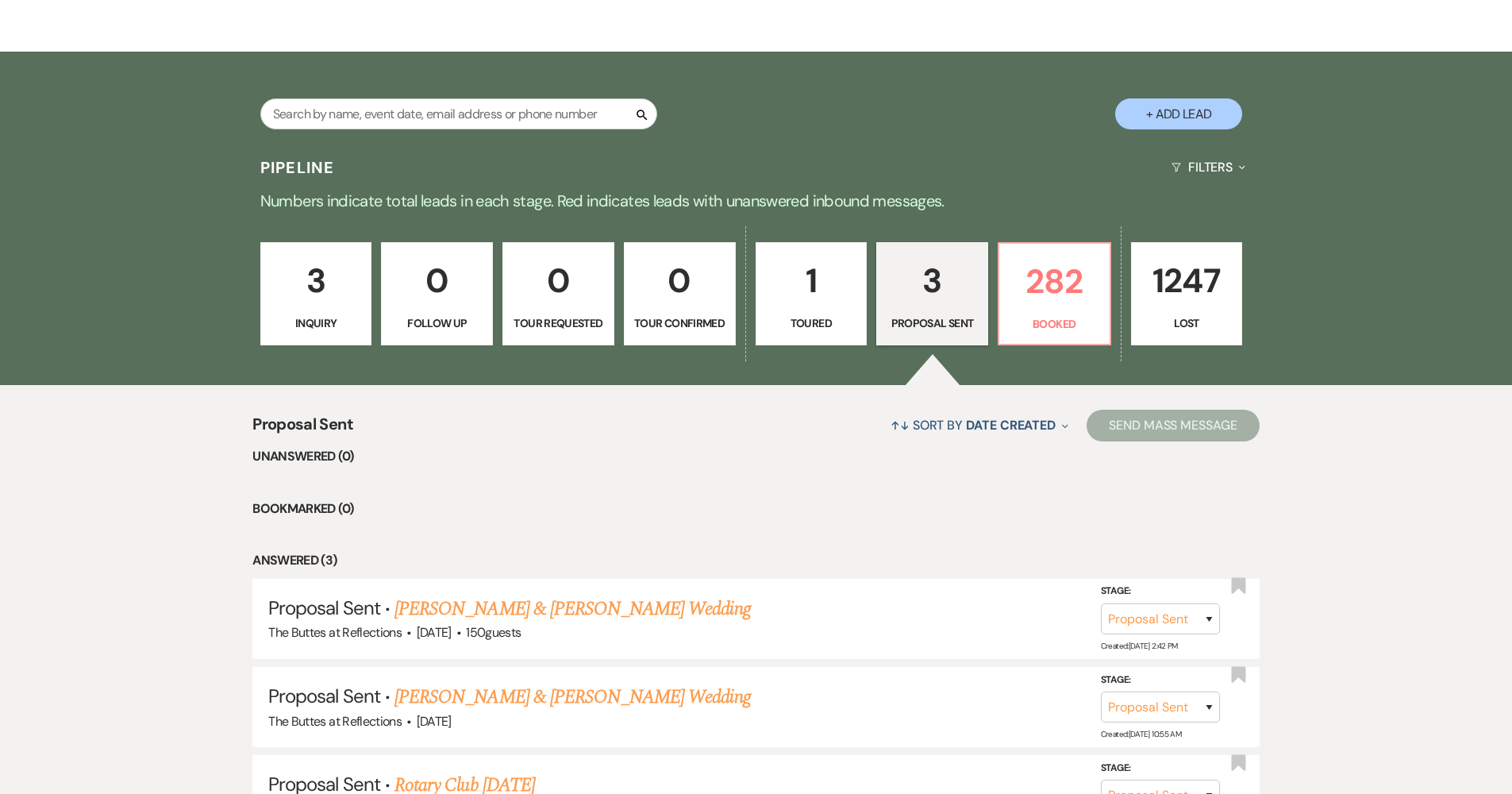
scroll to position [378, 0]
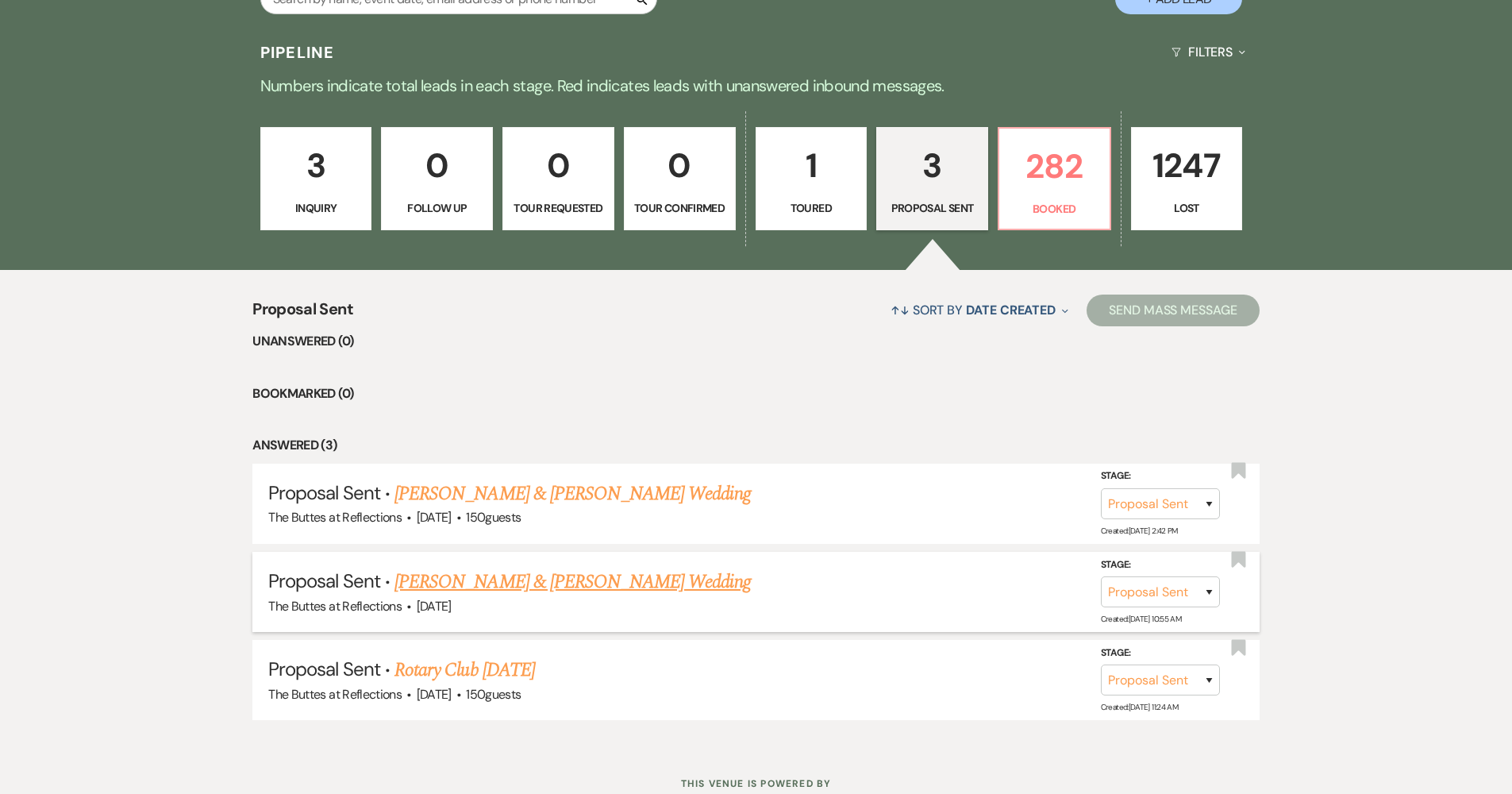
click at [736, 586] on link "[PERSON_NAME] & [PERSON_NAME] Wedding" at bounding box center [572, 582] width 355 height 29
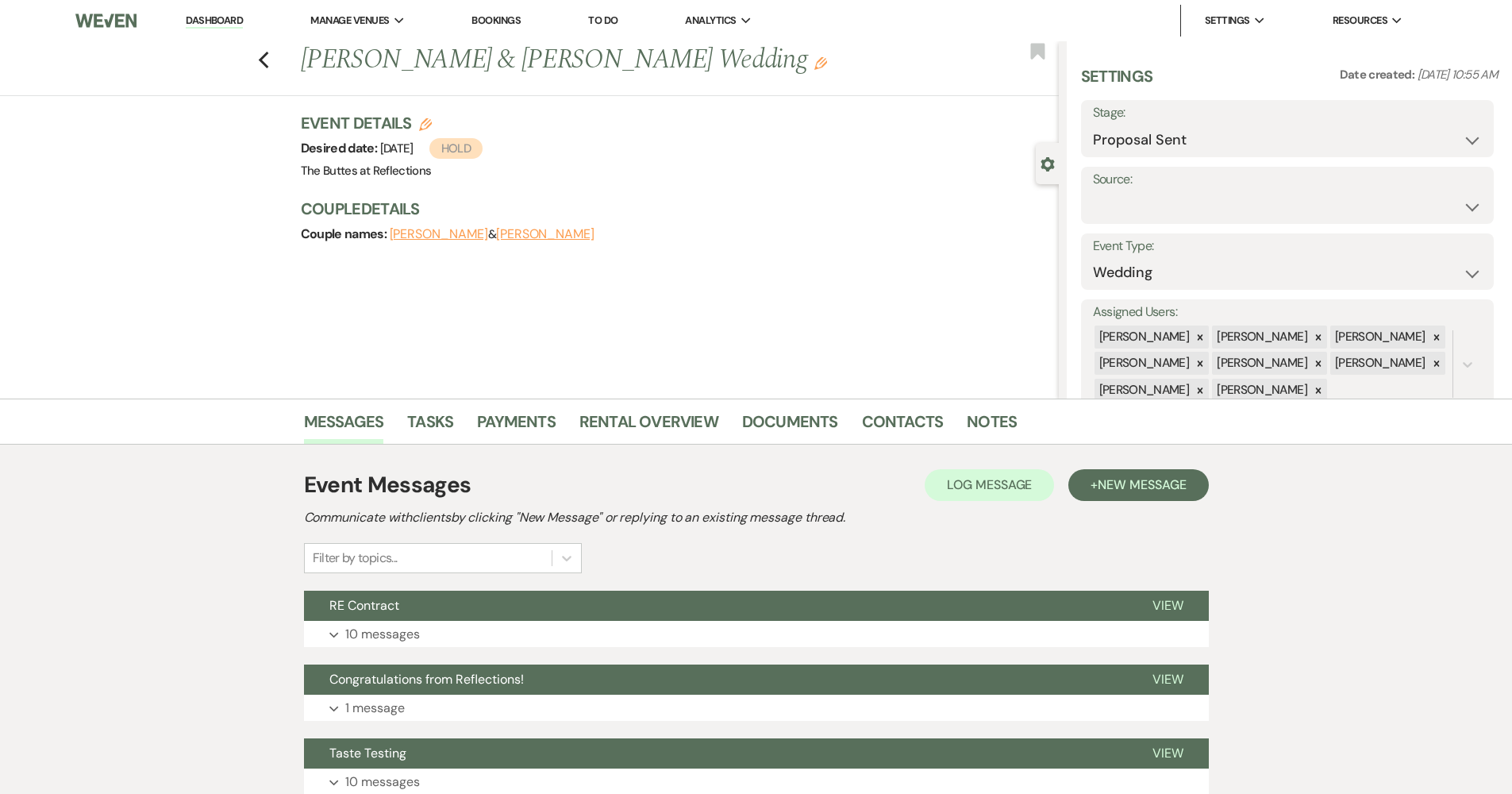
scroll to position [125, 0]
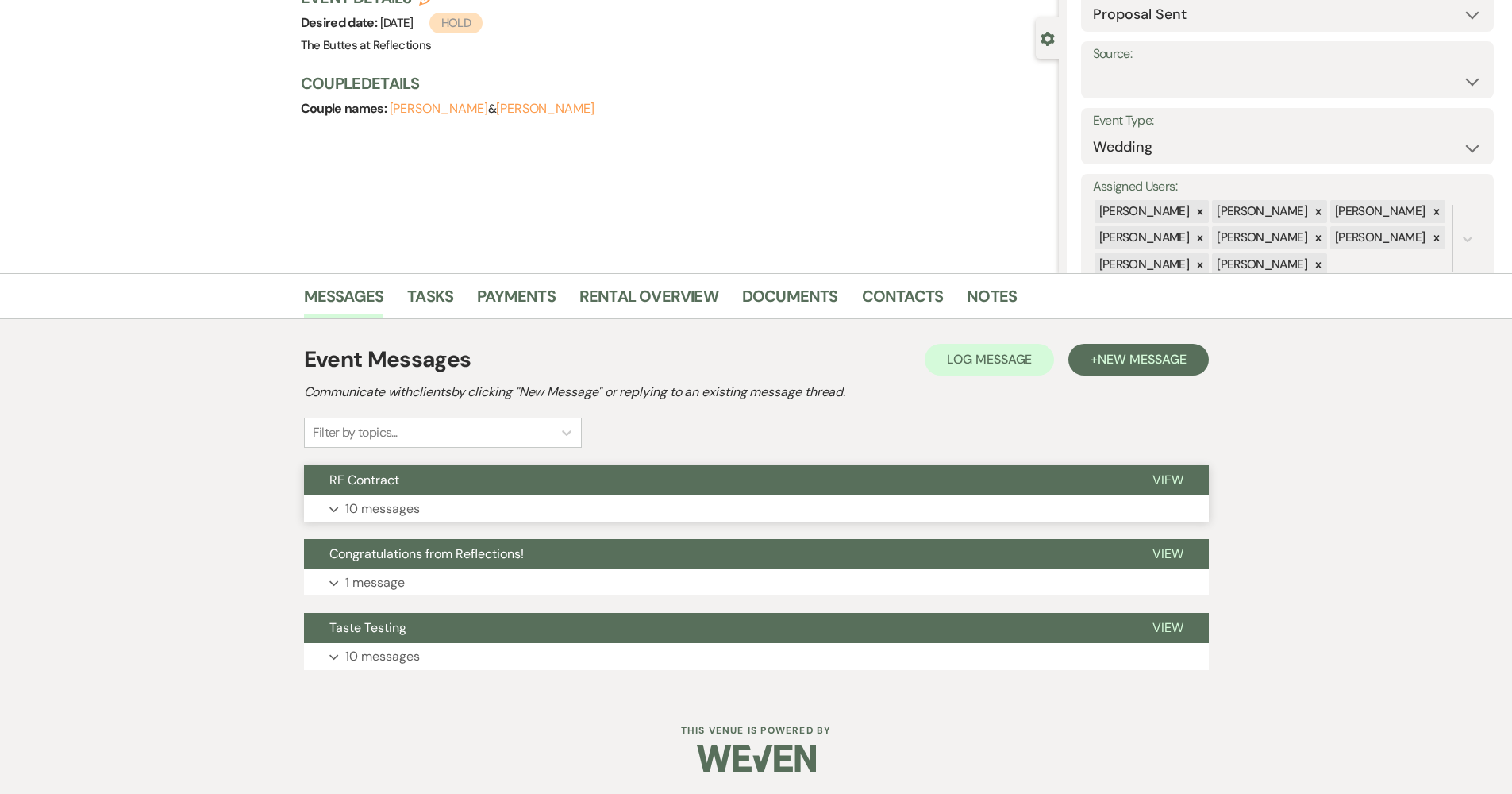
click at [430, 479] on button "RE Contract" at bounding box center [716, 480] width 823 height 30
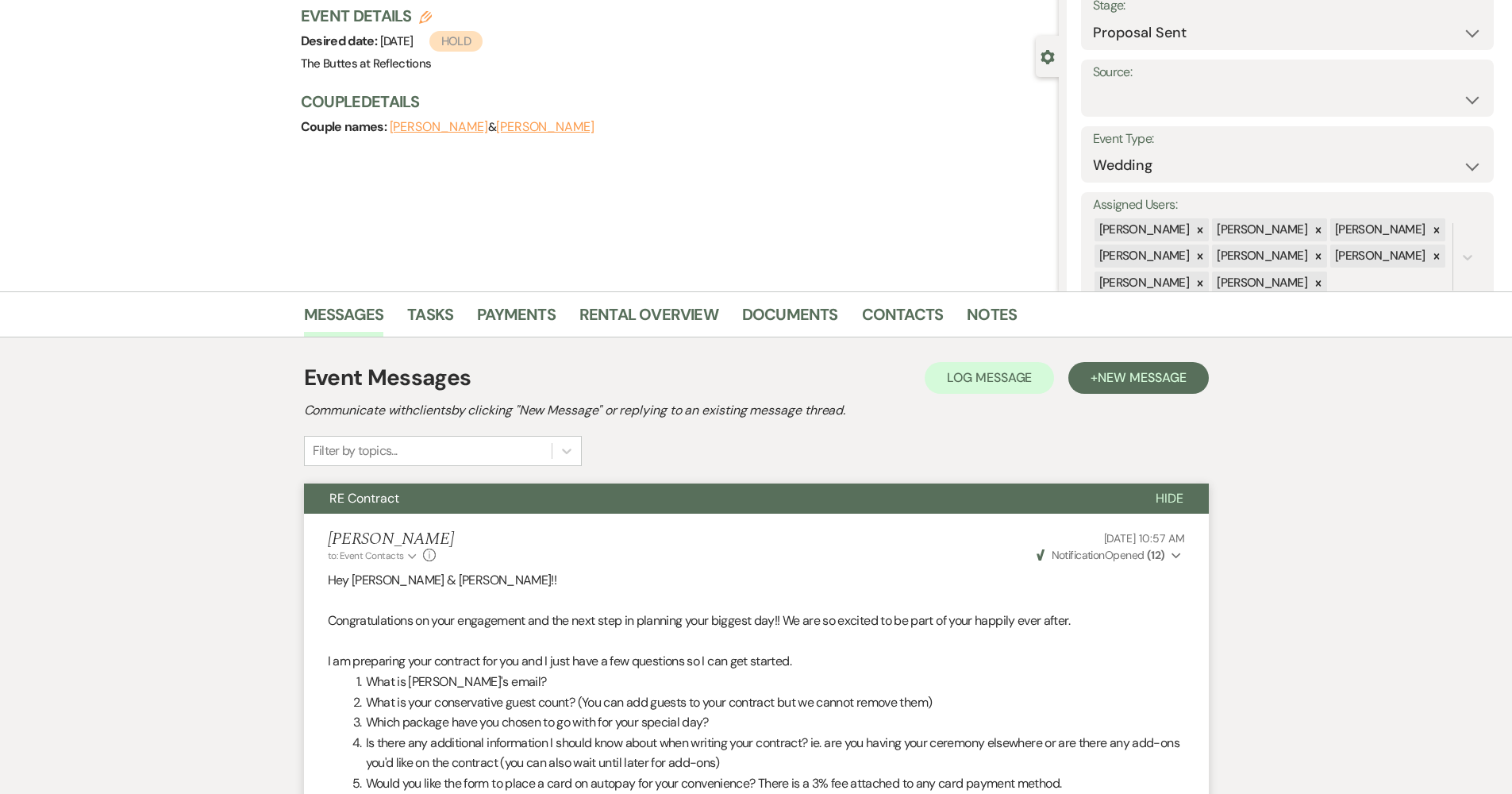
scroll to position [0, 0]
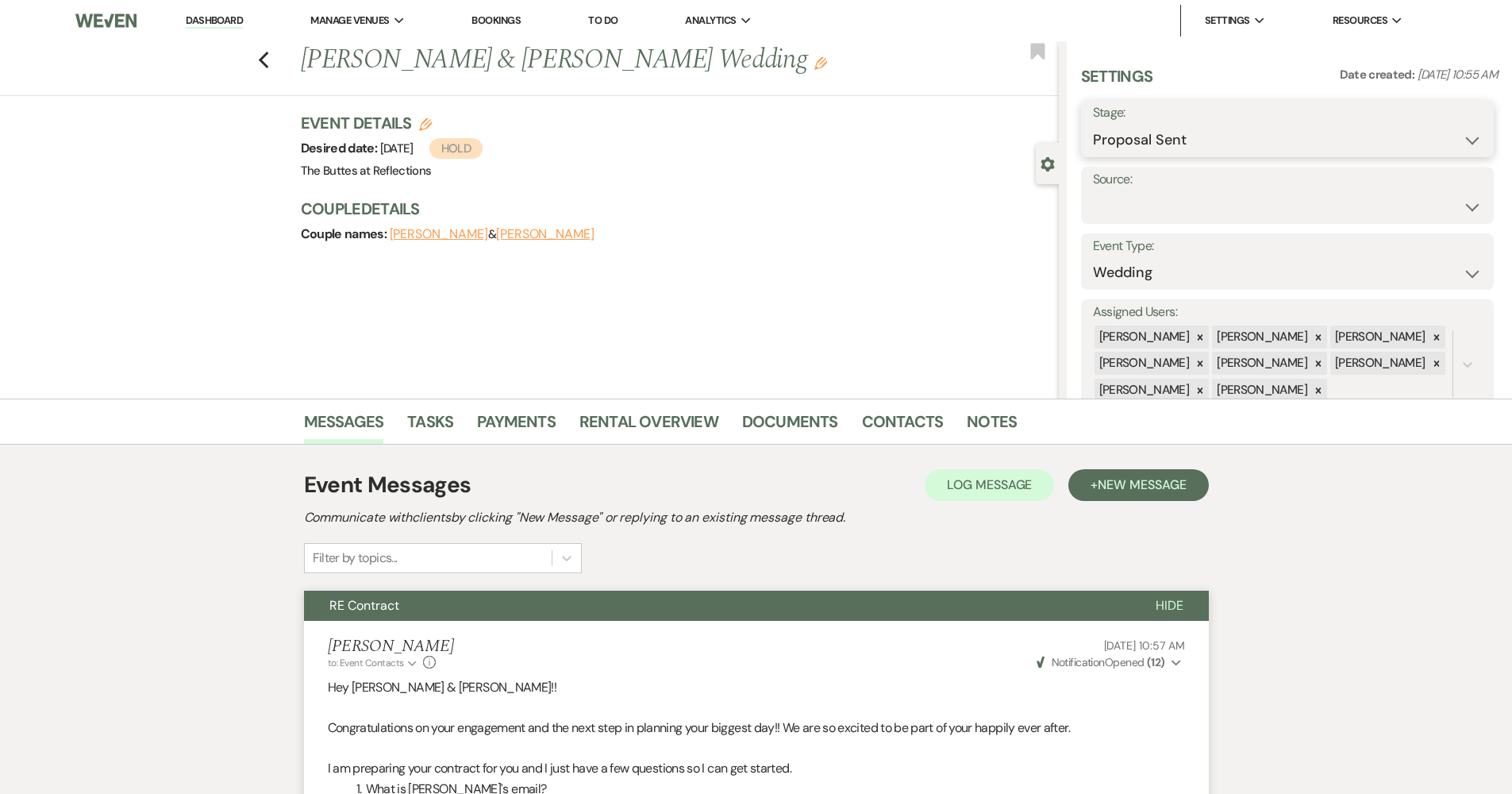
select select "8"
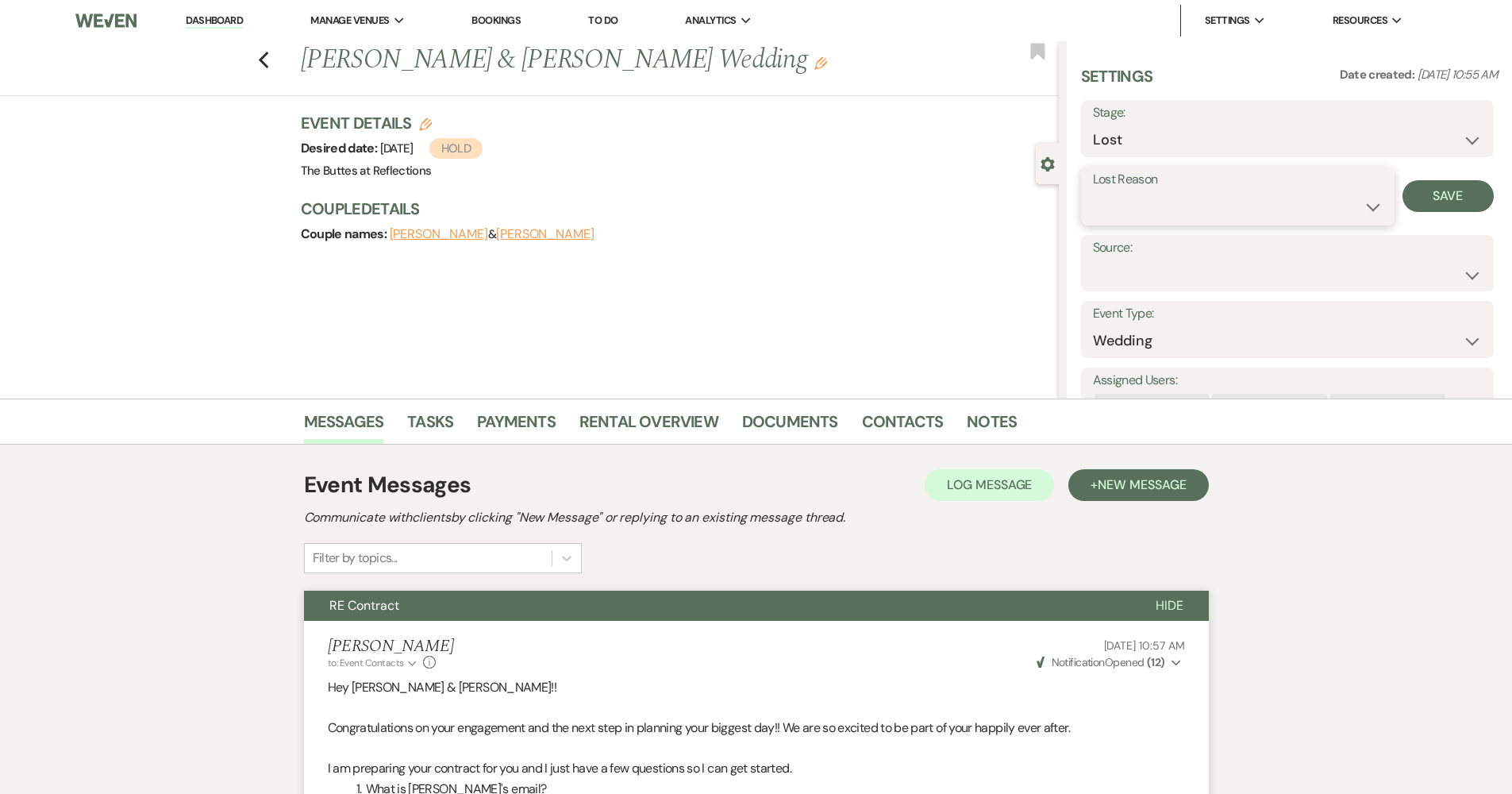
select select "5"
click at [1470, 196] on button "Save" at bounding box center [1448, 196] width 92 height 32
click at [268, 64] on icon "Previous" at bounding box center [264, 61] width 12 height 19
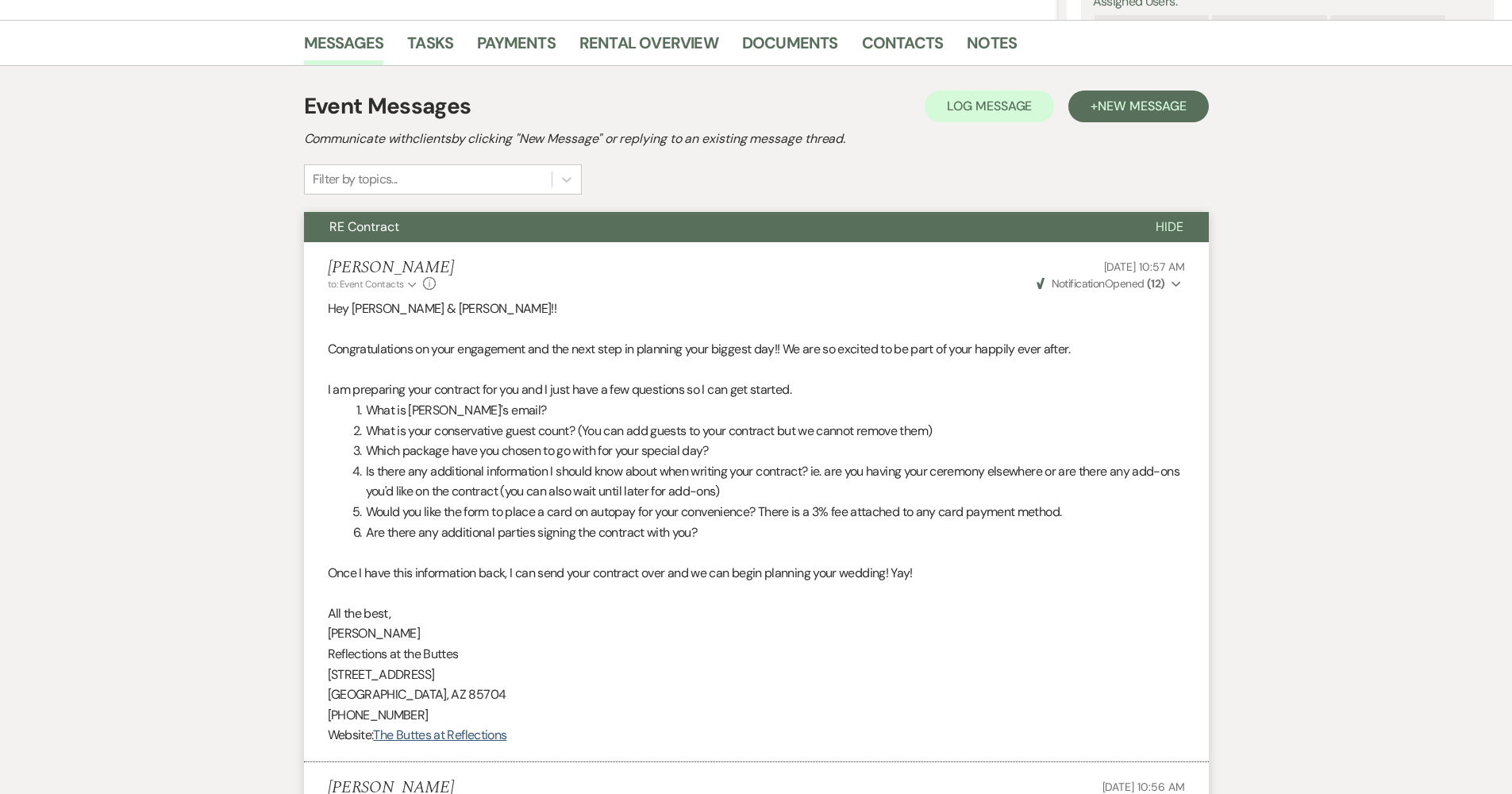
select select "6"
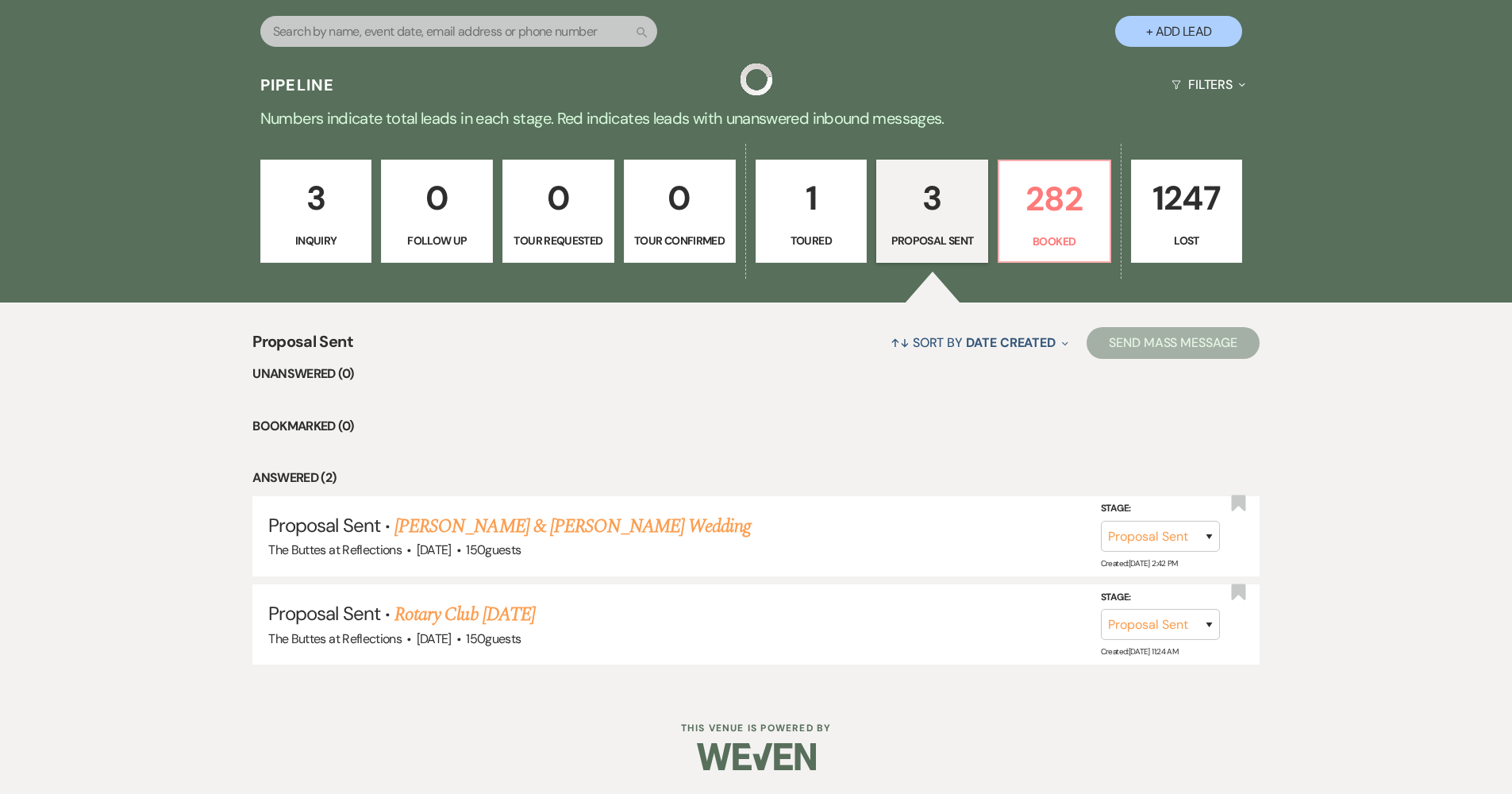
scroll to position [340, 0]
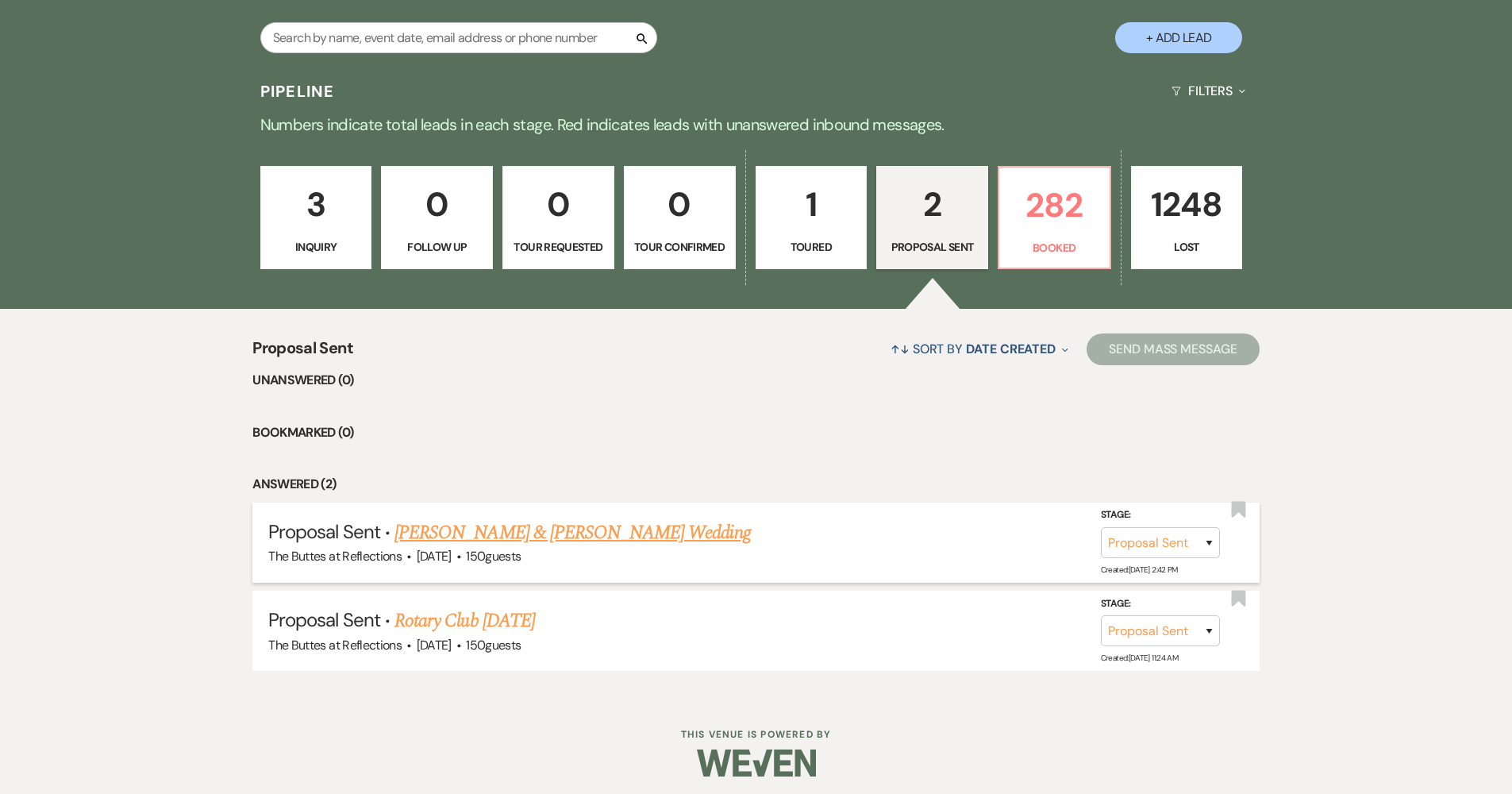
click at [598, 522] on link "[PERSON_NAME] & [PERSON_NAME] Wedding" at bounding box center [572, 533] width 355 height 29
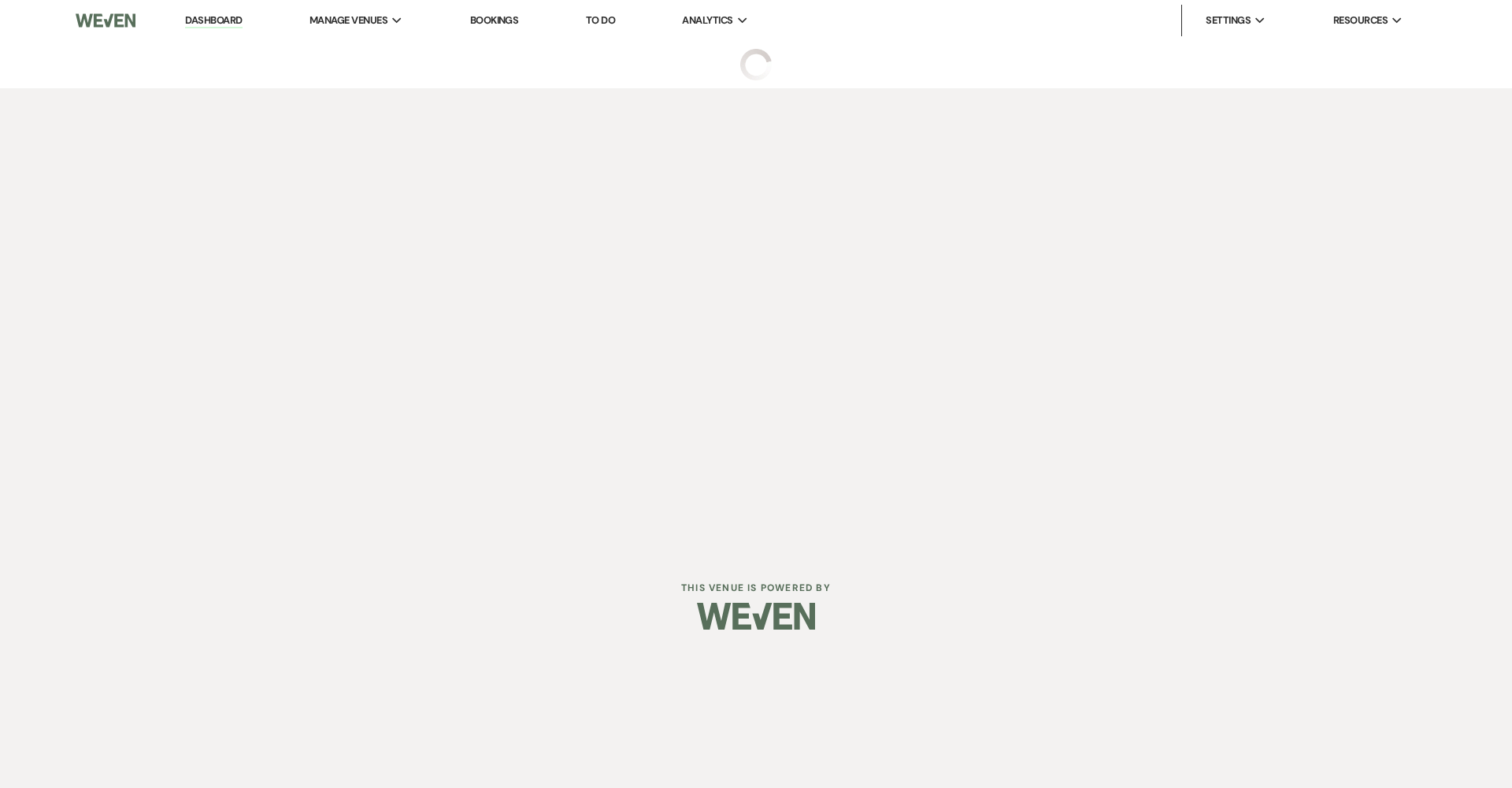
select select "6"
select select "5"
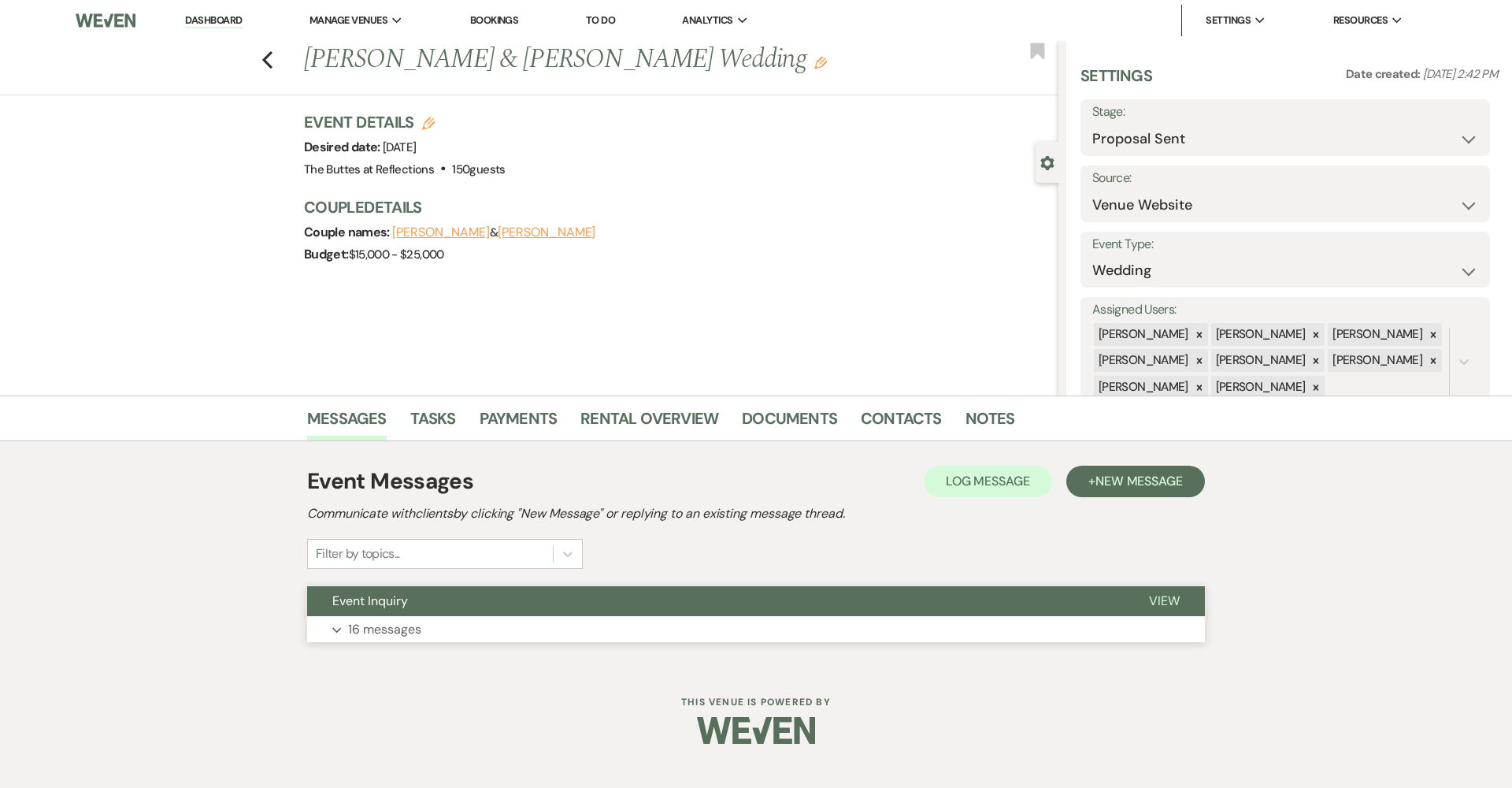
click at [449, 636] on button "Expand 16 messages" at bounding box center [756, 629] width 897 height 27
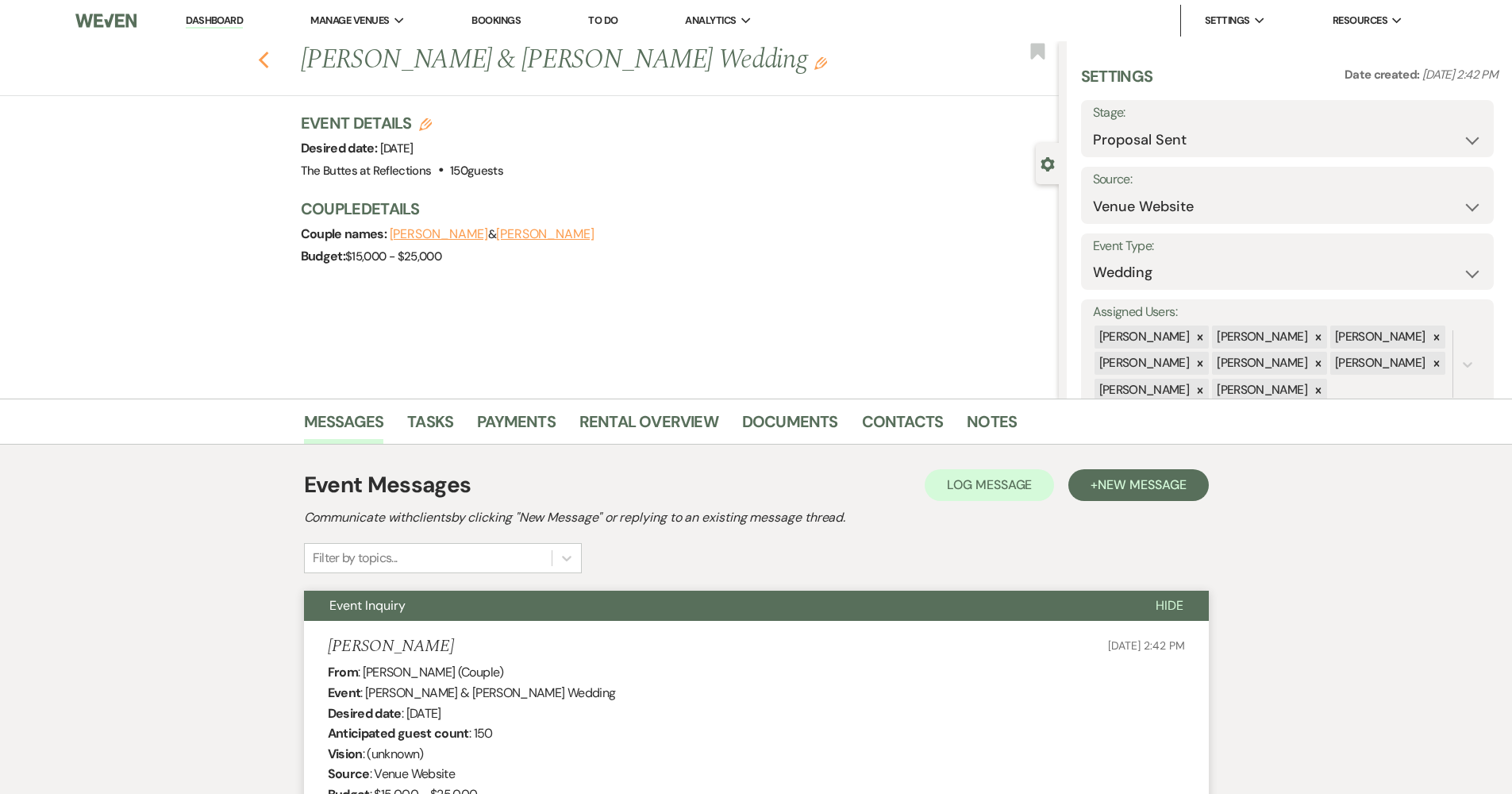
click at [268, 60] on icon "Previous" at bounding box center [264, 61] width 12 height 19
select select "6"
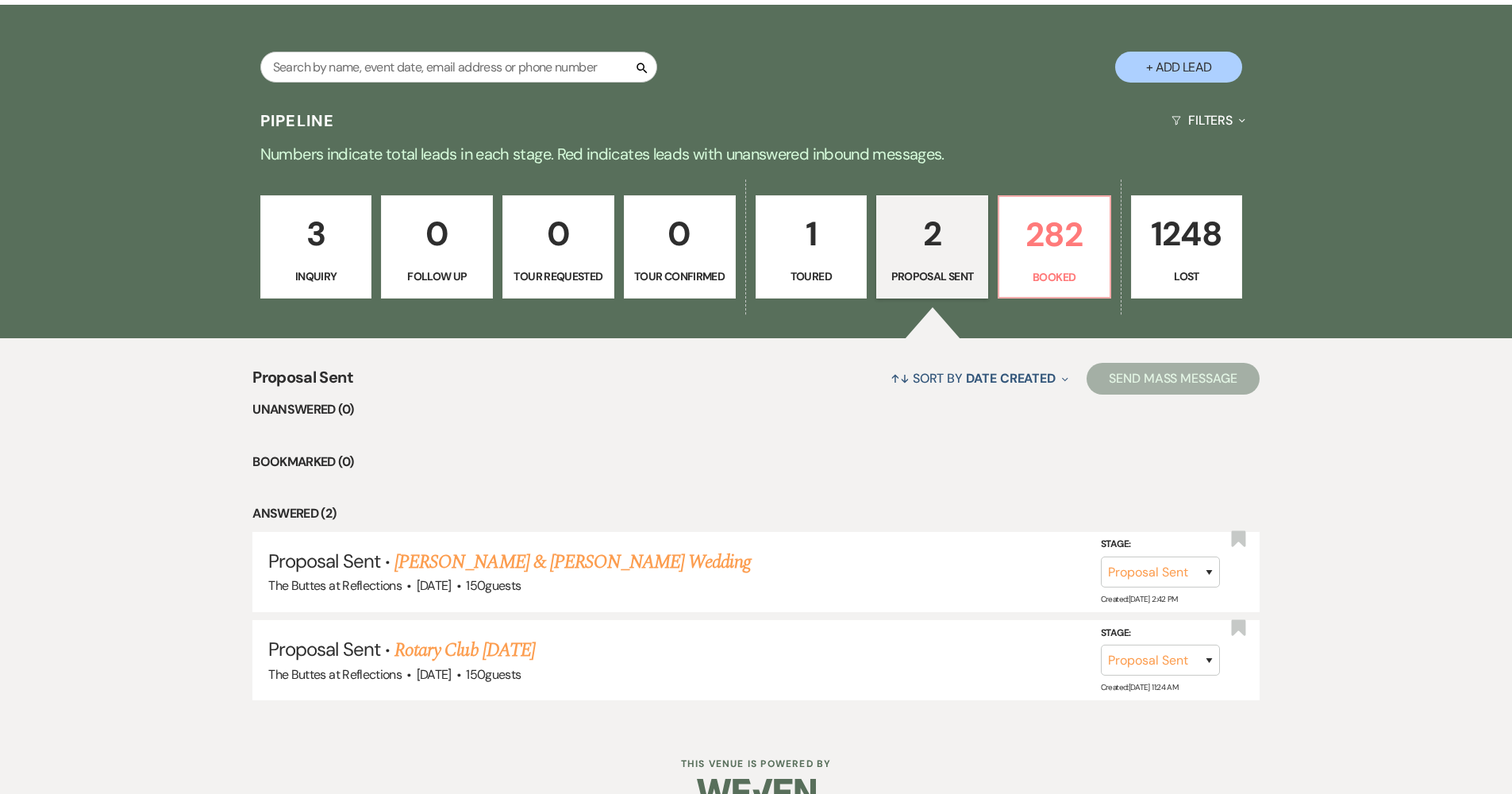
scroll to position [252, 0]
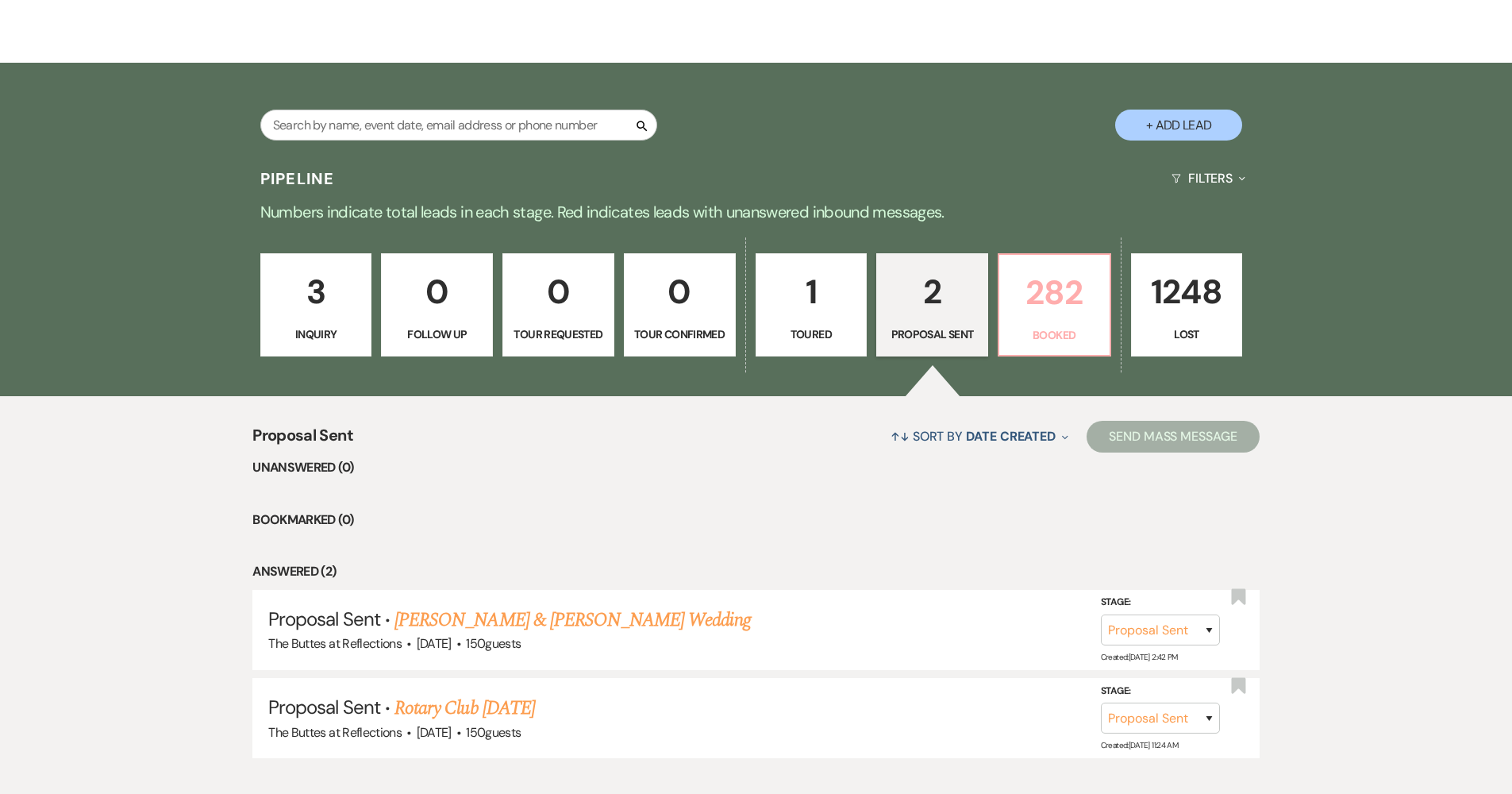
click at [1054, 306] on p "282" at bounding box center [1054, 292] width 92 height 53
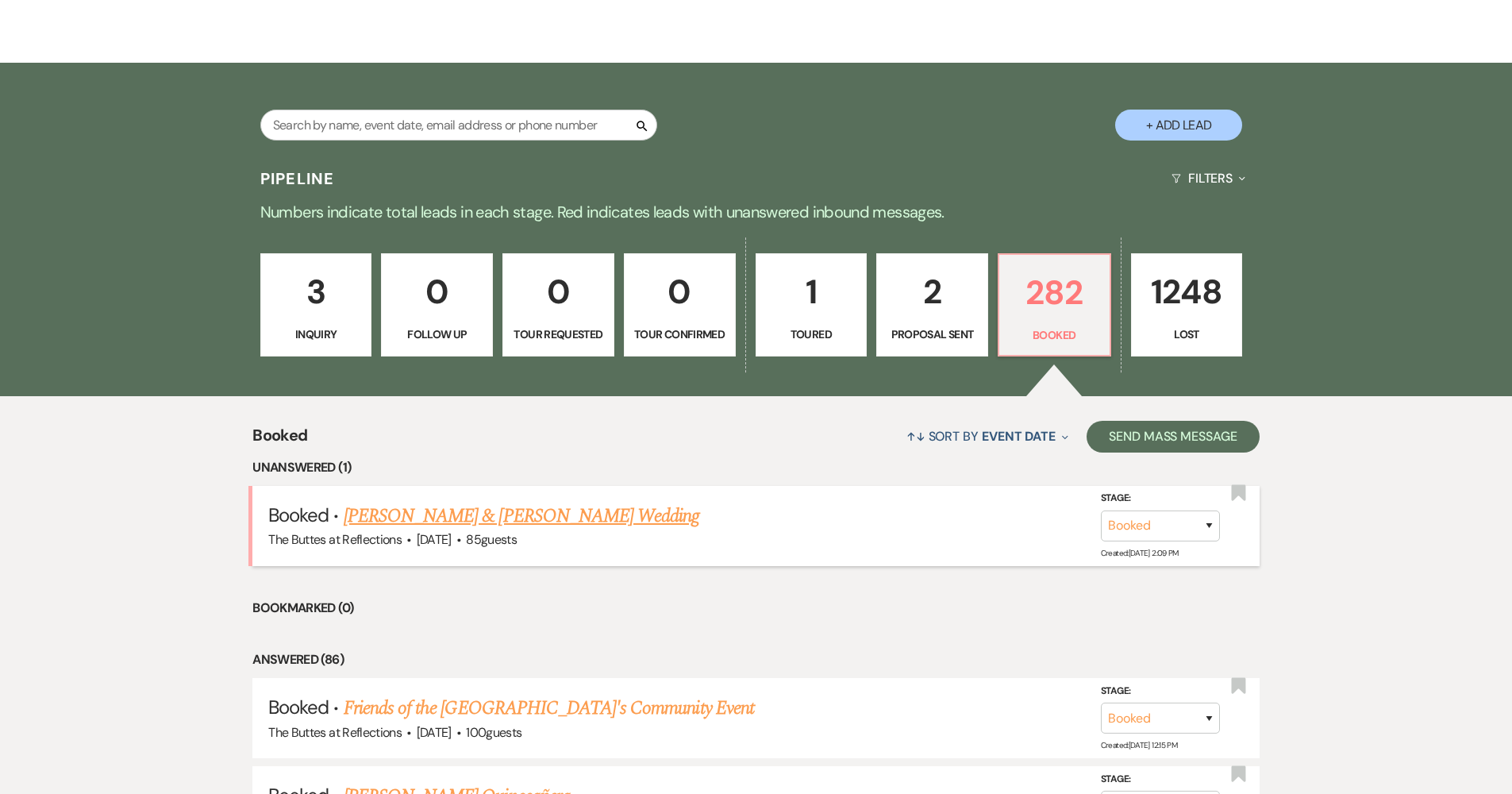
click at [596, 513] on link "[PERSON_NAME] & [PERSON_NAME] Wedding" at bounding box center [522, 516] width 355 height 29
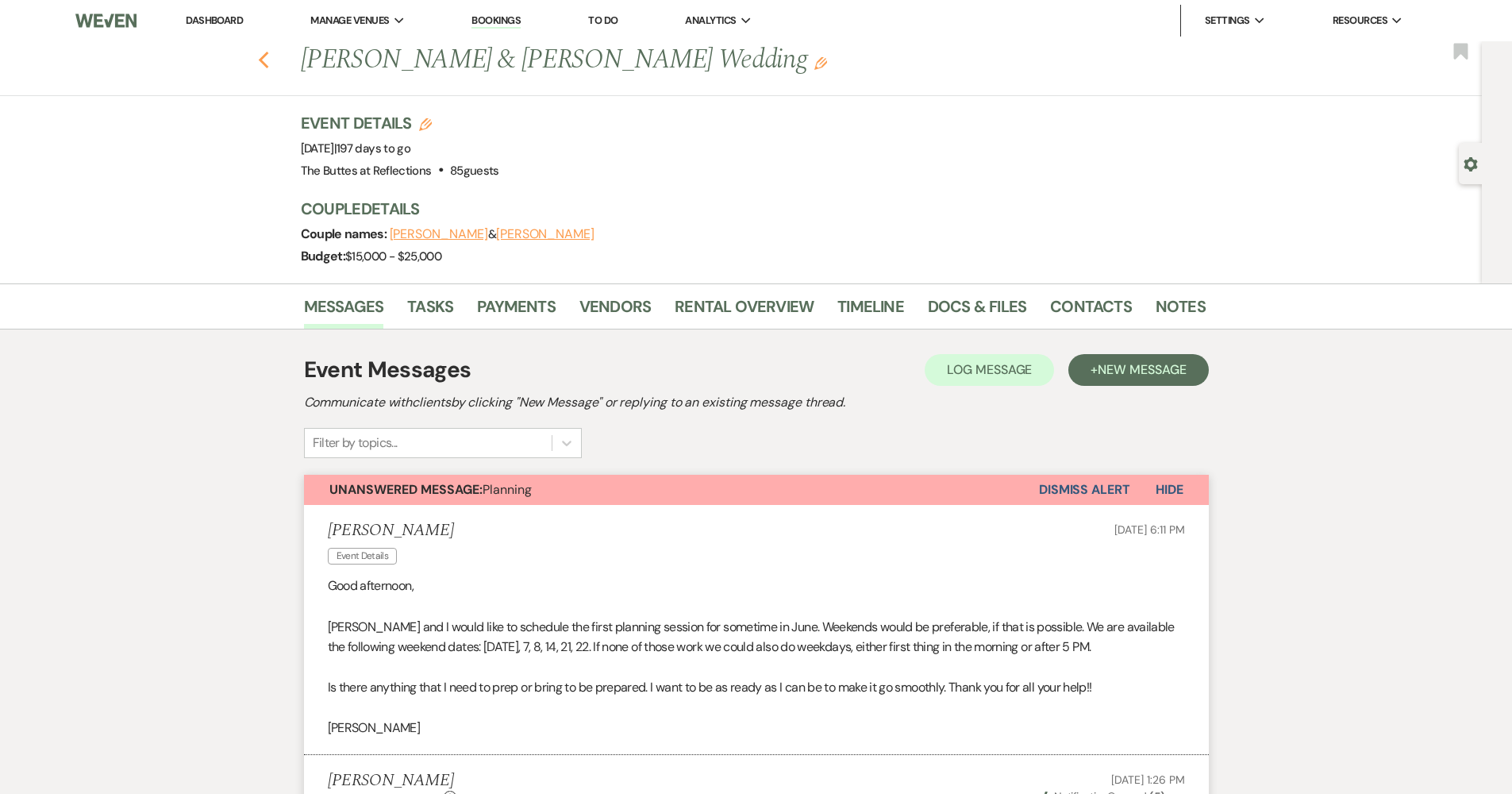
click at [270, 60] on icon "Previous" at bounding box center [264, 61] width 12 height 19
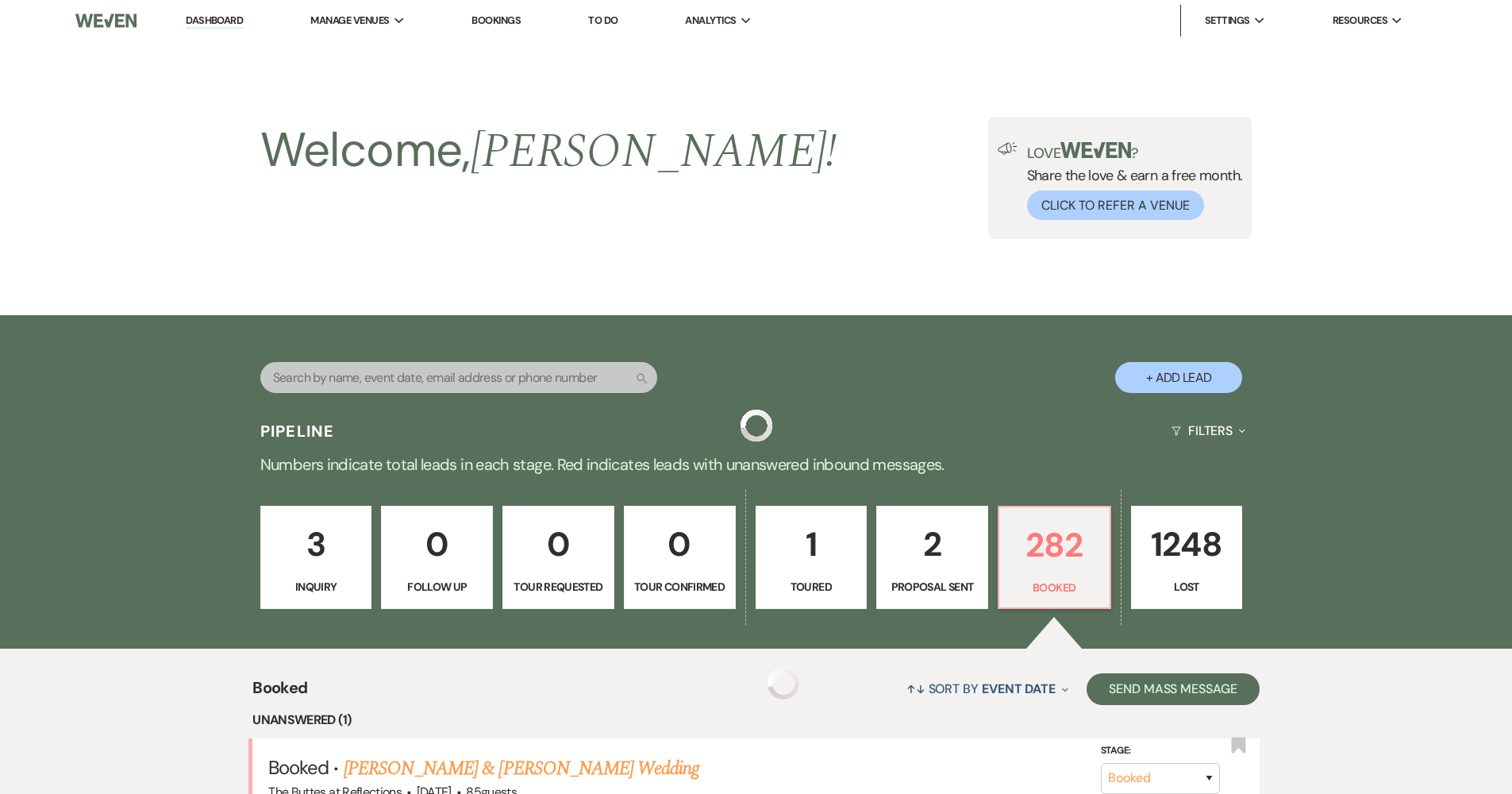
scroll to position [252, 0]
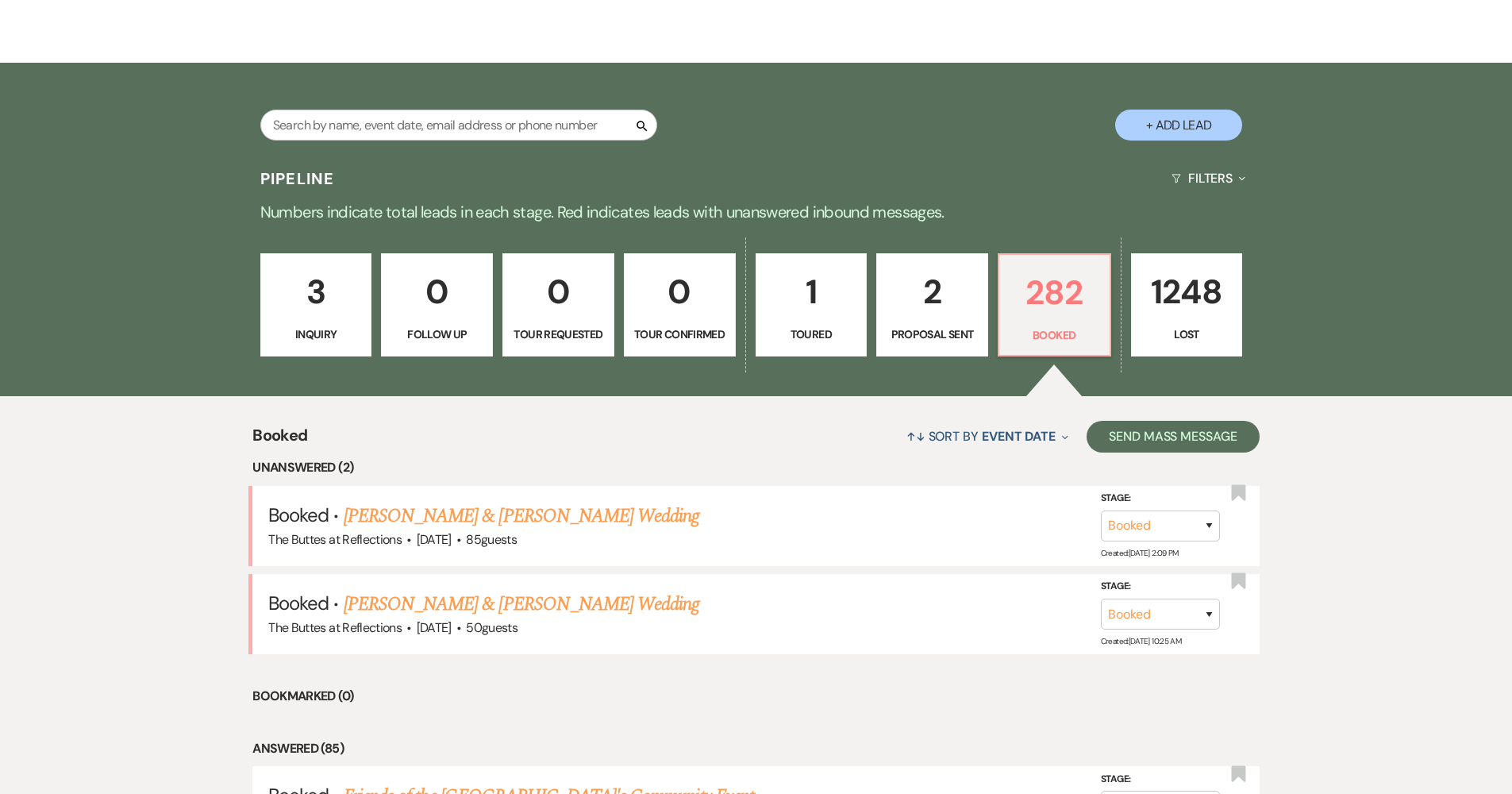
click at [952, 284] on p "2" at bounding box center [932, 291] width 92 height 53
select select "6"
